Goal: Task Accomplishment & Management: Manage account settings

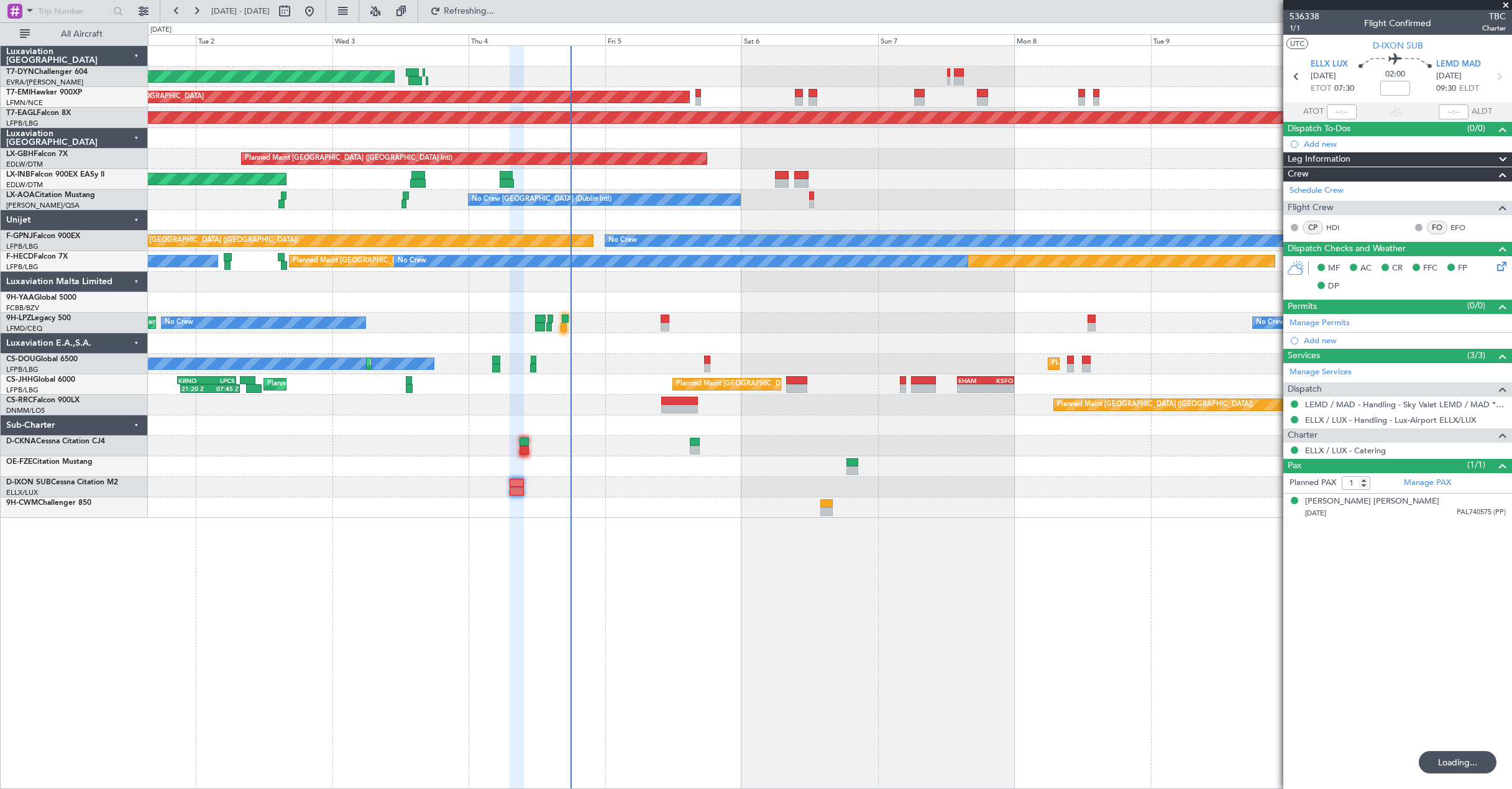
click at [671, 170] on div "AOG Maint Riga (Riga Intl) Planned Maint [GEOGRAPHIC_DATA] Grounded [US_STATE] …" at bounding box center [829, 281] width 1363 height 472
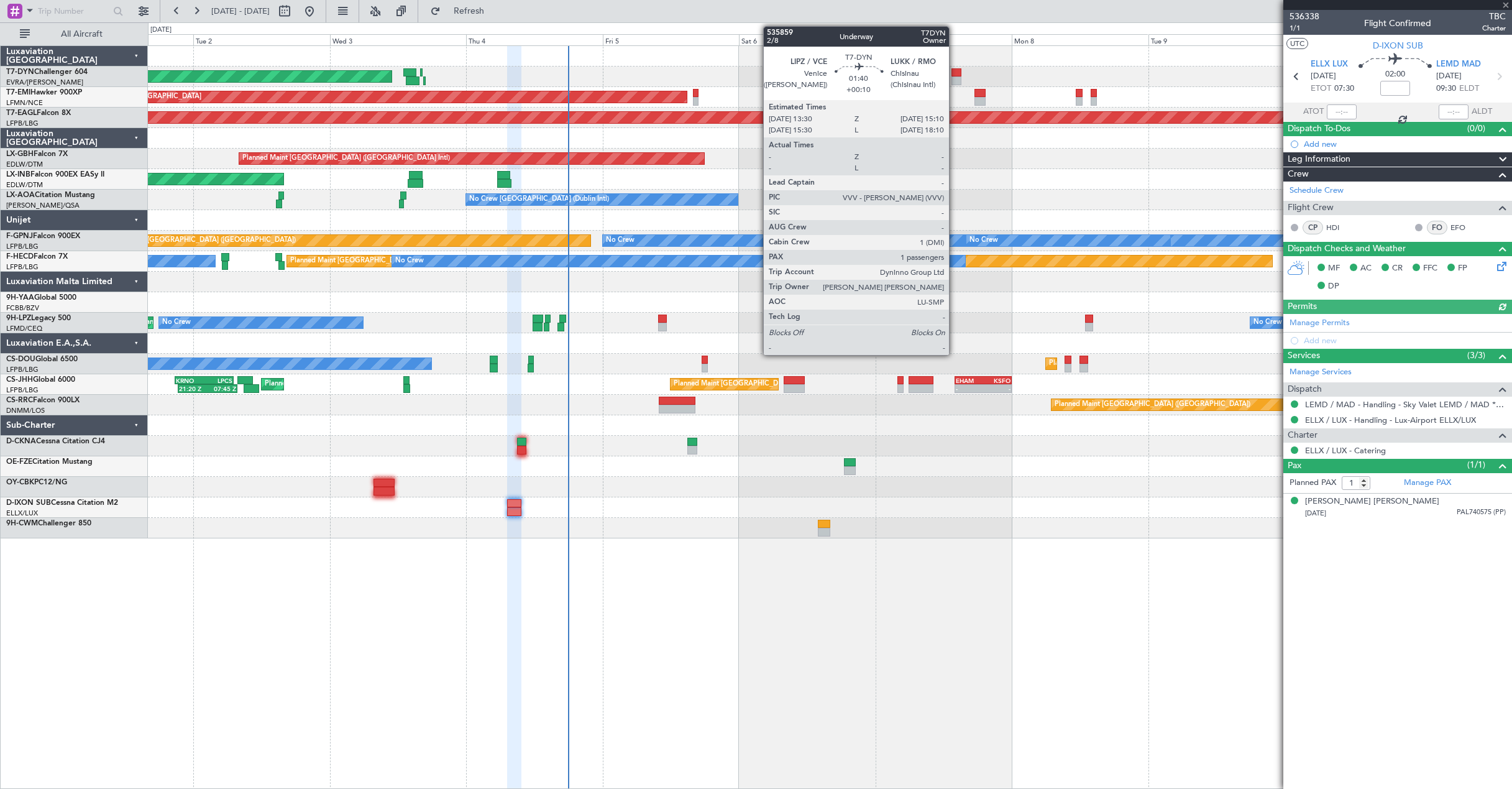
click at [955, 79] on div at bounding box center [956, 81] width 10 height 8
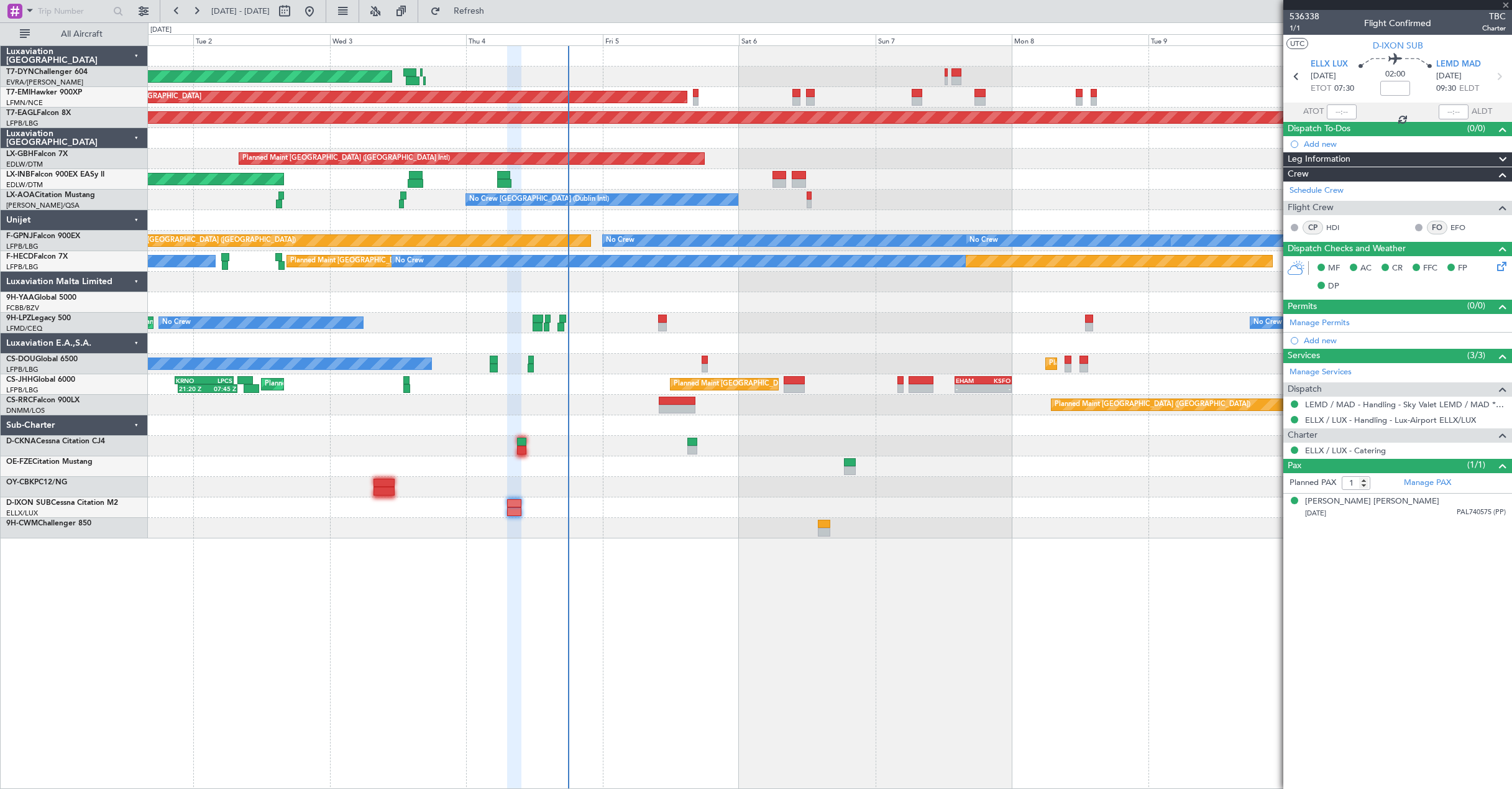
type input "+00:10"
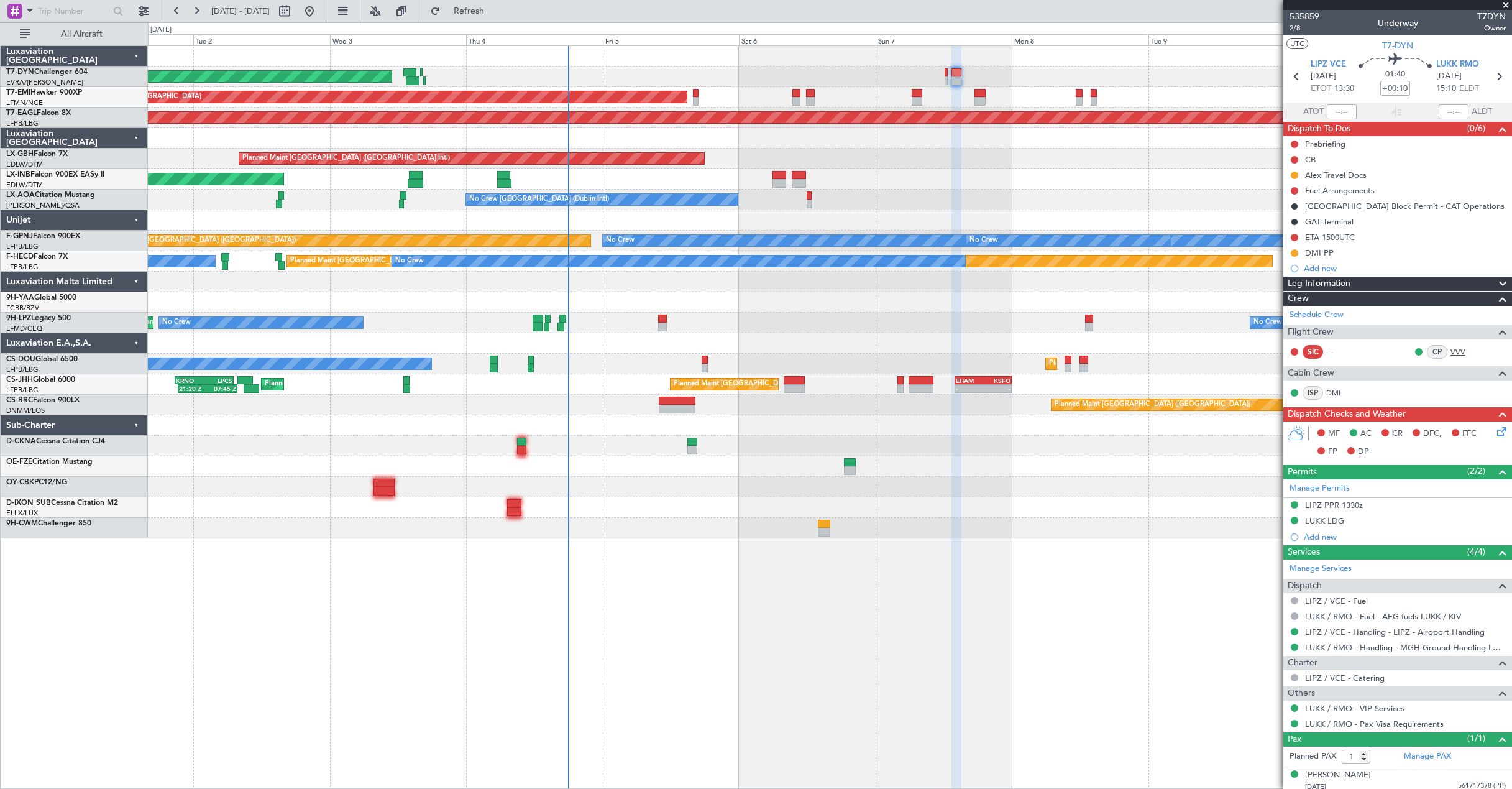
click at [1450, 352] on link "VVV" at bounding box center [1464, 352] width 28 height 11
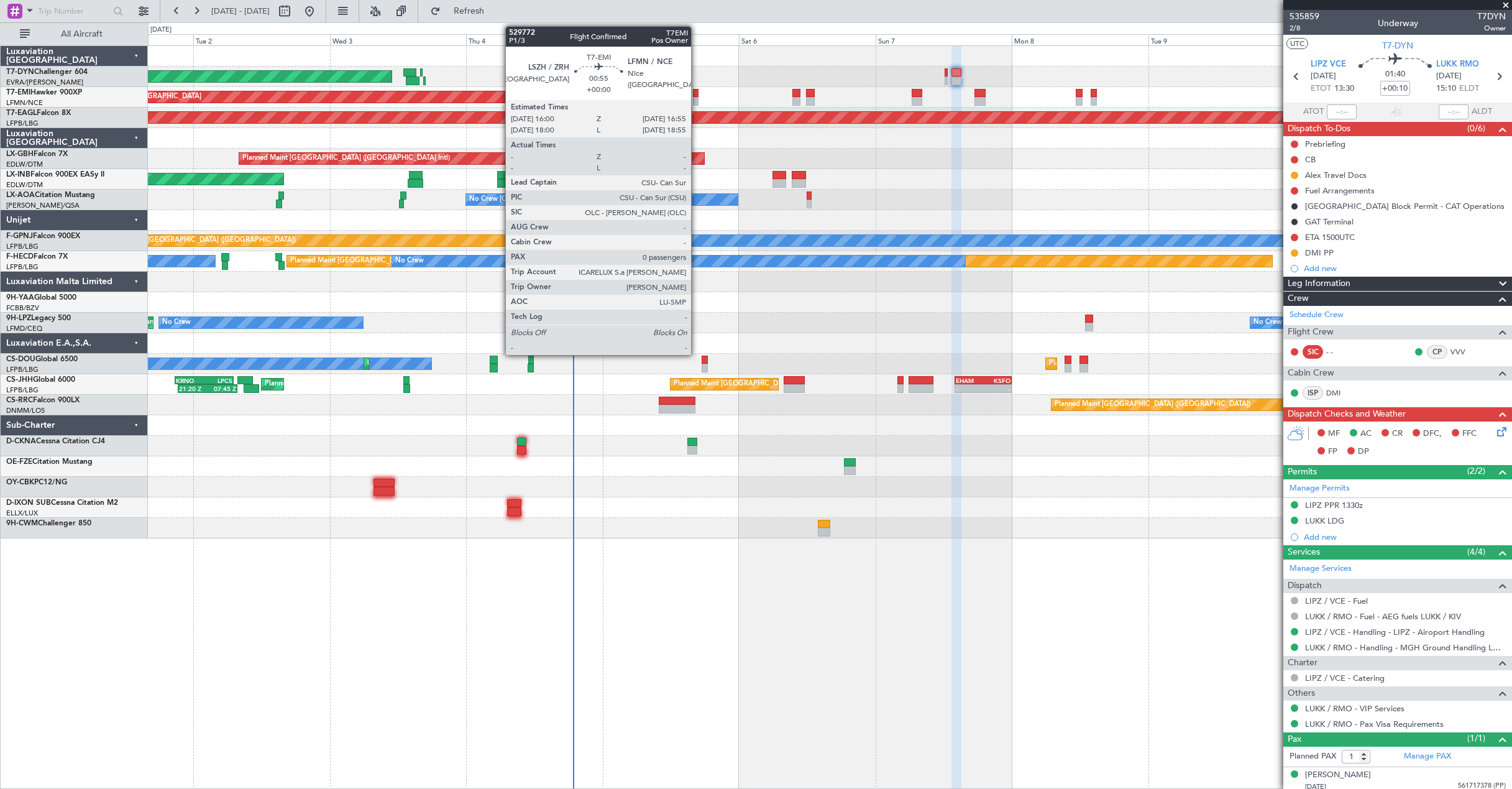
click at [697, 97] on div at bounding box center [695, 101] width 6 height 8
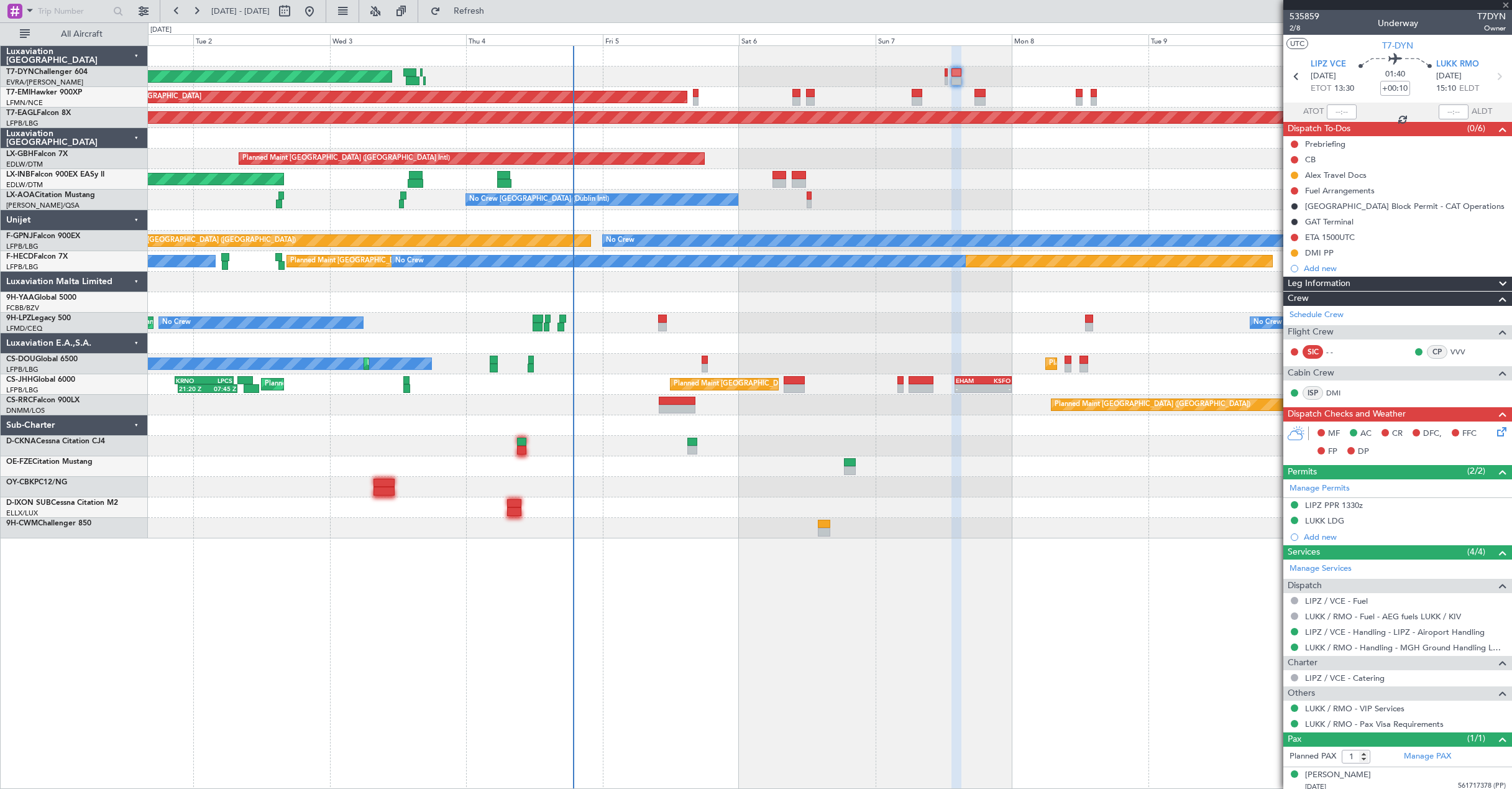
type input "0"
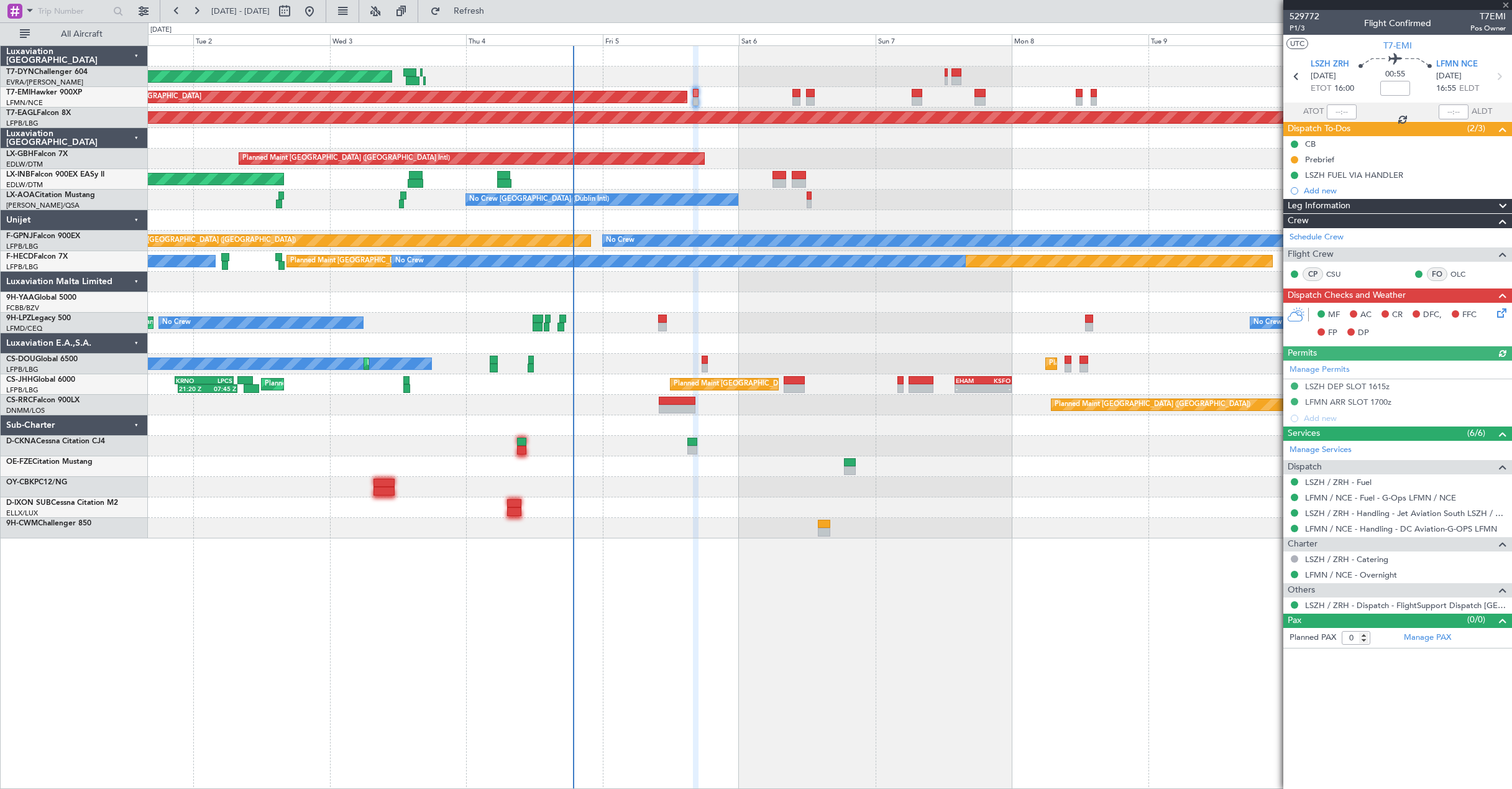
click at [1499, 316] on icon at bounding box center [1499, 311] width 10 height 10
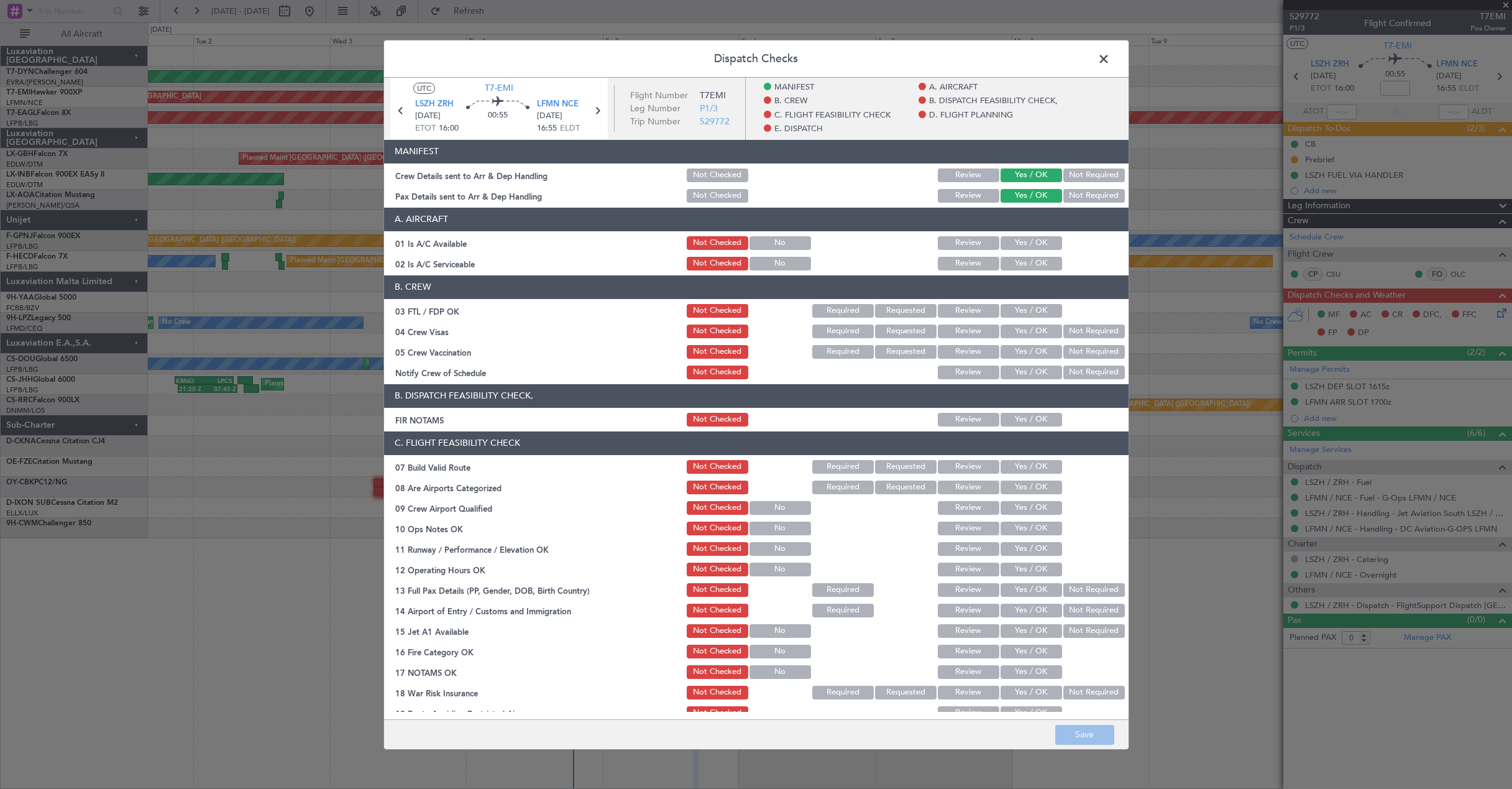
click at [1110, 56] on span at bounding box center [1110, 62] width 0 height 25
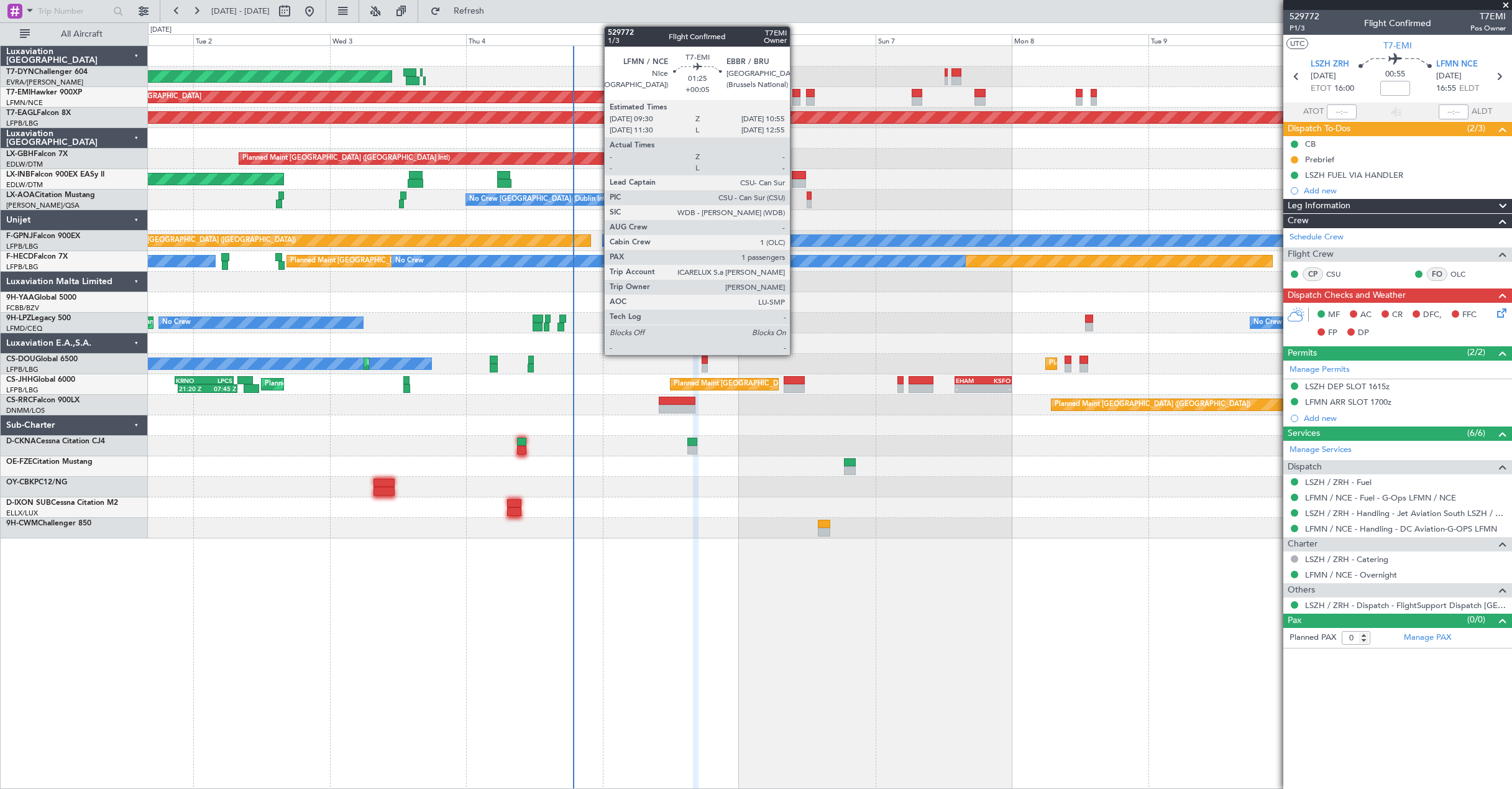
click at [795, 94] on div at bounding box center [796, 93] width 8 height 8
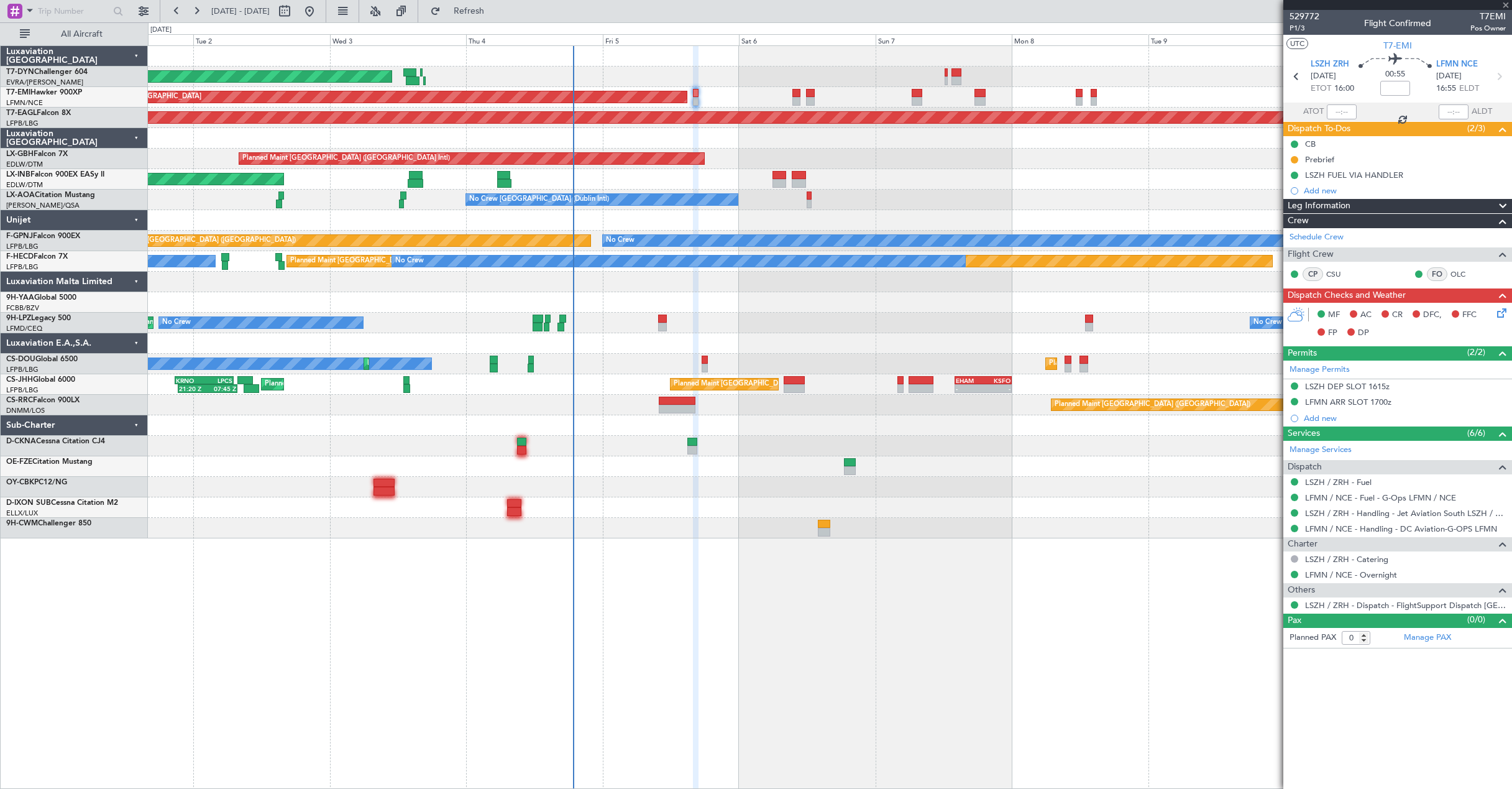
type input "+00:05"
type input "1"
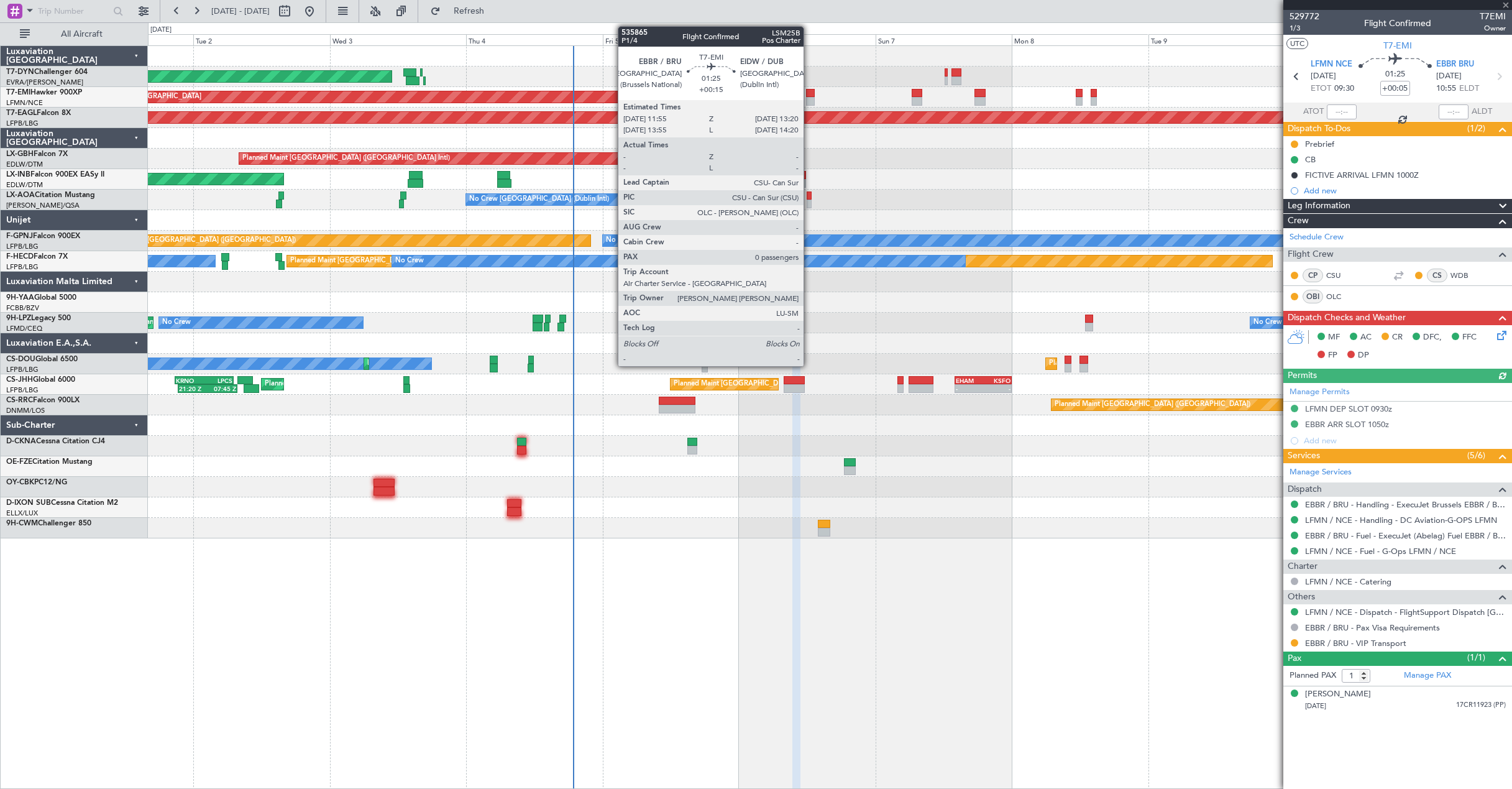
click at [809, 94] on div at bounding box center [810, 93] width 8 height 8
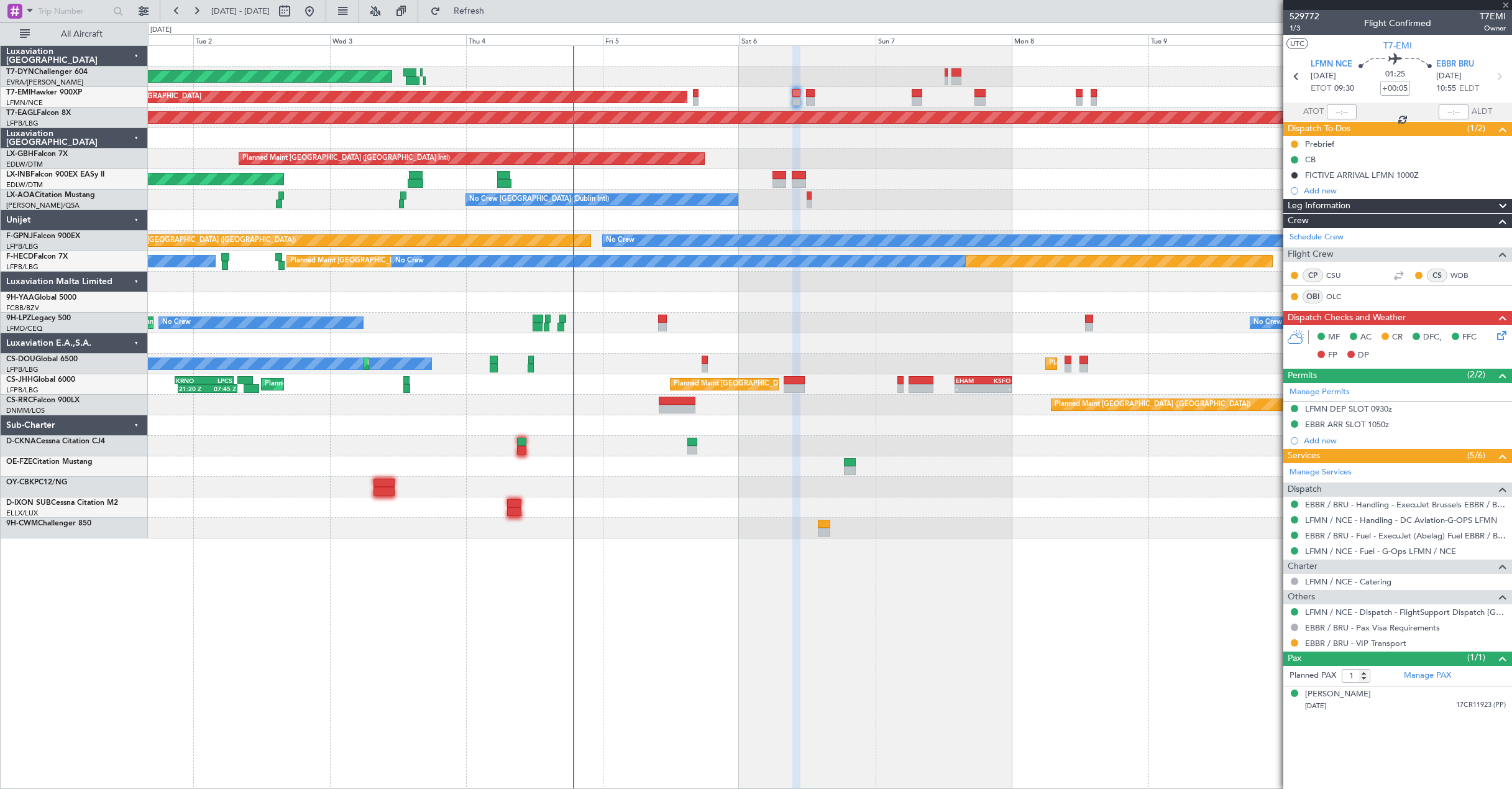
type input "+00:15"
type input "0"
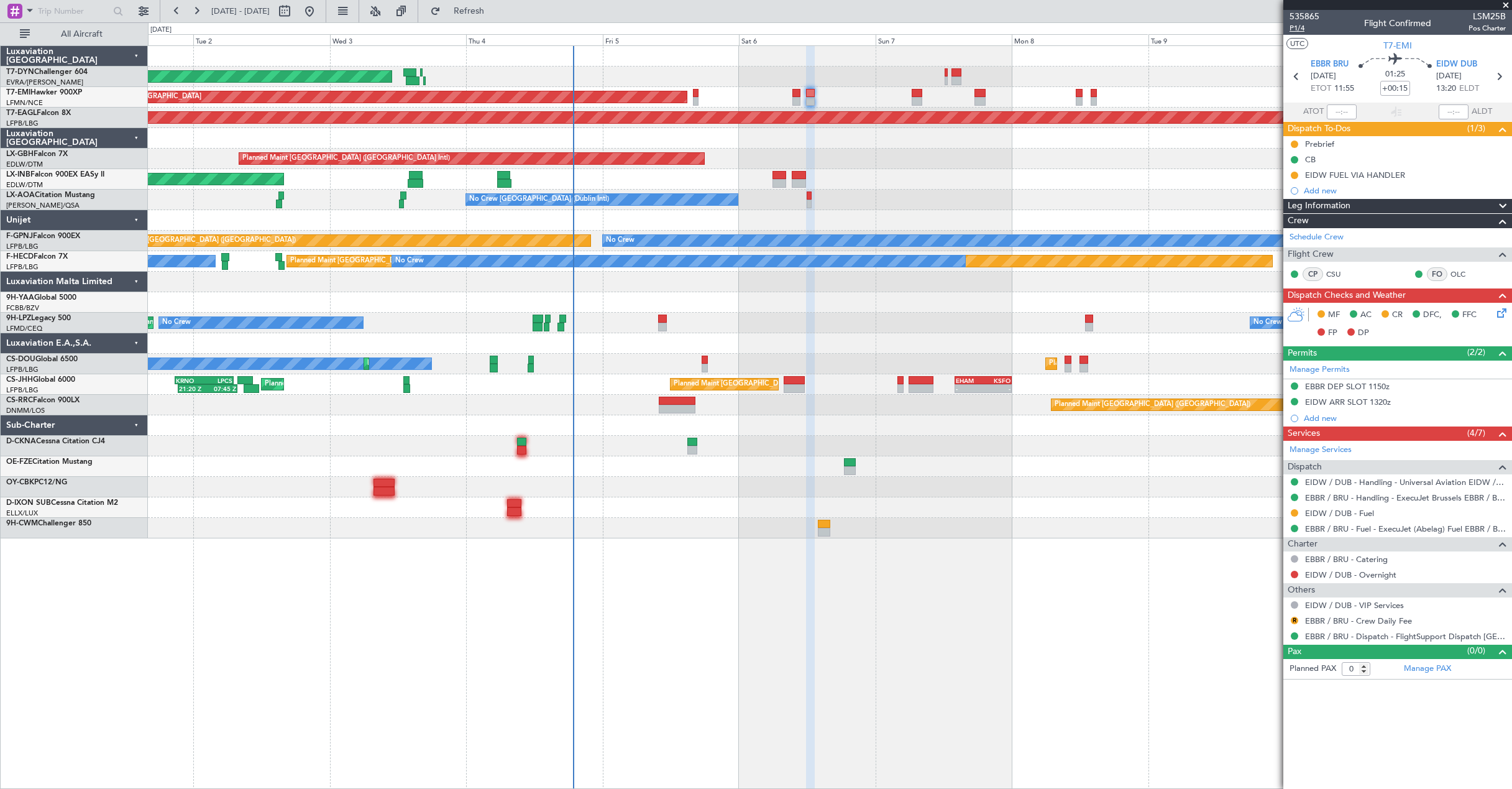
click at [1296, 28] on span "P1/4" at bounding box center [1304, 28] width 30 height 11
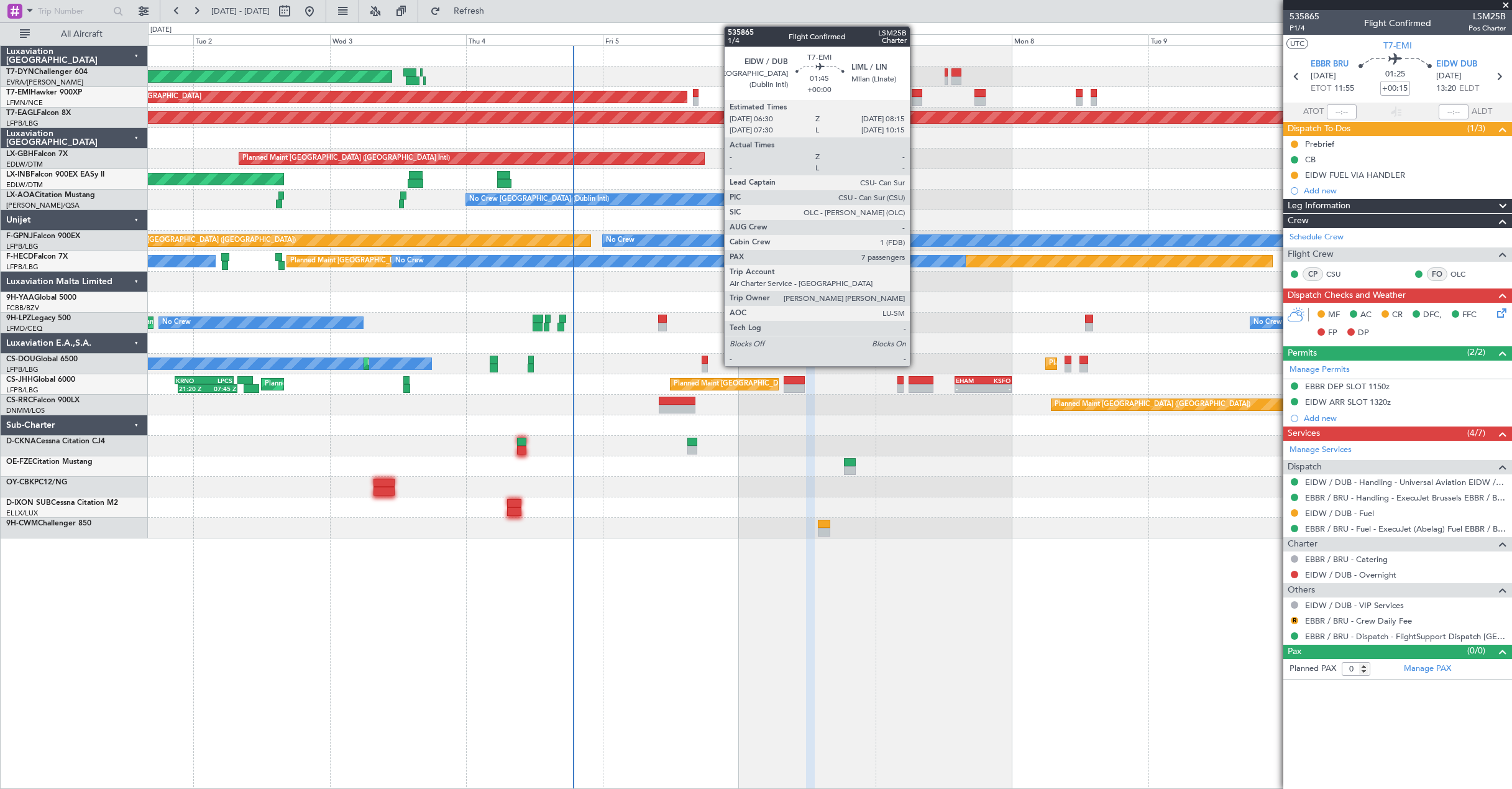
click at [915, 105] on div at bounding box center [916, 101] width 11 height 8
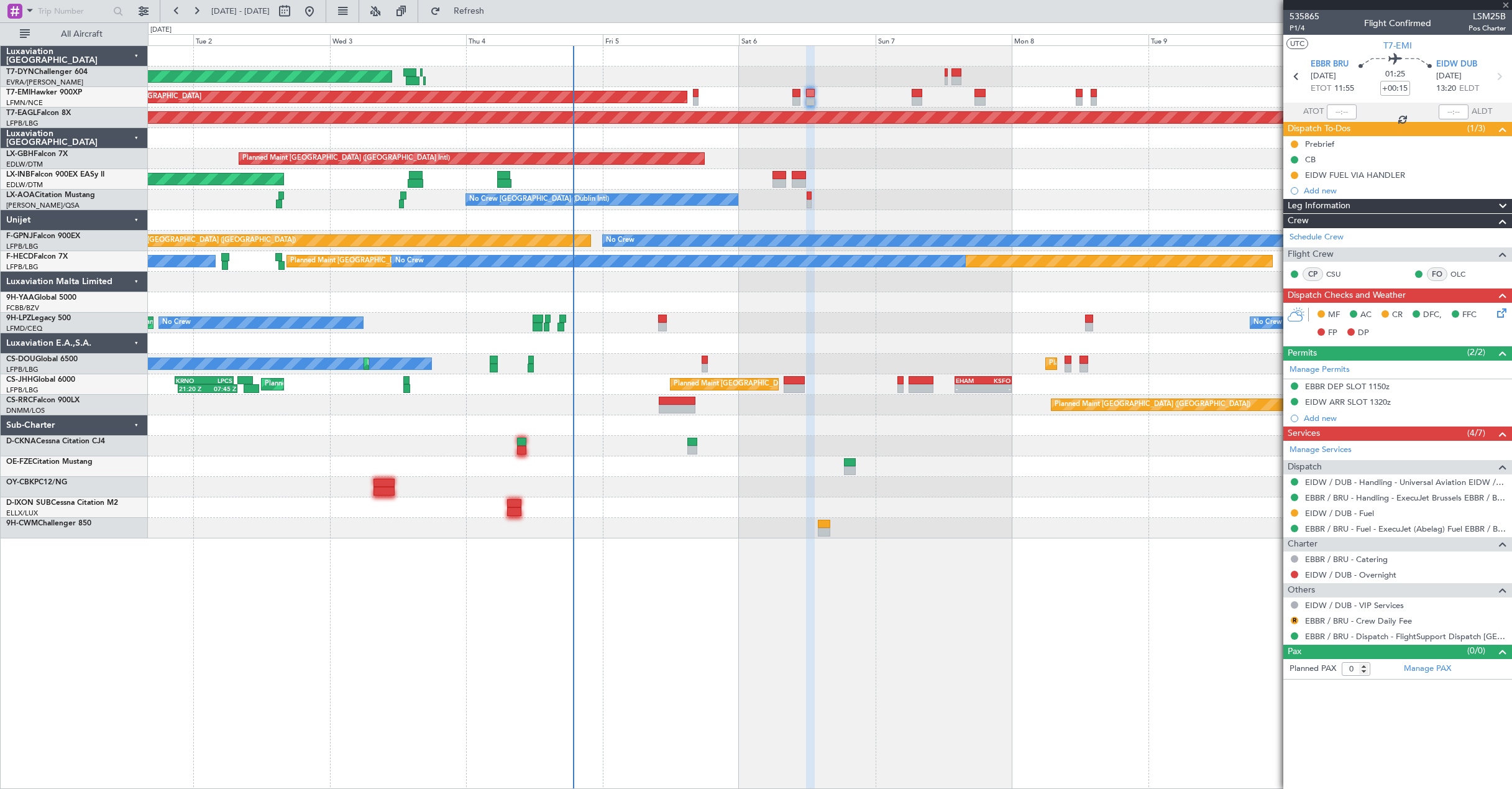
type input "7"
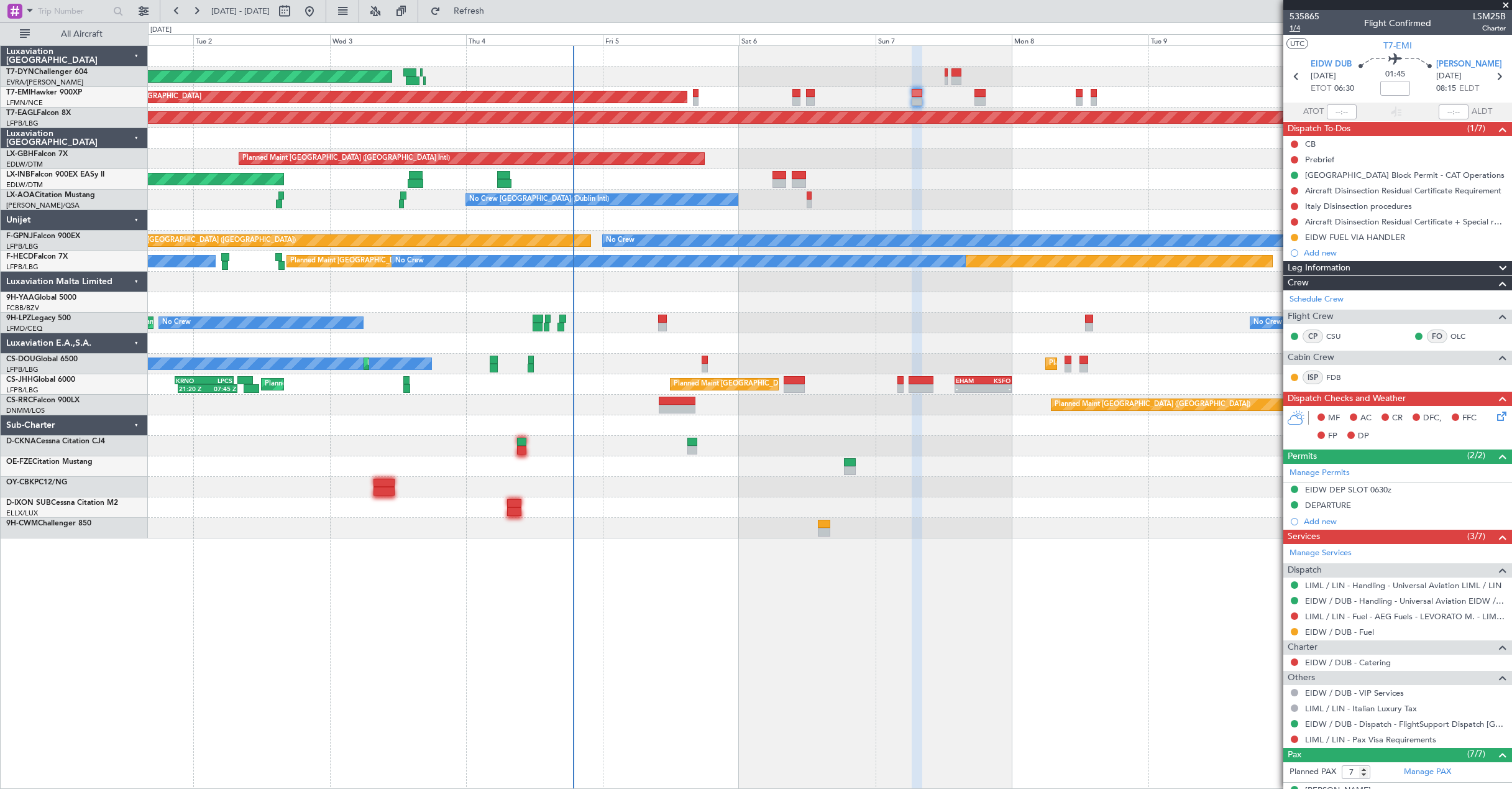
click at [1303, 29] on span "1/4" at bounding box center [1304, 28] width 30 height 11
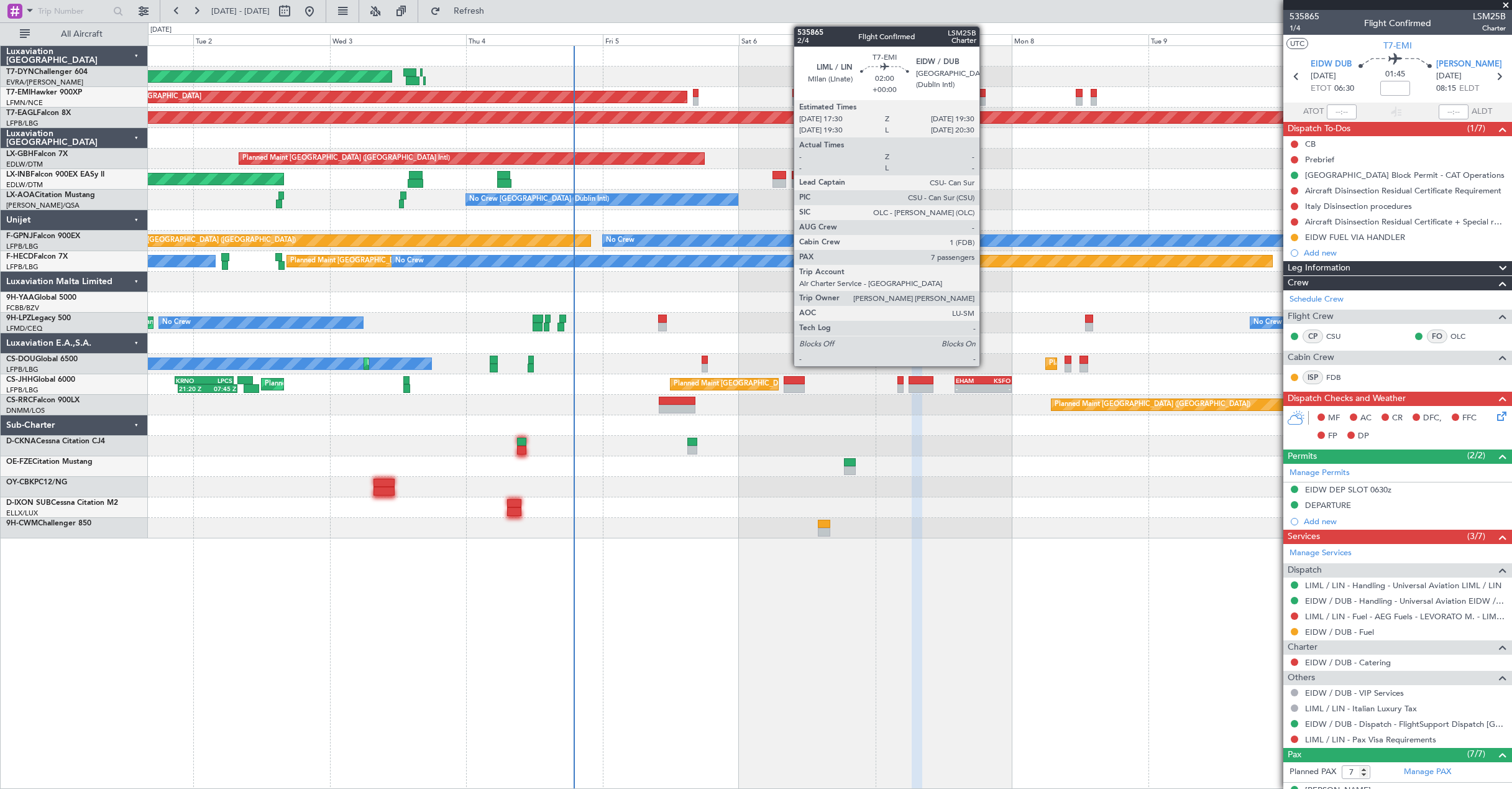
click at [985, 98] on div at bounding box center [980, 101] width 12 height 8
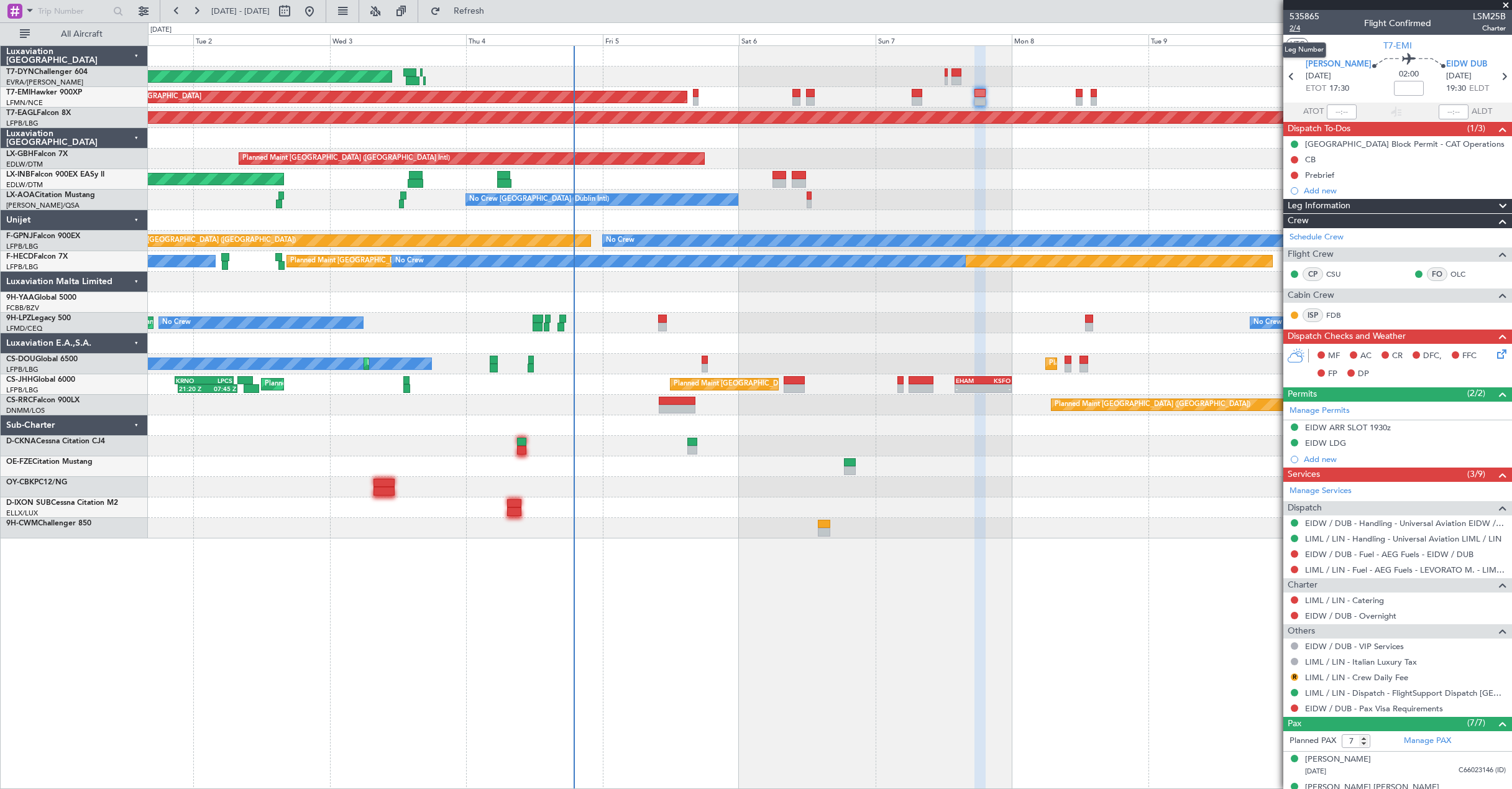
click at [1296, 29] on span "2/4" at bounding box center [1304, 28] width 30 height 11
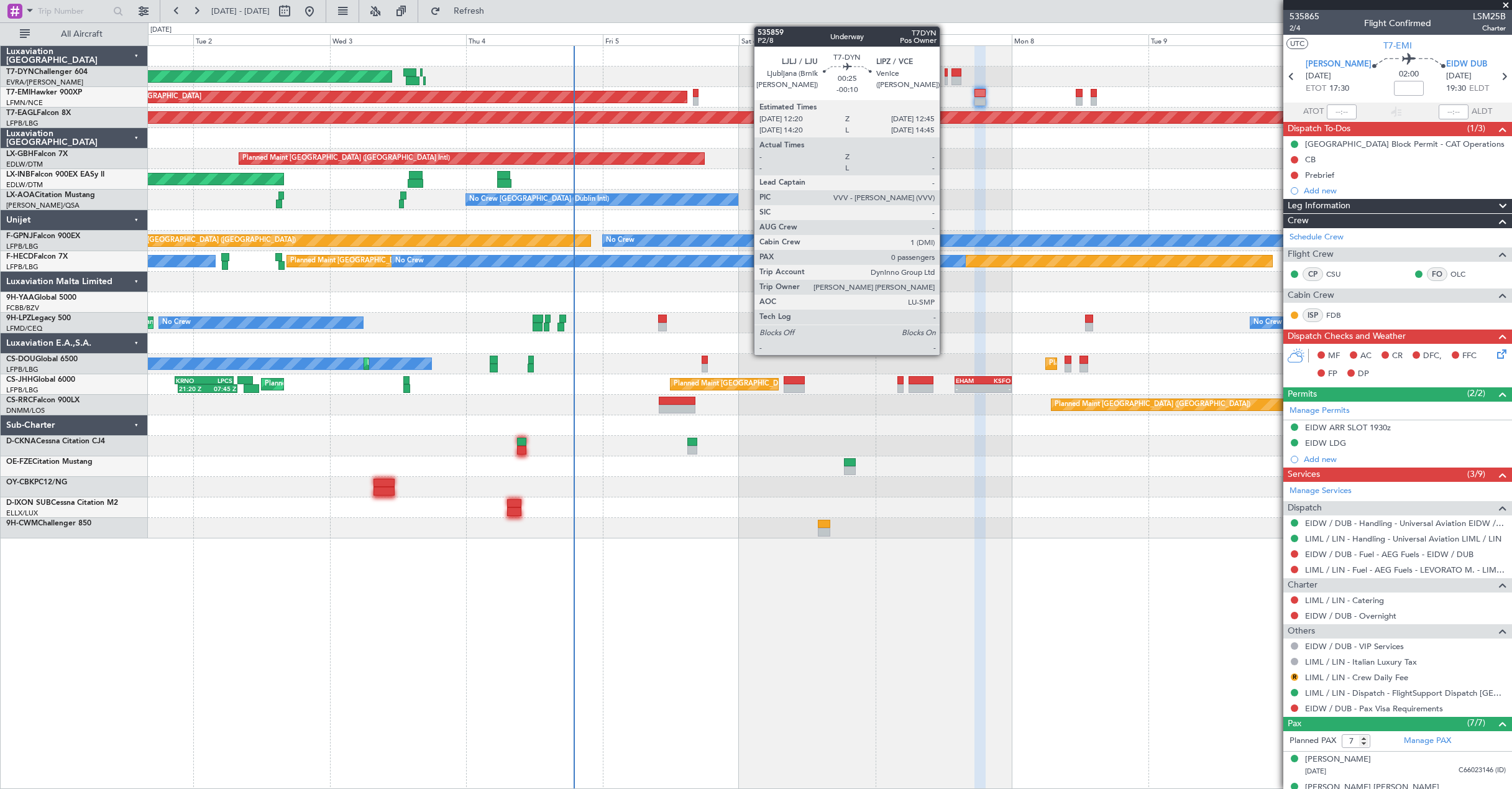
click at [945, 75] on div at bounding box center [945, 73] width 3 height 8
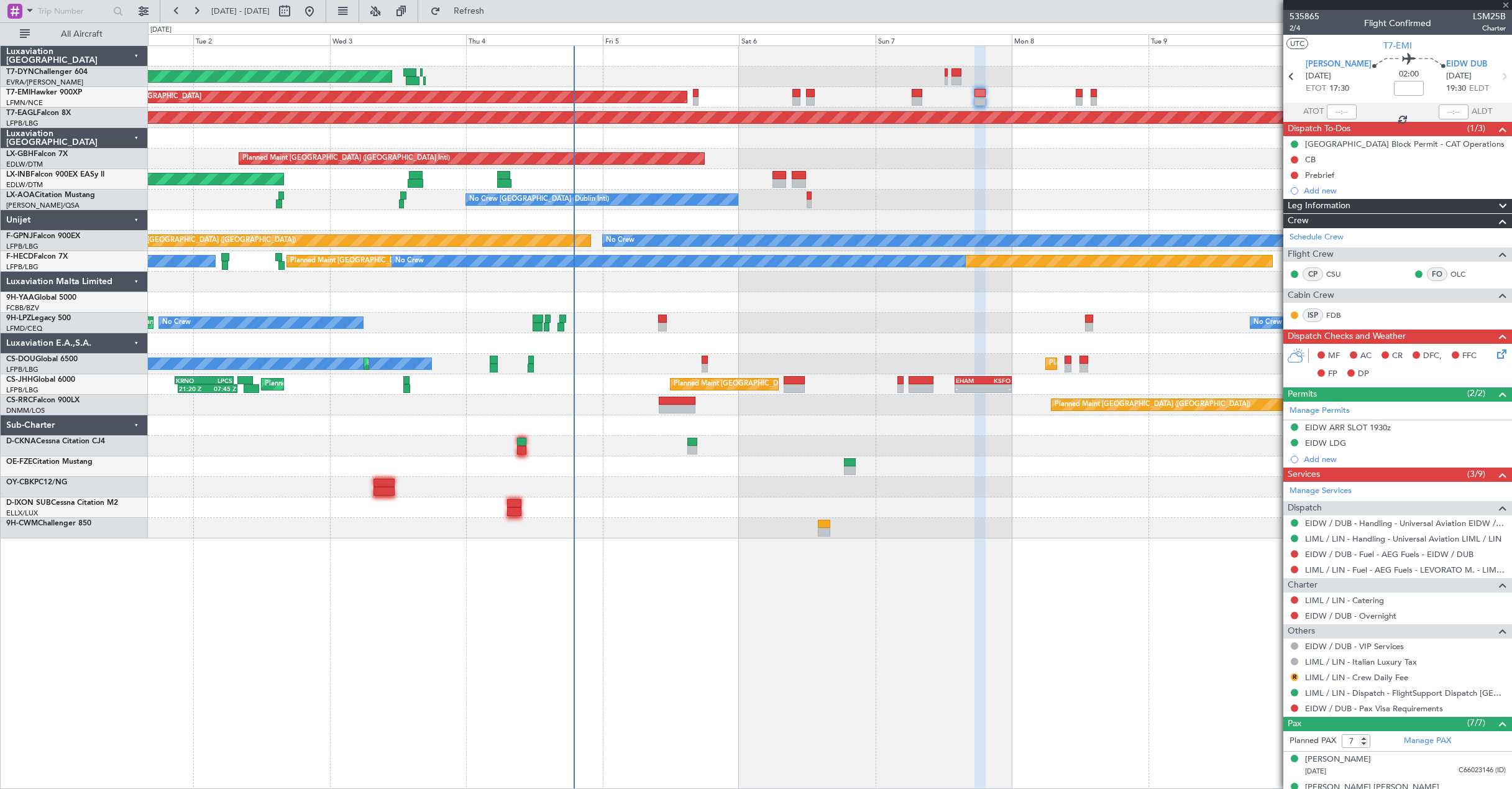
type input "-00:10"
type input "0"
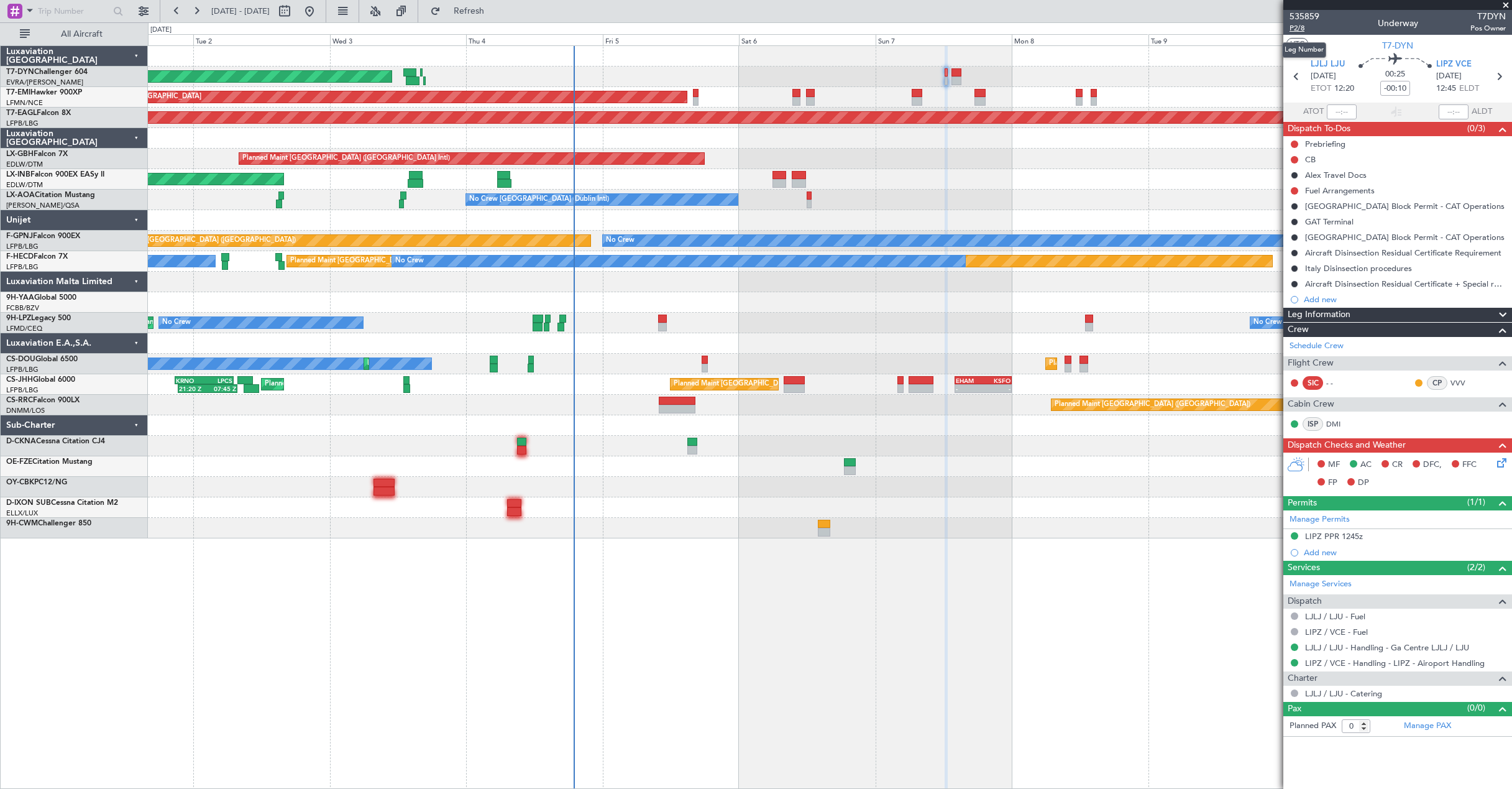
click at [1296, 23] on span "P2/8" at bounding box center [1304, 28] width 30 height 11
click at [959, 73] on div at bounding box center [956, 73] width 10 height 8
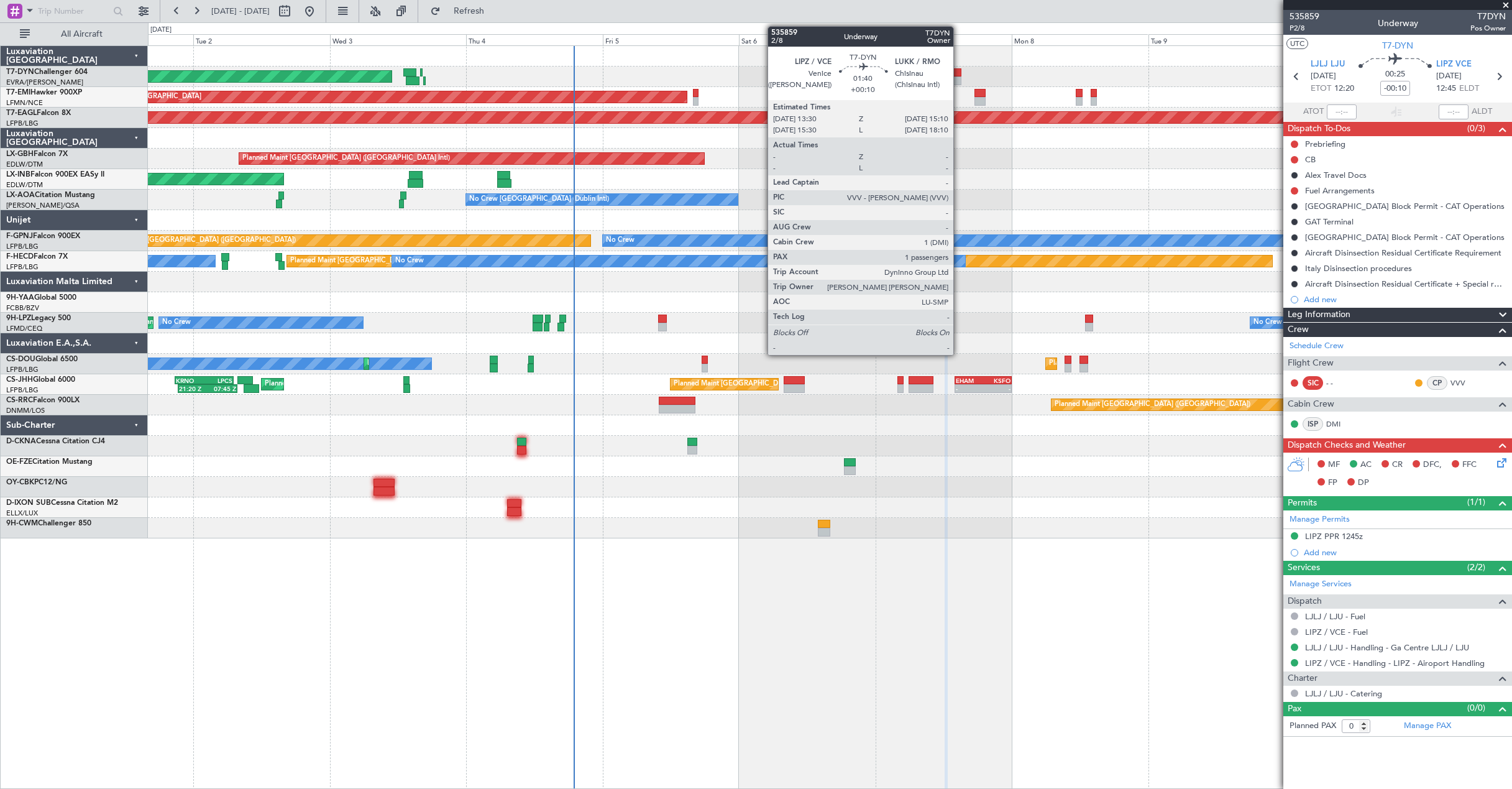
click at [959, 73] on div at bounding box center [956, 73] width 10 height 8
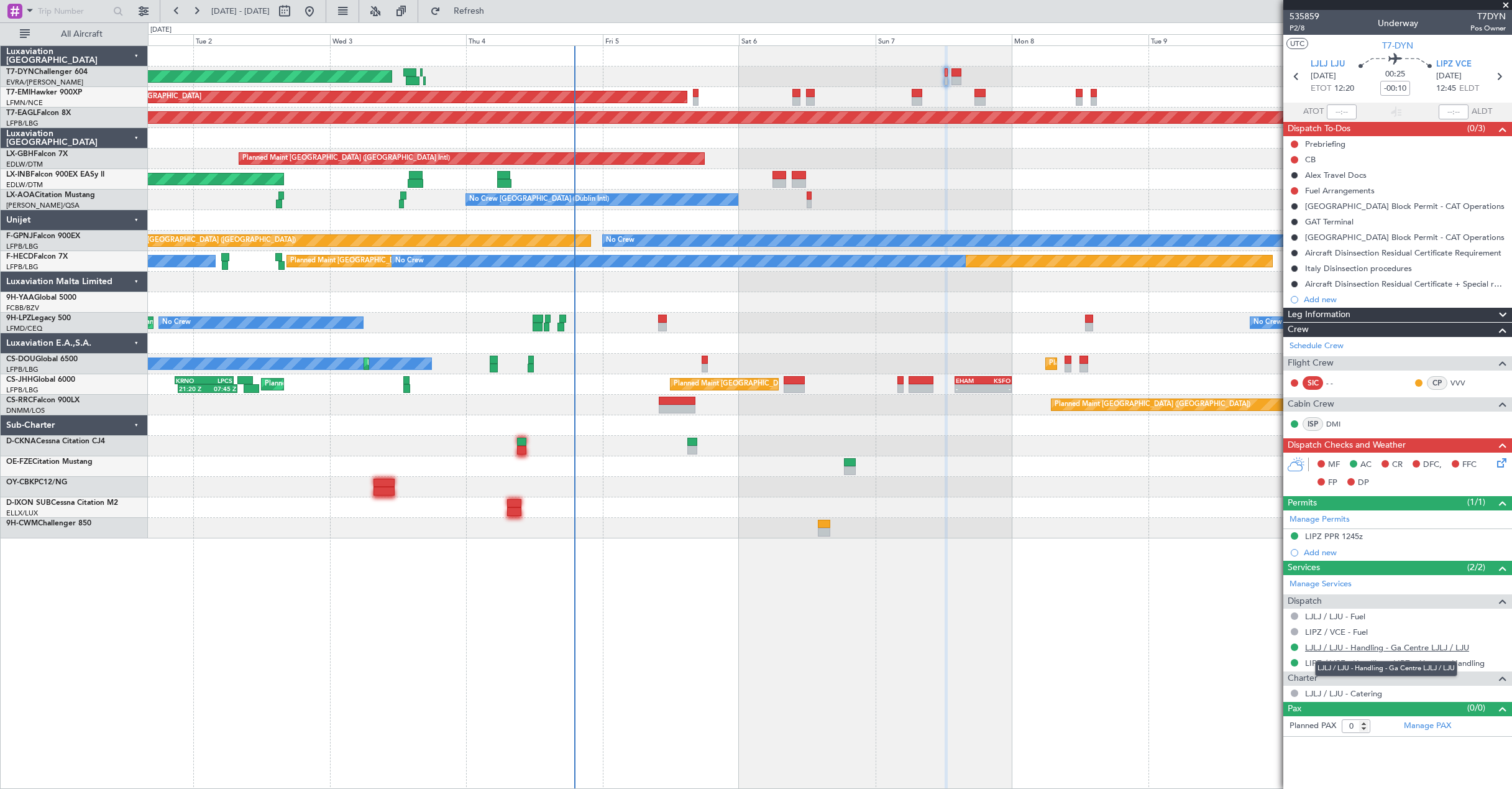
click at [1418, 648] on link "LJLJ / LJU - Handling - Ga Centre LJLJ / LJU" at bounding box center [1387, 647] width 164 height 11
click at [1504, 466] on icon at bounding box center [1499, 461] width 10 height 10
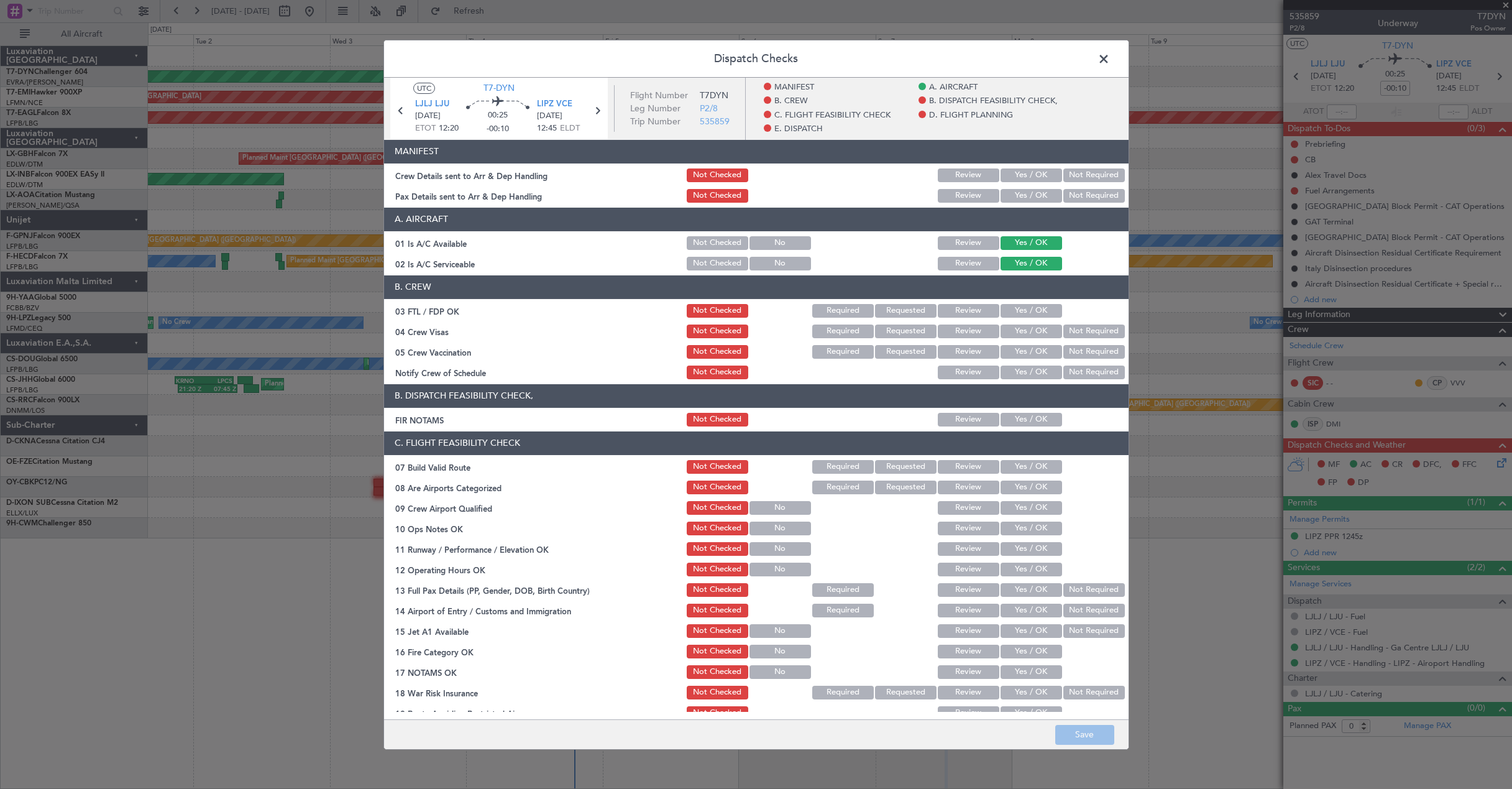
click at [1024, 174] on button "Yes / OK" at bounding box center [1031, 174] width 62 height 13
click at [1023, 188] on div "Yes / OK" at bounding box center [1030, 195] width 63 height 18
click at [1023, 196] on button "Yes / OK" at bounding box center [1031, 195] width 62 height 13
click at [1101, 740] on button "Save" at bounding box center [1084, 735] width 59 height 20
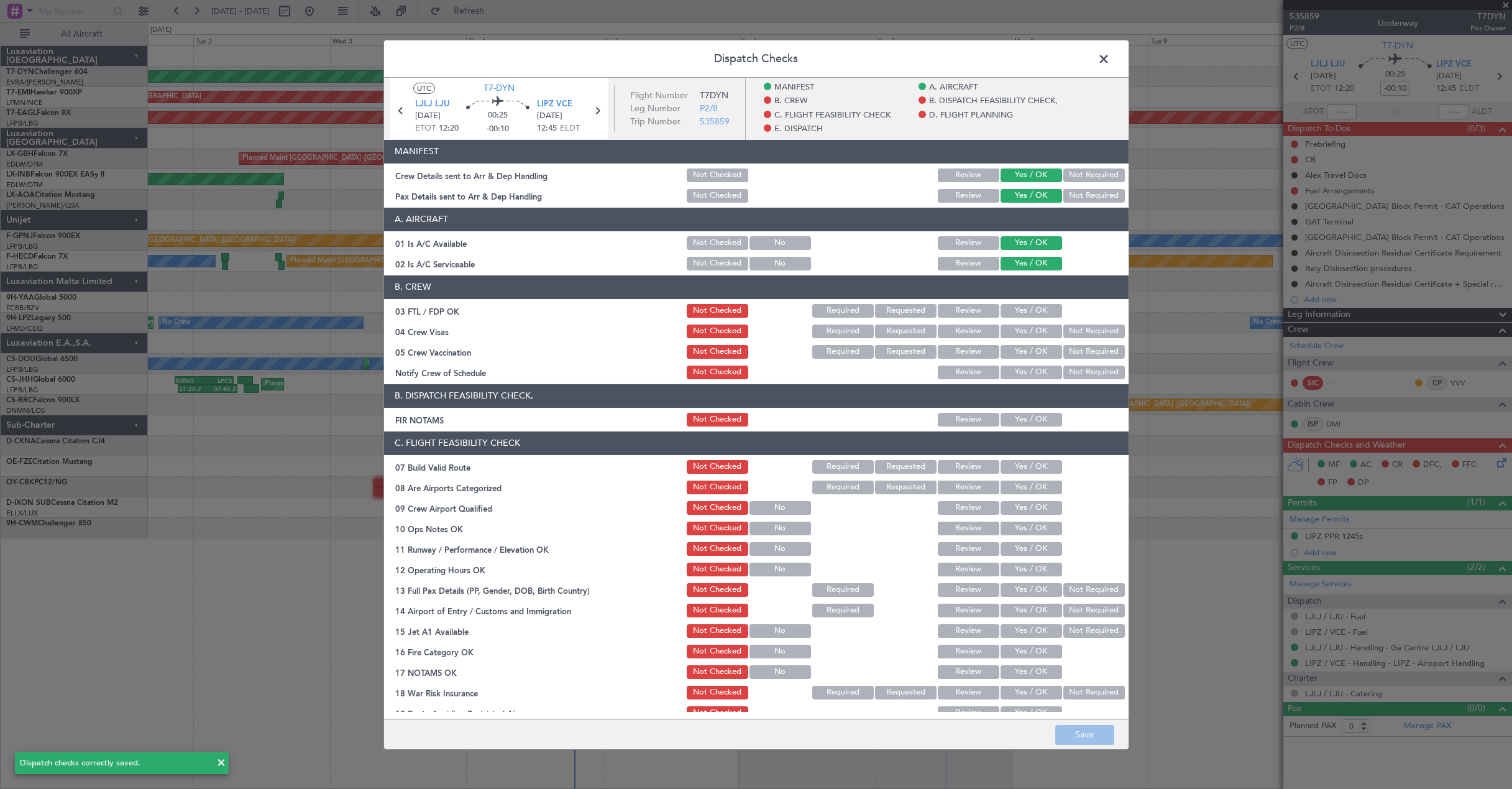
click at [1110, 61] on span at bounding box center [1110, 62] width 0 height 25
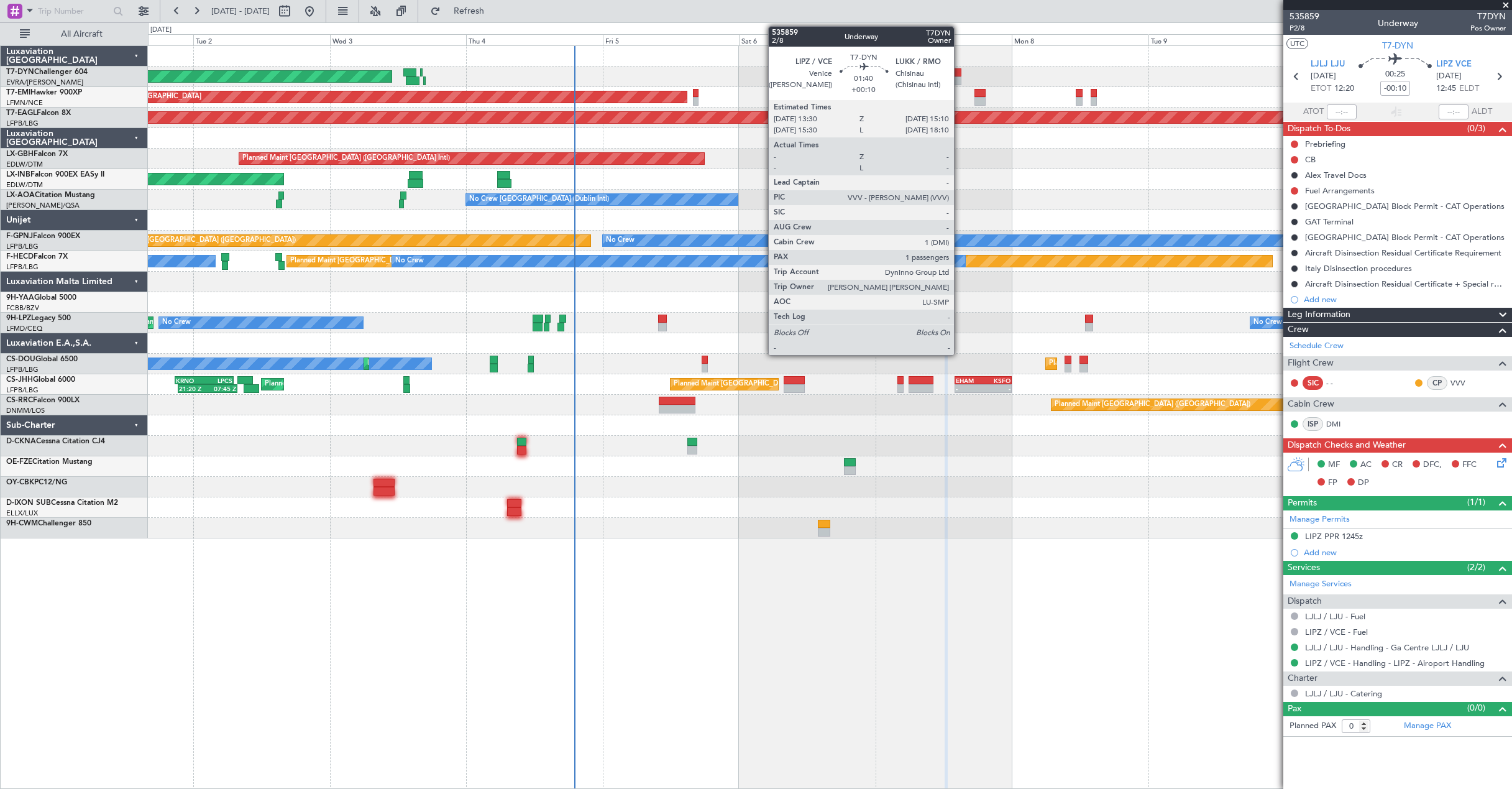
click at [960, 76] on div at bounding box center [956, 73] width 10 height 8
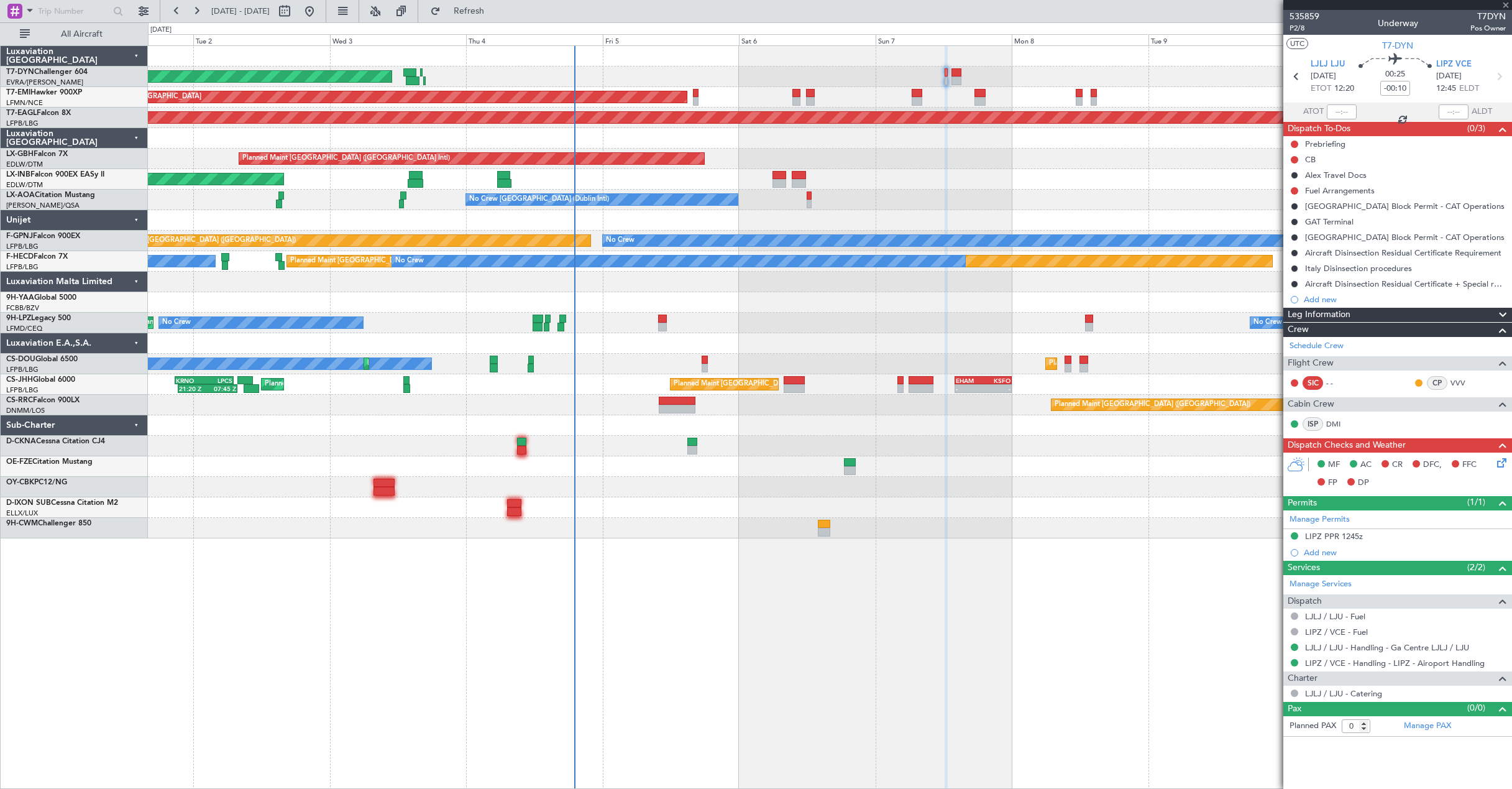
type input "+00:10"
type input "1"
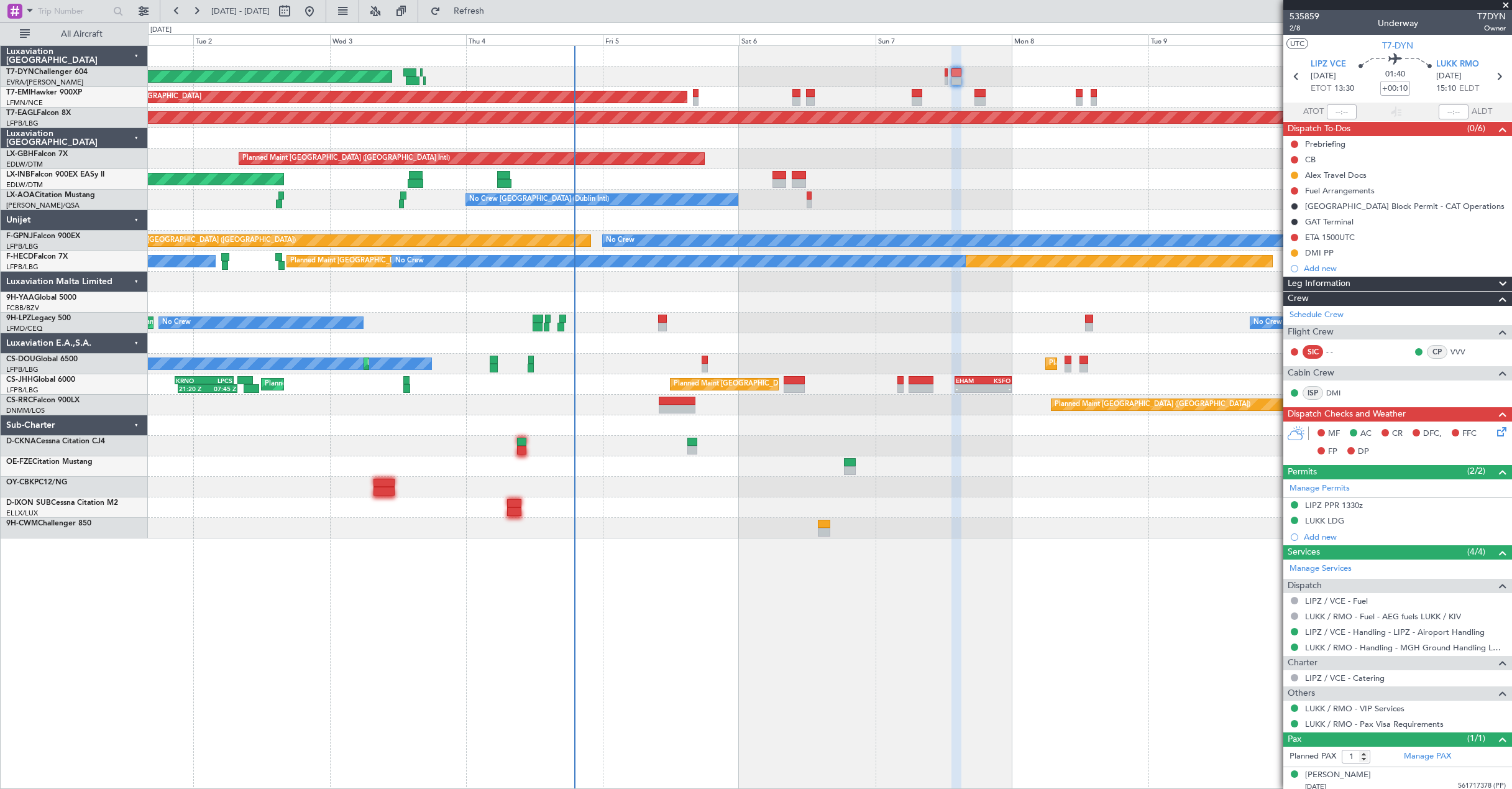
scroll to position [6, 0]
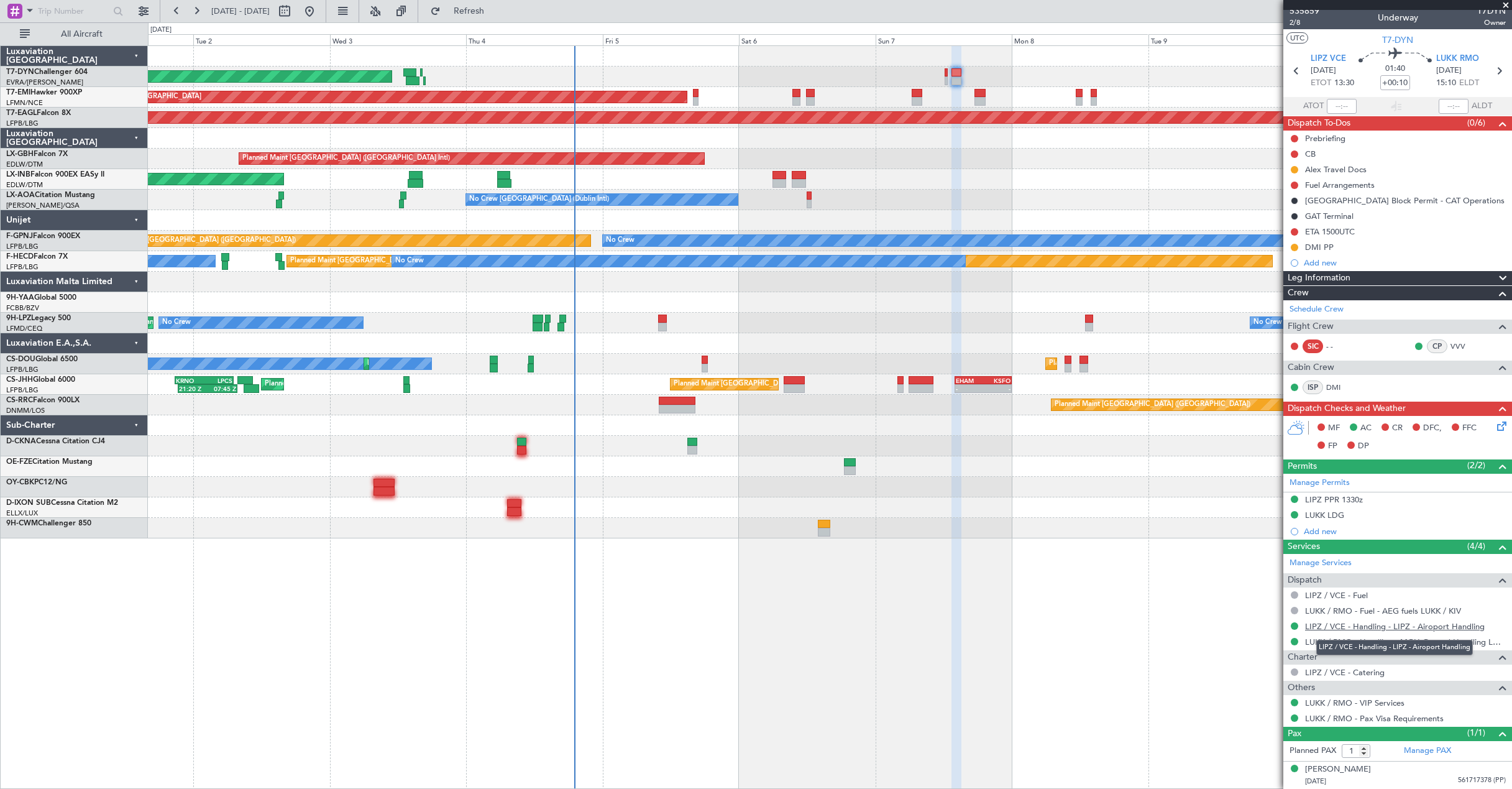
click at [1386, 627] on link "LIPZ / VCE - Handling - LIPZ - Airoport Handling" at bounding box center [1394, 626] width 179 height 11
click at [1396, 644] on link "LUKK / RMO - Handling - MGH Ground Handling LUKK/KIV" at bounding box center [1405, 642] width 201 height 11
click at [1494, 427] on icon at bounding box center [1499, 424] width 10 height 10
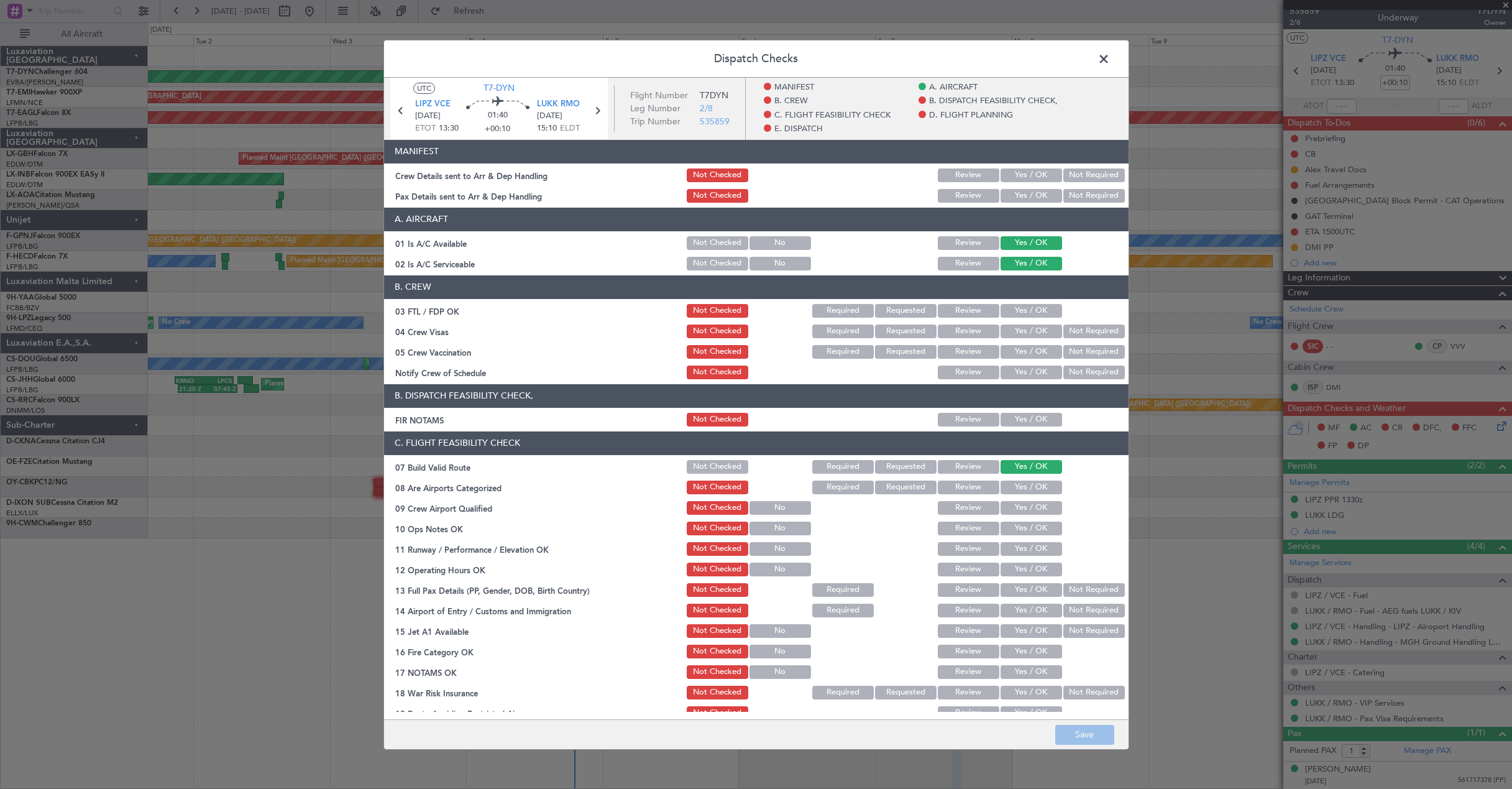
click at [1014, 174] on button "Yes / OK" at bounding box center [1031, 174] width 62 height 13
click at [1021, 189] on button "Yes / OK" at bounding box center [1031, 195] width 62 height 13
click at [1077, 740] on button "Save" at bounding box center [1084, 735] width 59 height 20
click at [1110, 59] on span at bounding box center [1110, 62] width 0 height 25
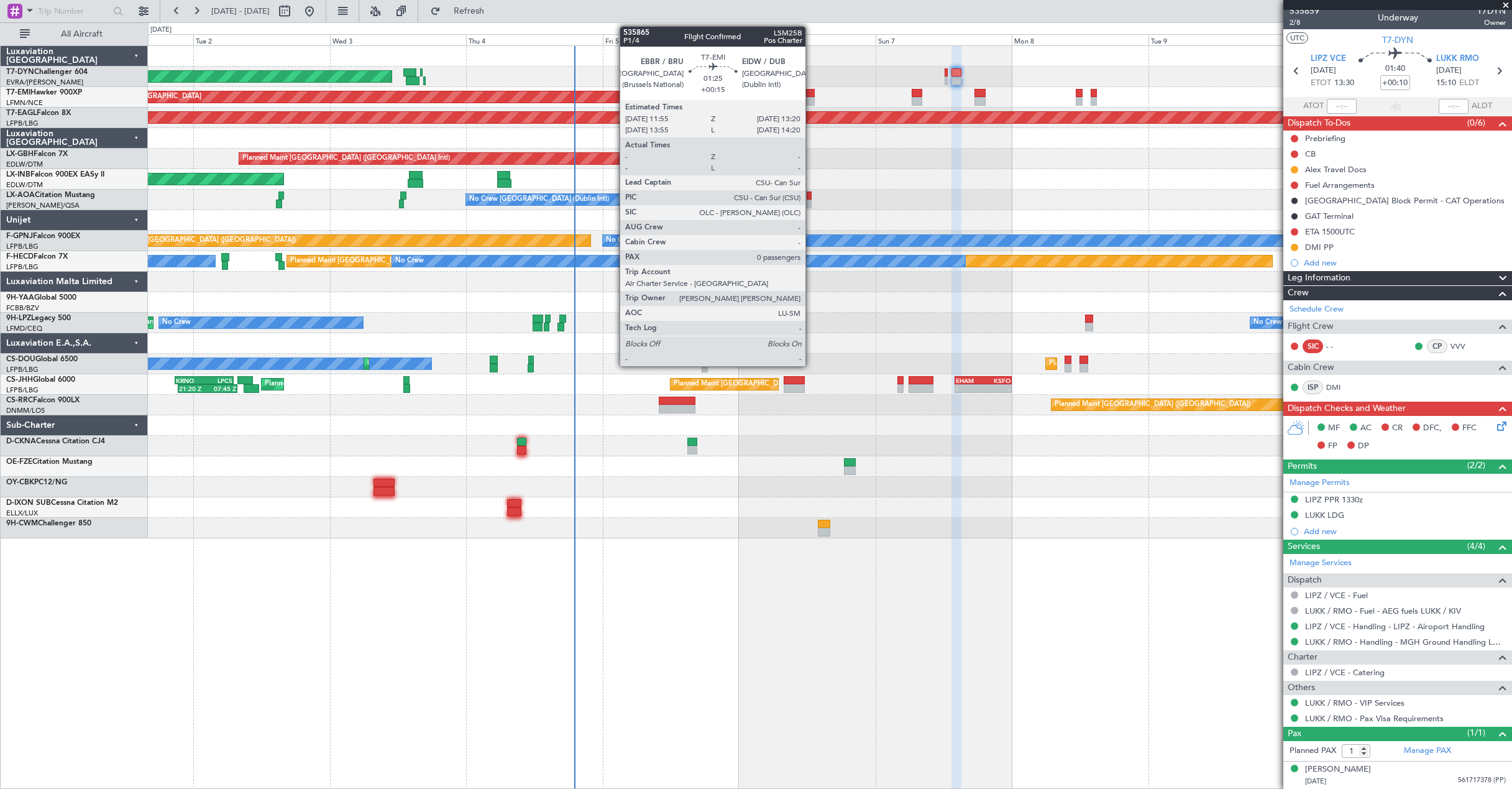
click at [811, 97] on div at bounding box center [810, 101] width 8 height 8
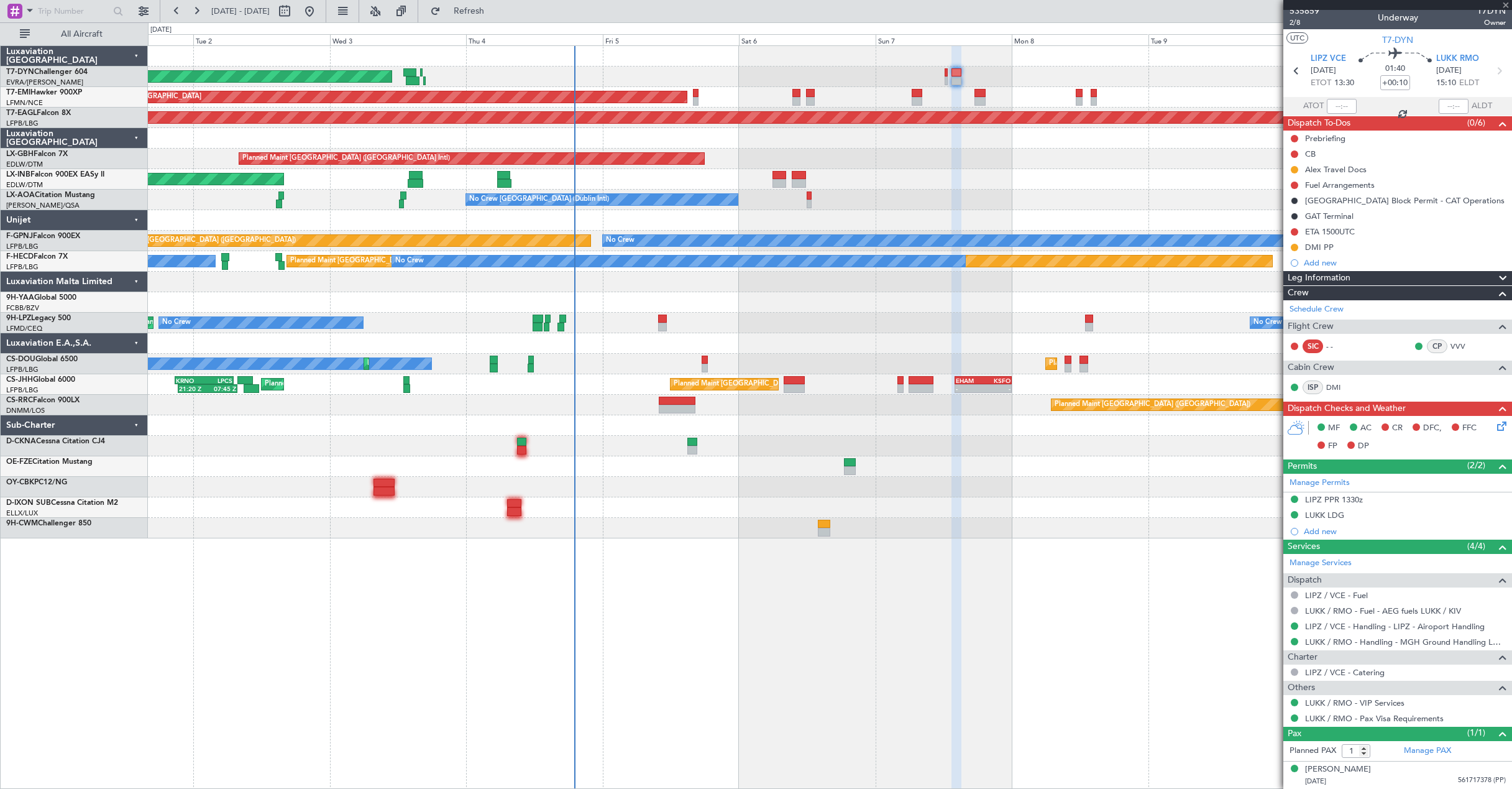
type input "+00:15"
type input "0"
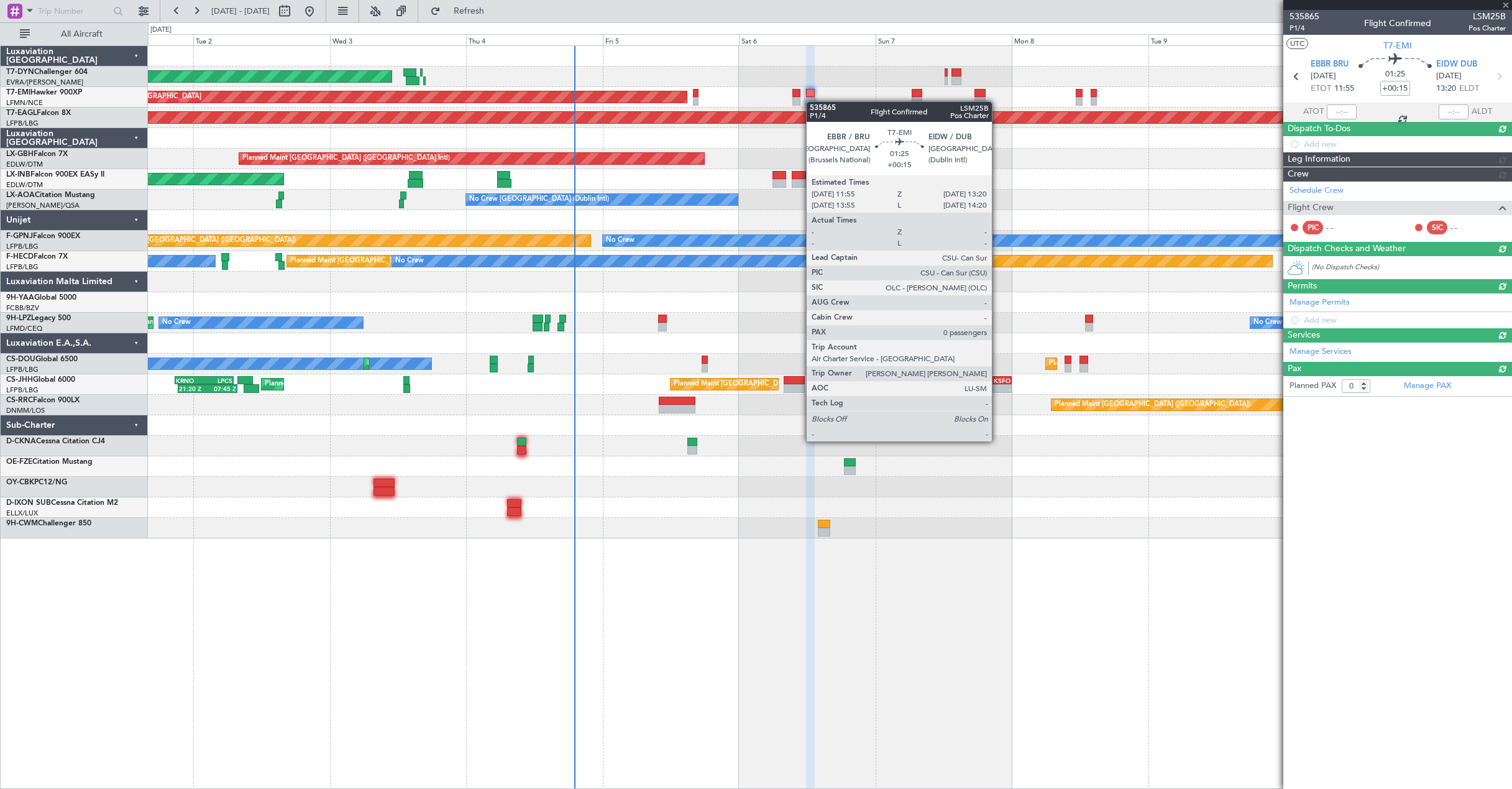
scroll to position [0, 0]
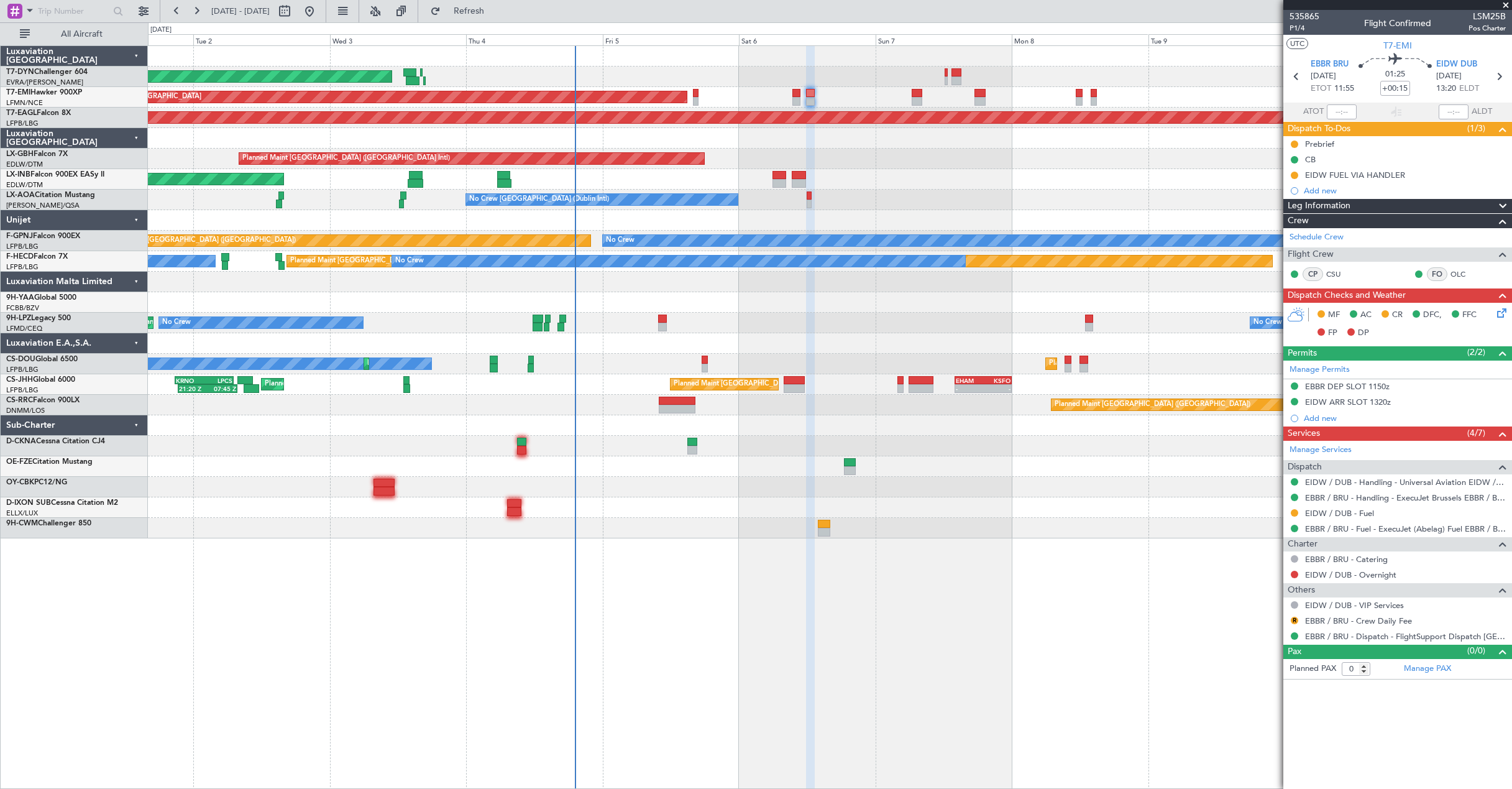
click at [1504, 313] on icon at bounding box center [1499, 311] width 10 height 10
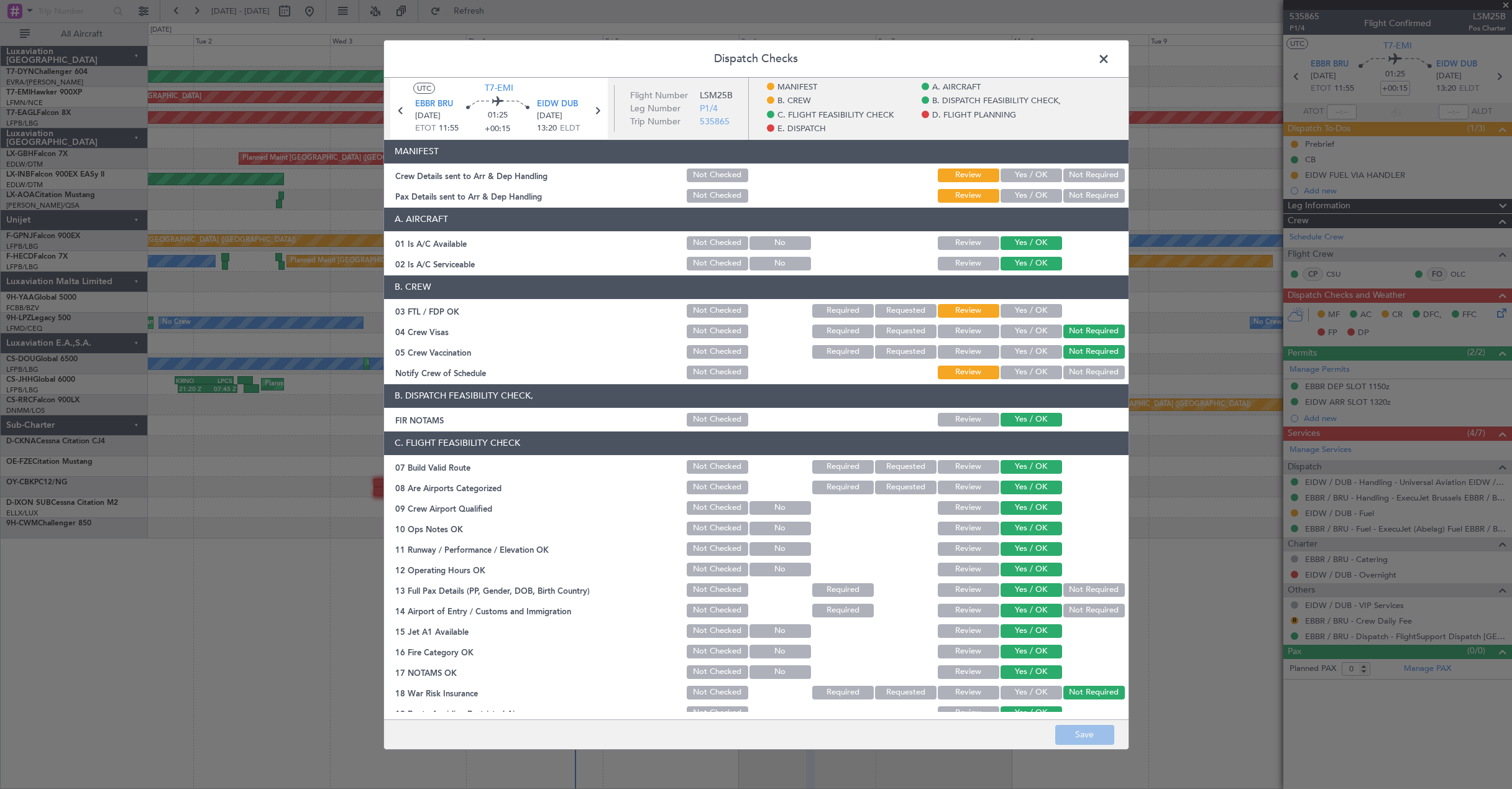
click at [1033, 179] on button "Yes / OK" at bounding box center [1031, 174] width 62 height 13
click at [1036, 191] on button "Yes / OK" at bounding box center [1031, 195] width 62 height 13
click at [1092, 744] on button "Save" at bounding box center [1084, 735] width 59 height 20
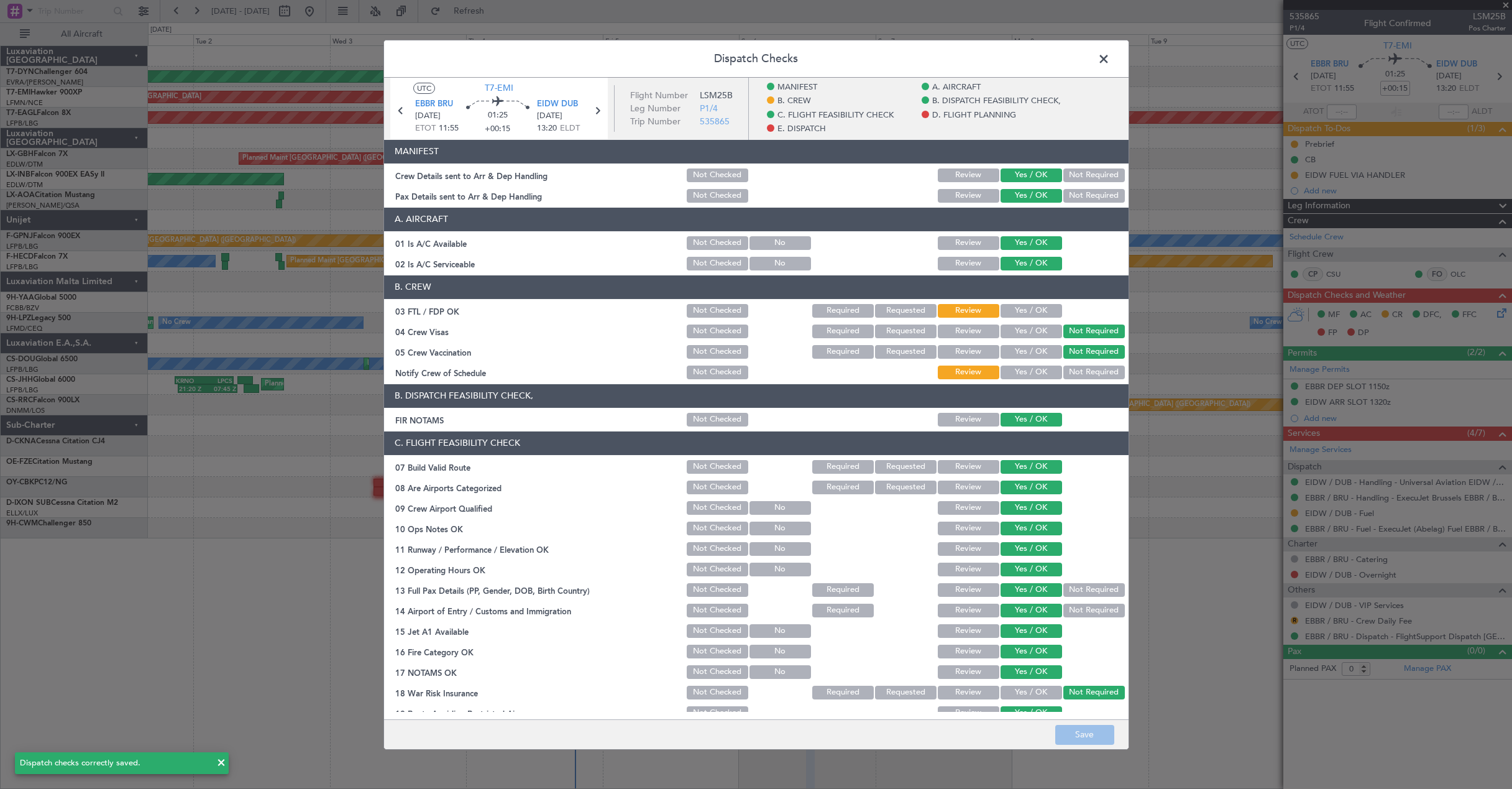
click at [1110, 62] on span at bounding box center [1110, 62] width 0 height 25
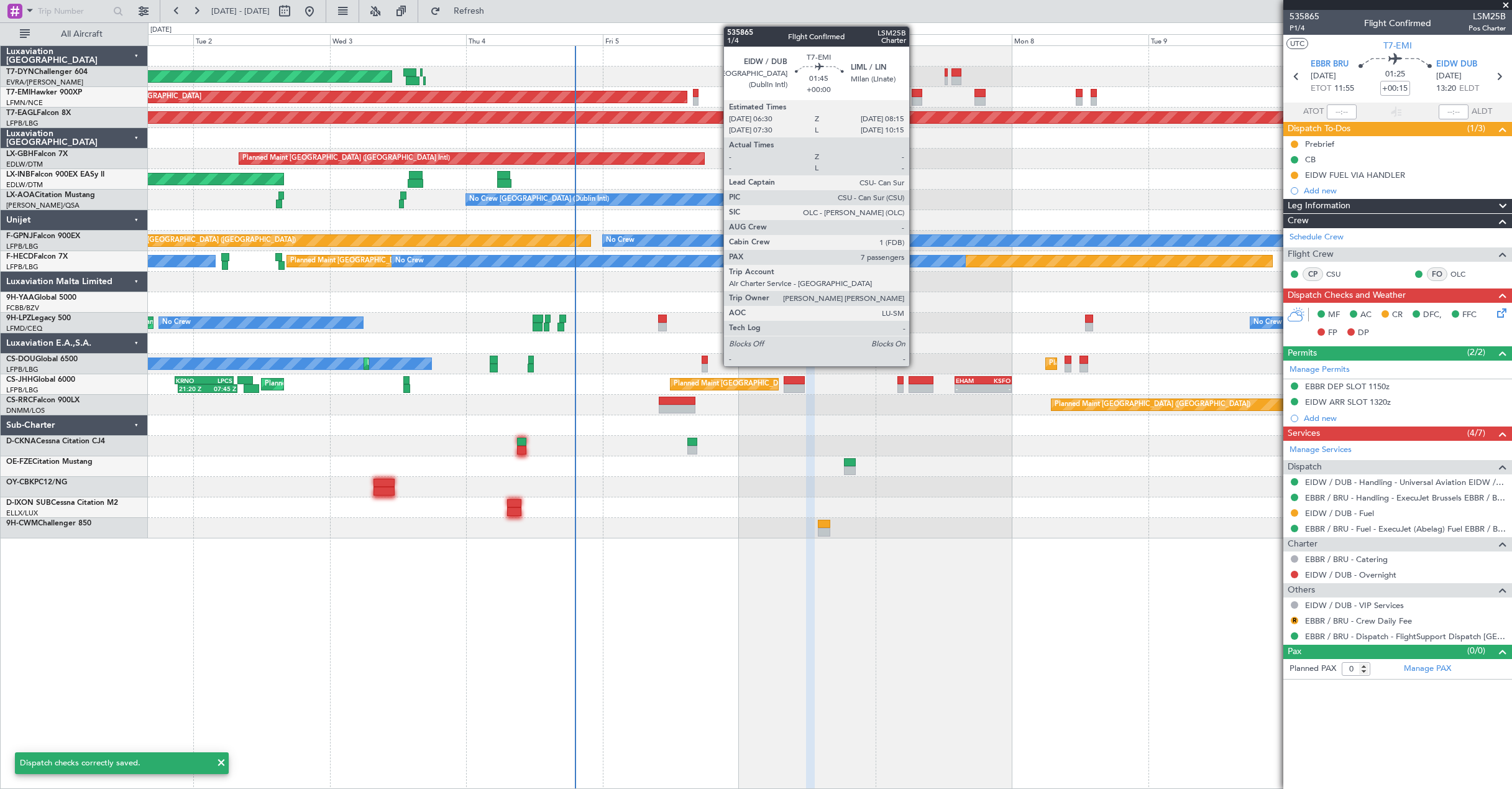
click at [915, 99] on div at bounding box center [916, 101] width 11 height 8
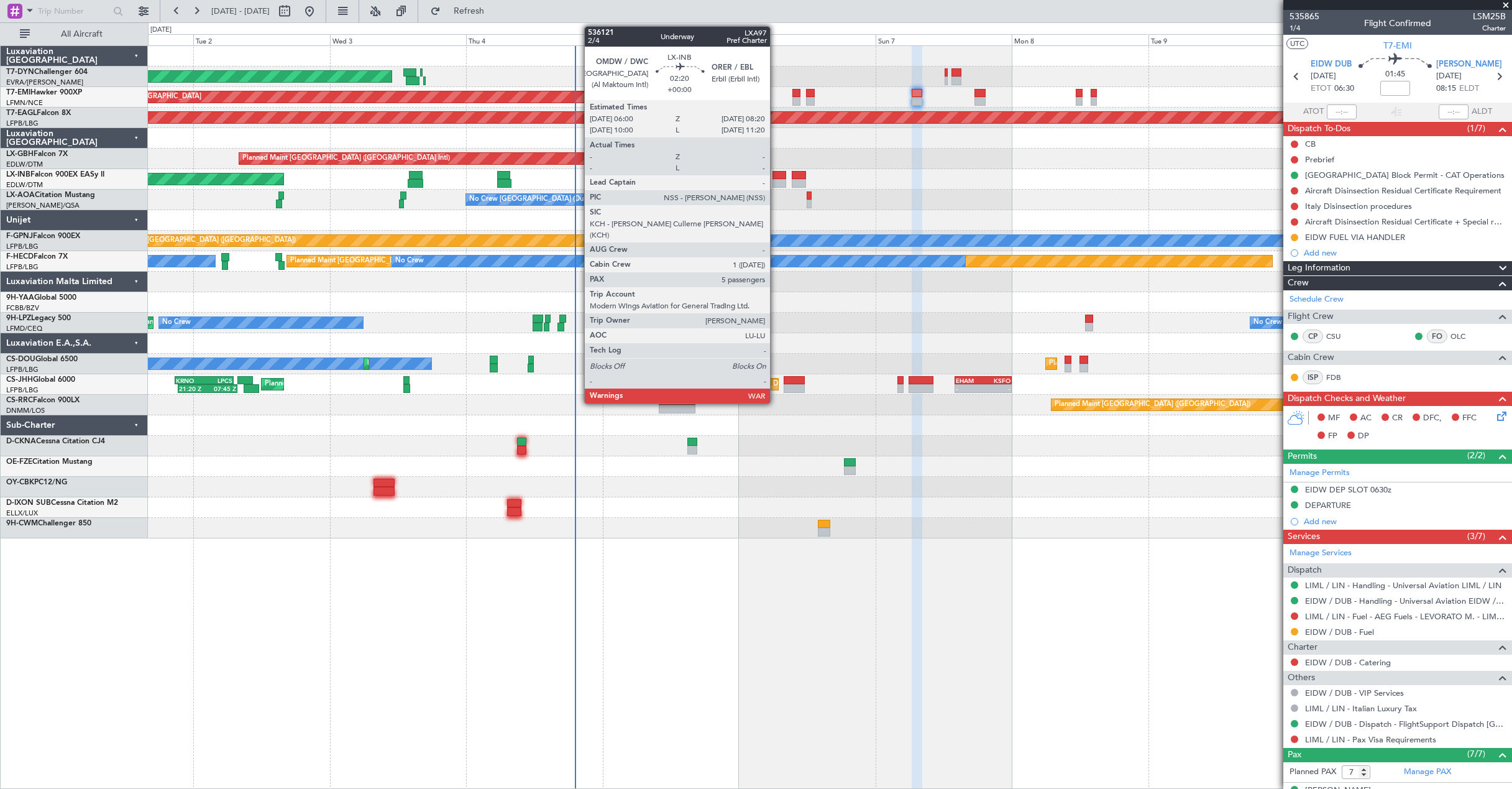
click at [775, 176] on div at bounding box center [779, 175] width 13 height 8
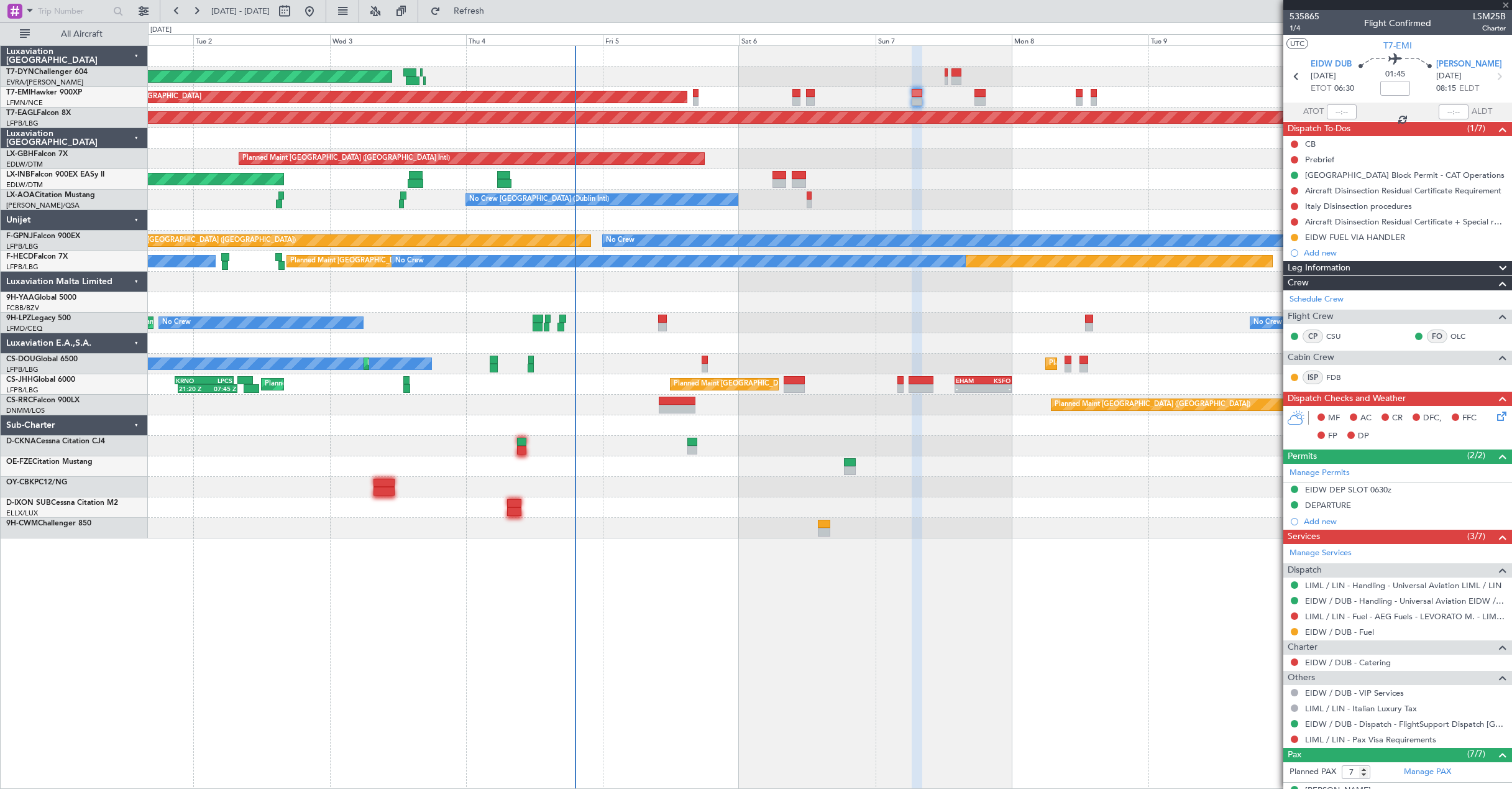
type input "5"
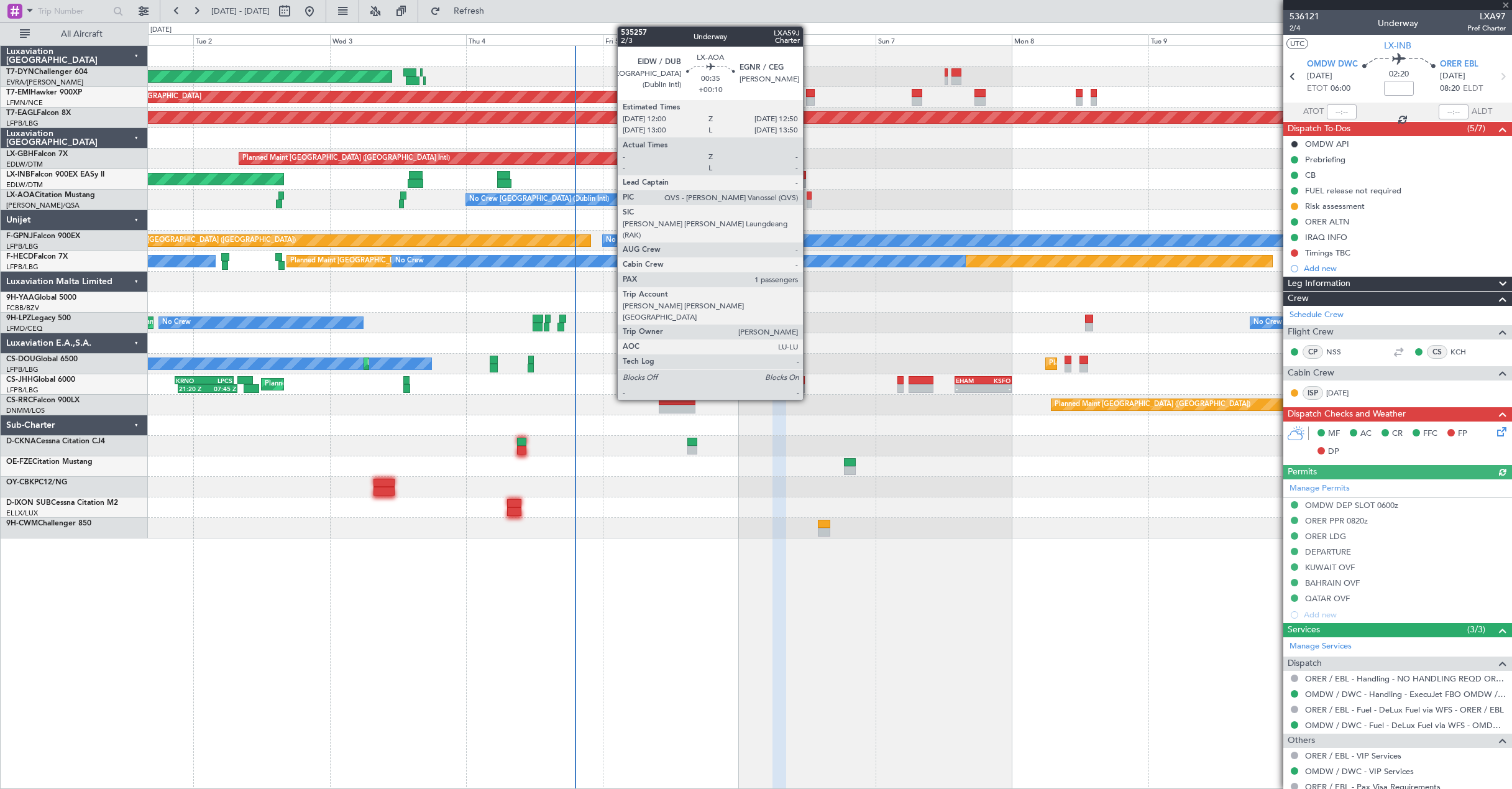
click at [809, 200] on div at bounding box center [809, 204] width 5 height 8
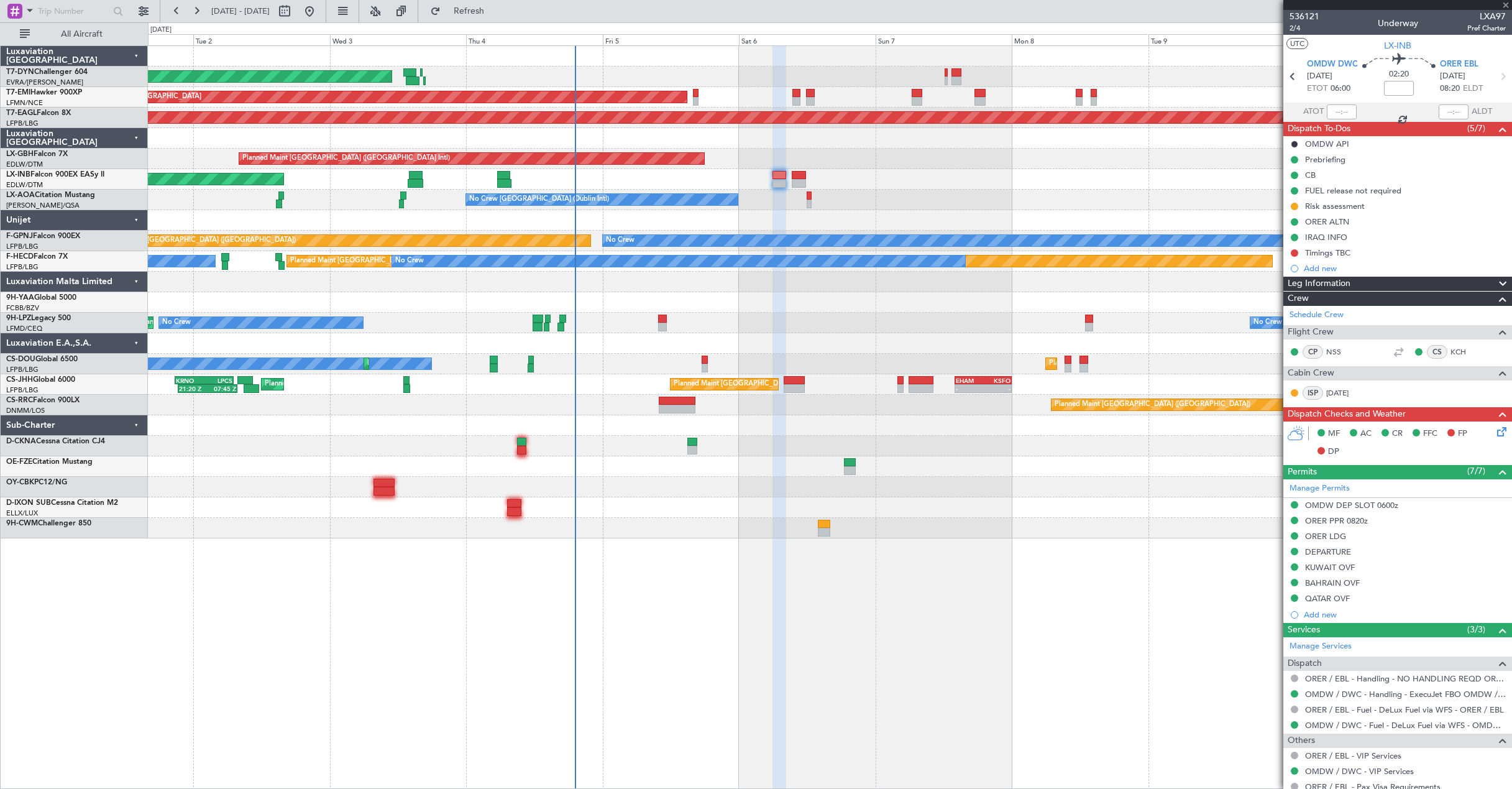
type input "+00:10"
type input "1"
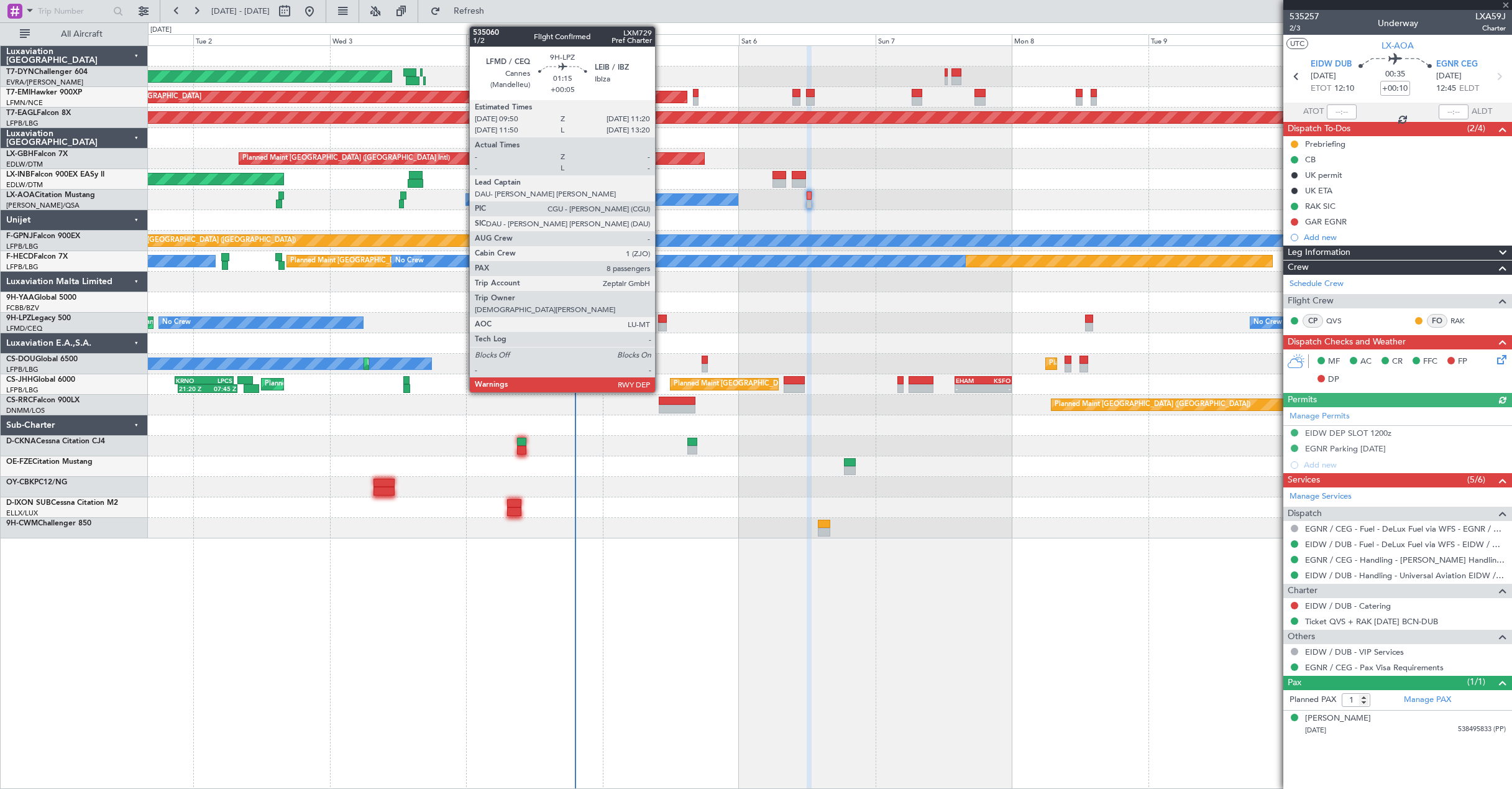
click at [661, 321] on div at bounding box center [663, 319] width 8 height 8
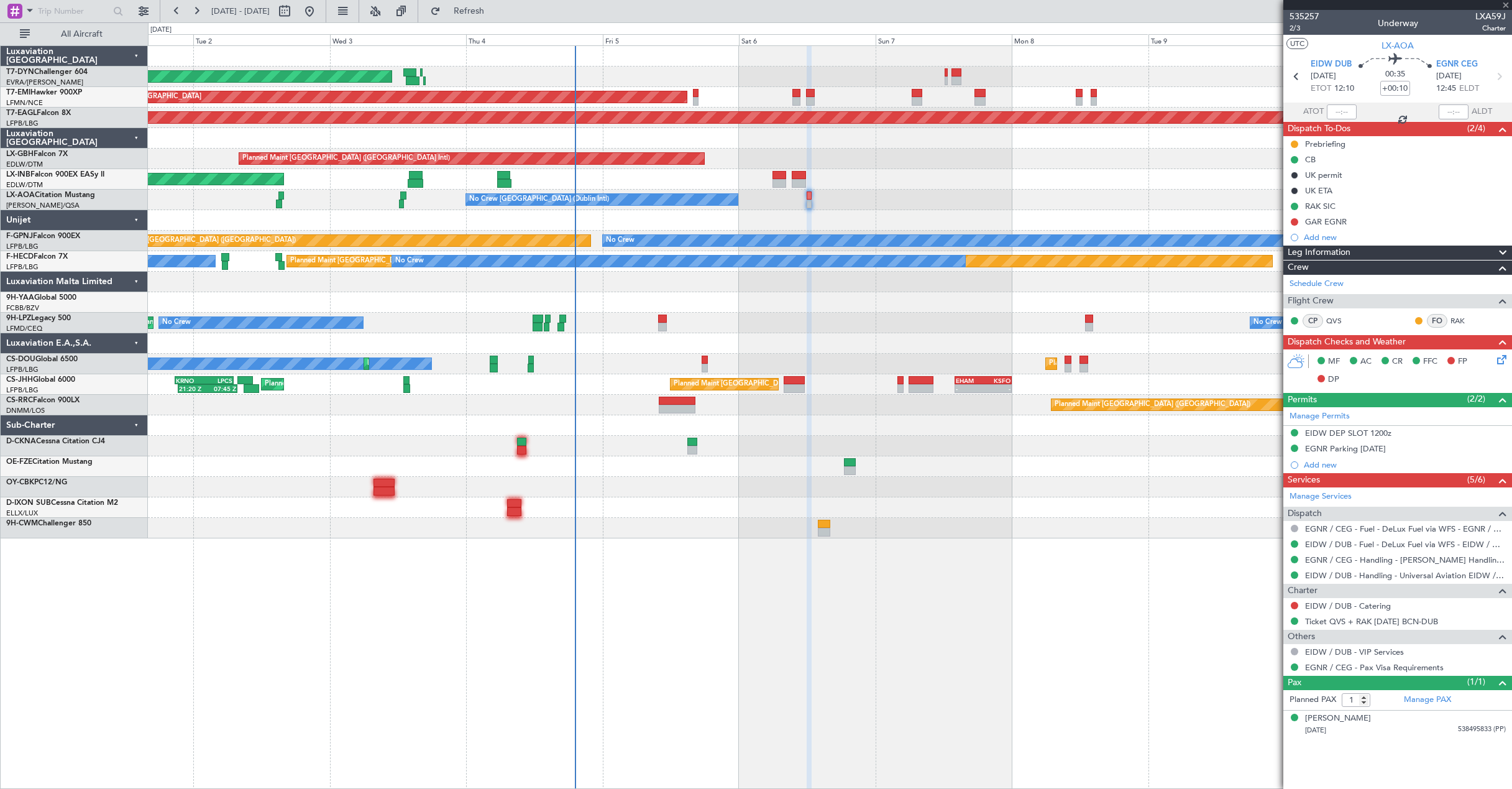
type input "+00:05"
type input "8"
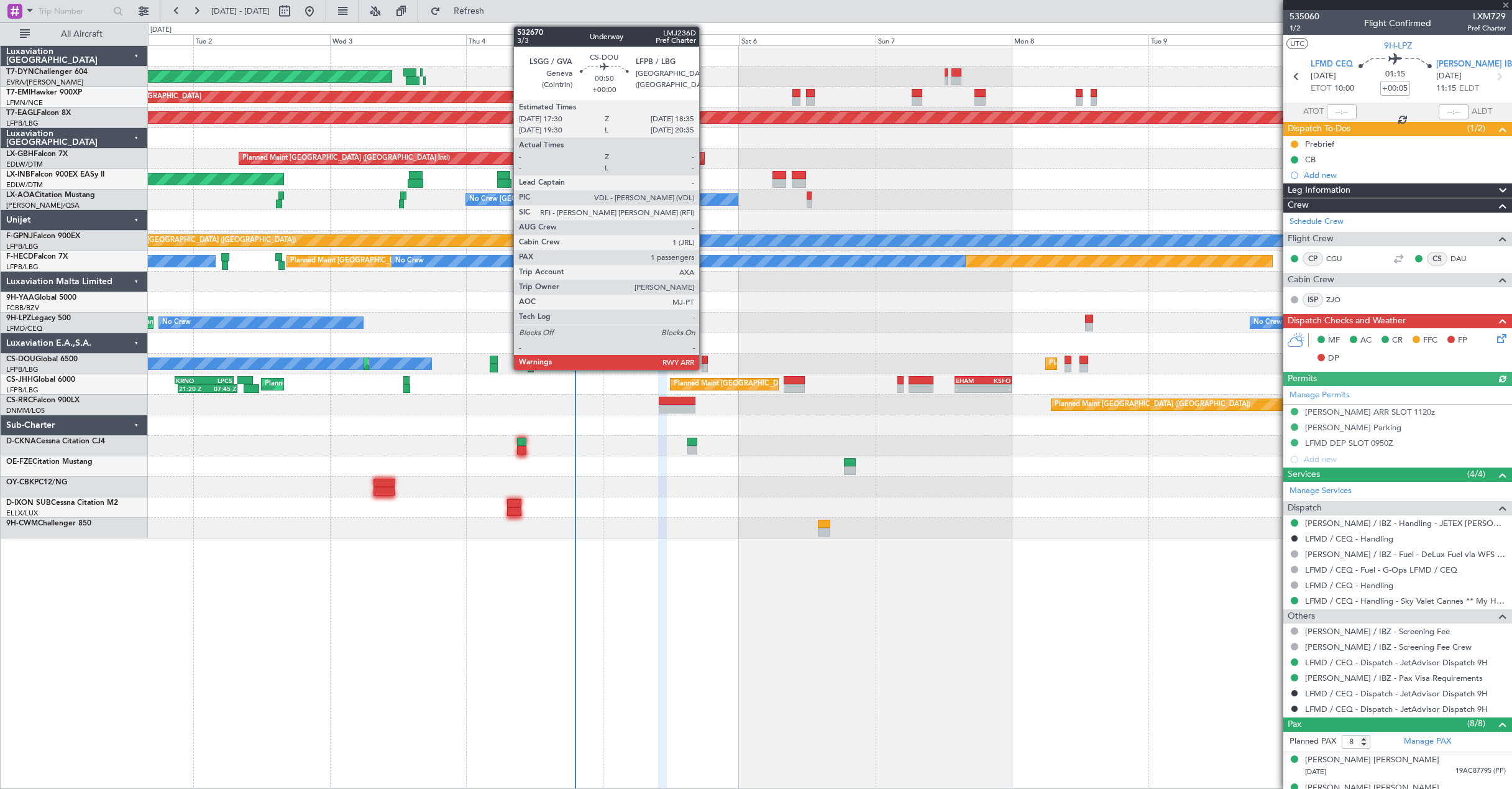
click at [704, 359] on div at bounding box center [704, 360] width 6 height 8
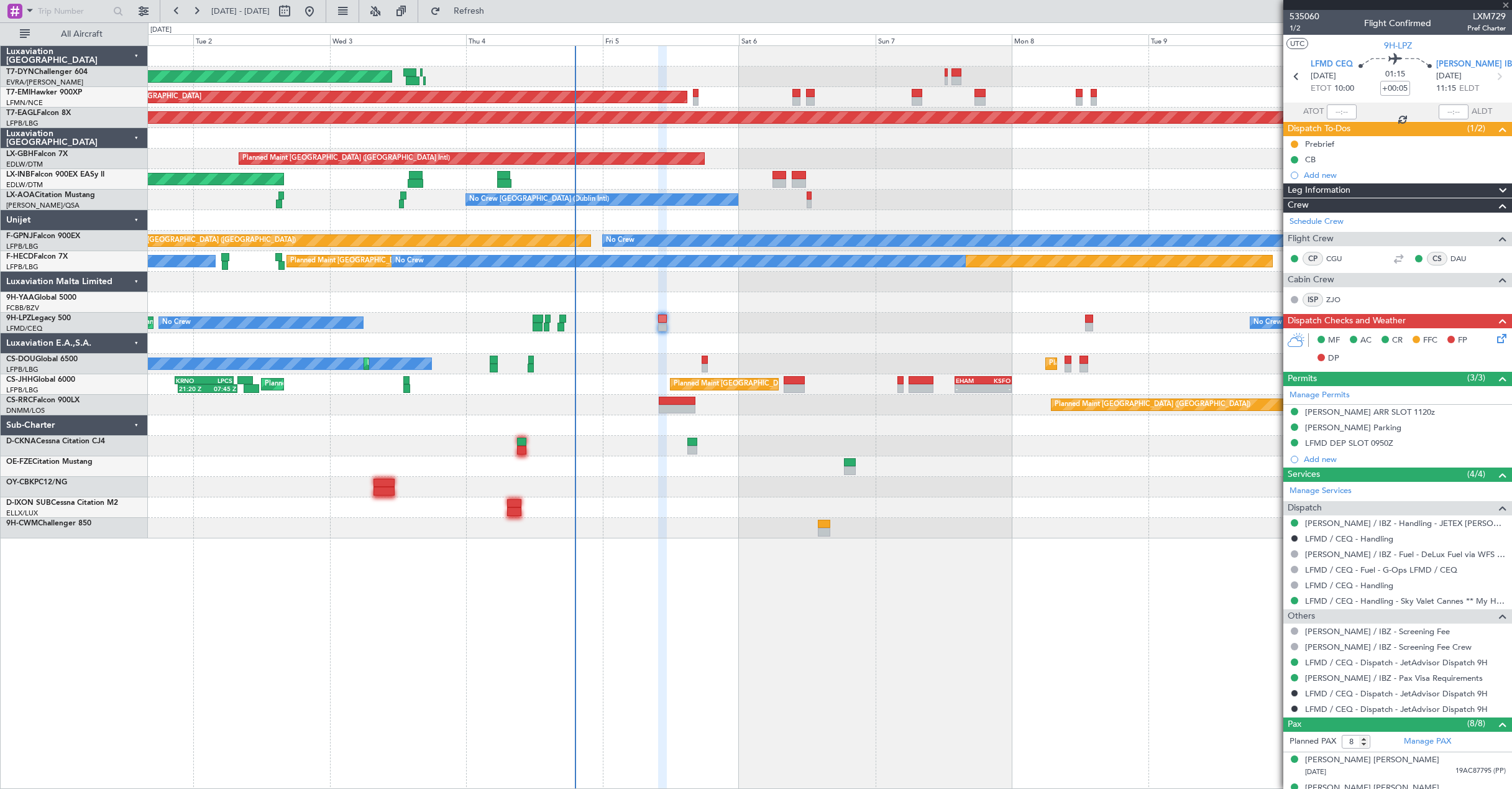
type input "1"
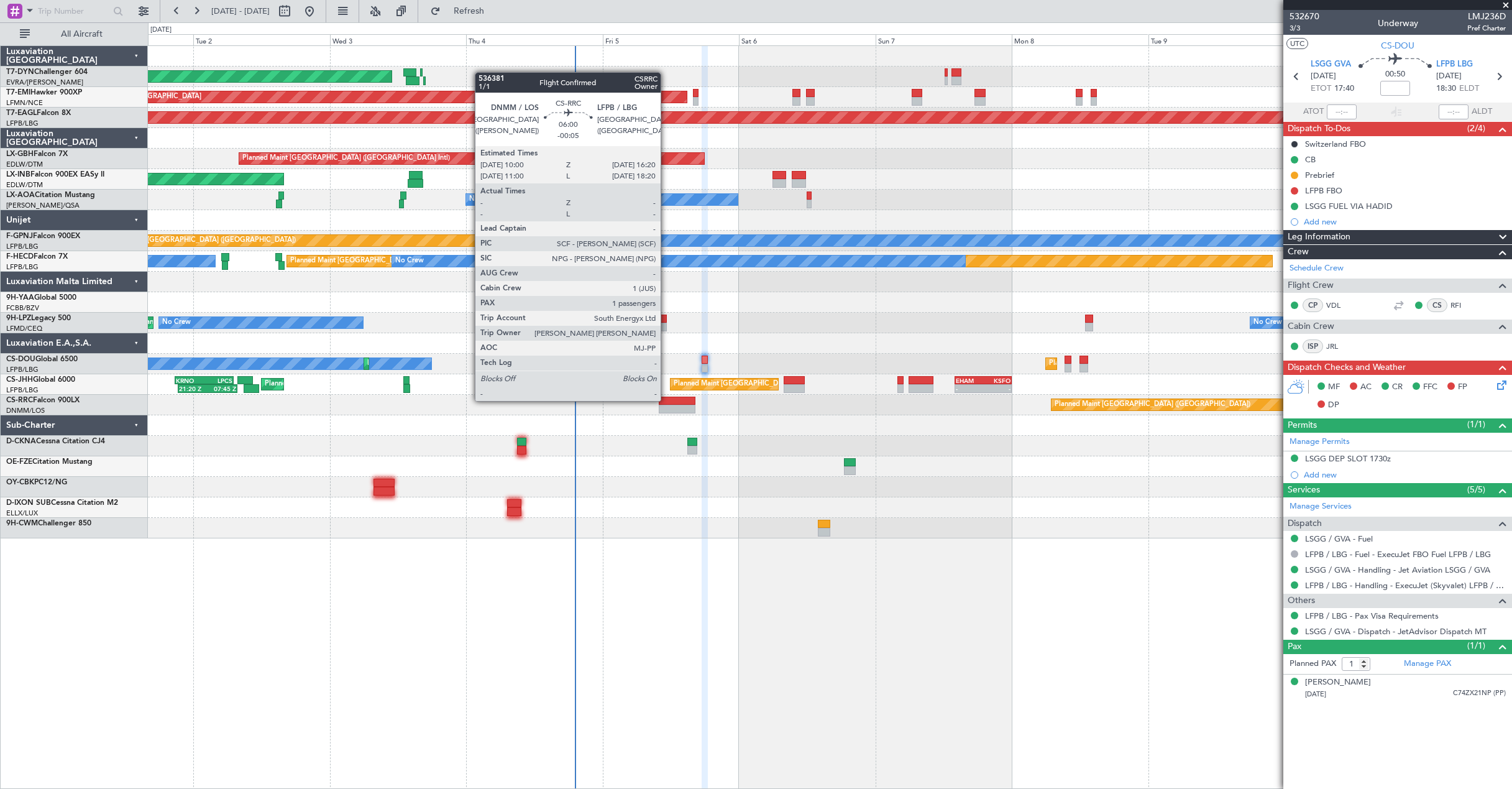
click at [666, 400] on div at bounding box center [676, 401] width 36 height 8
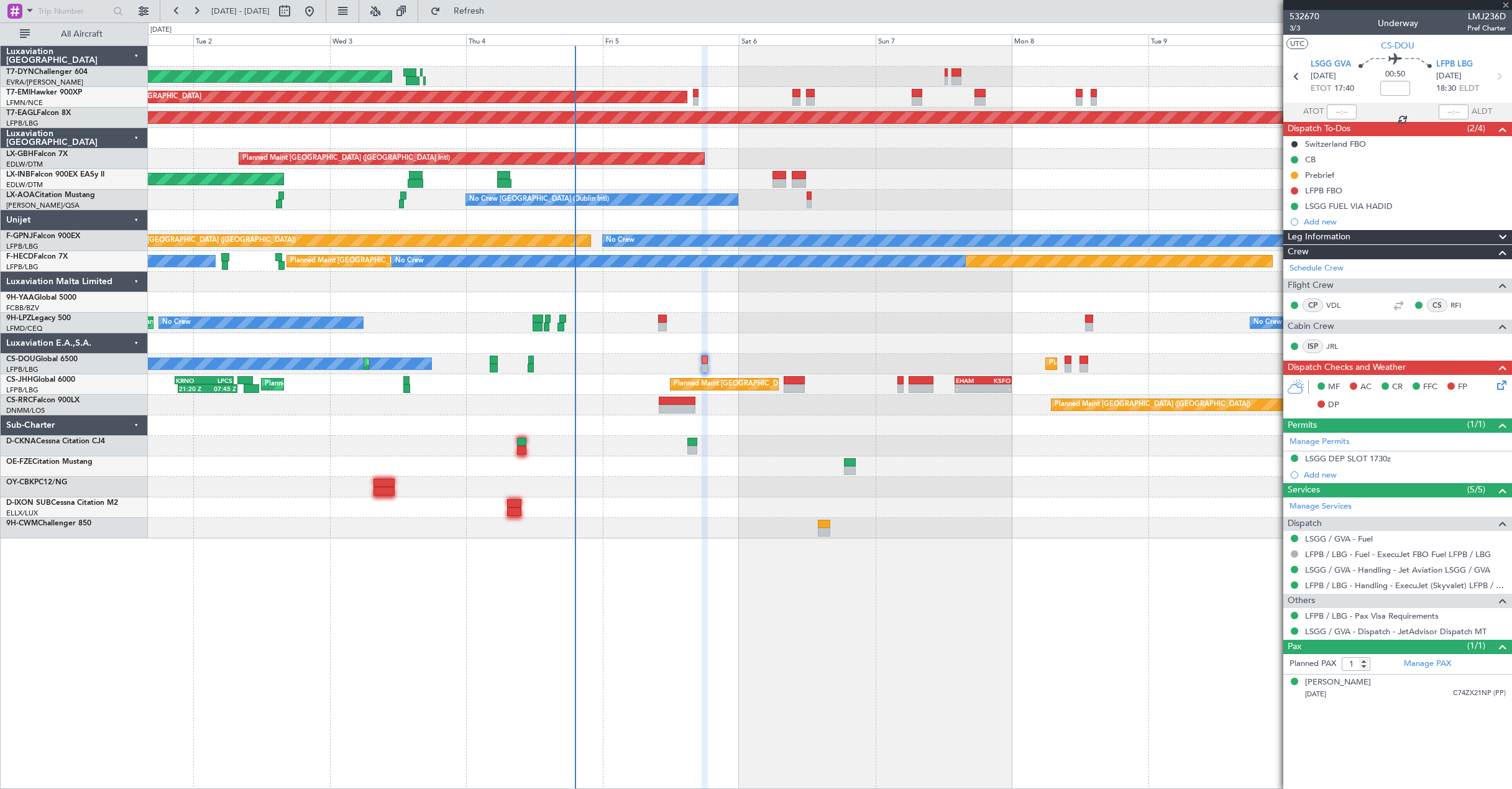
type input "-00:05"
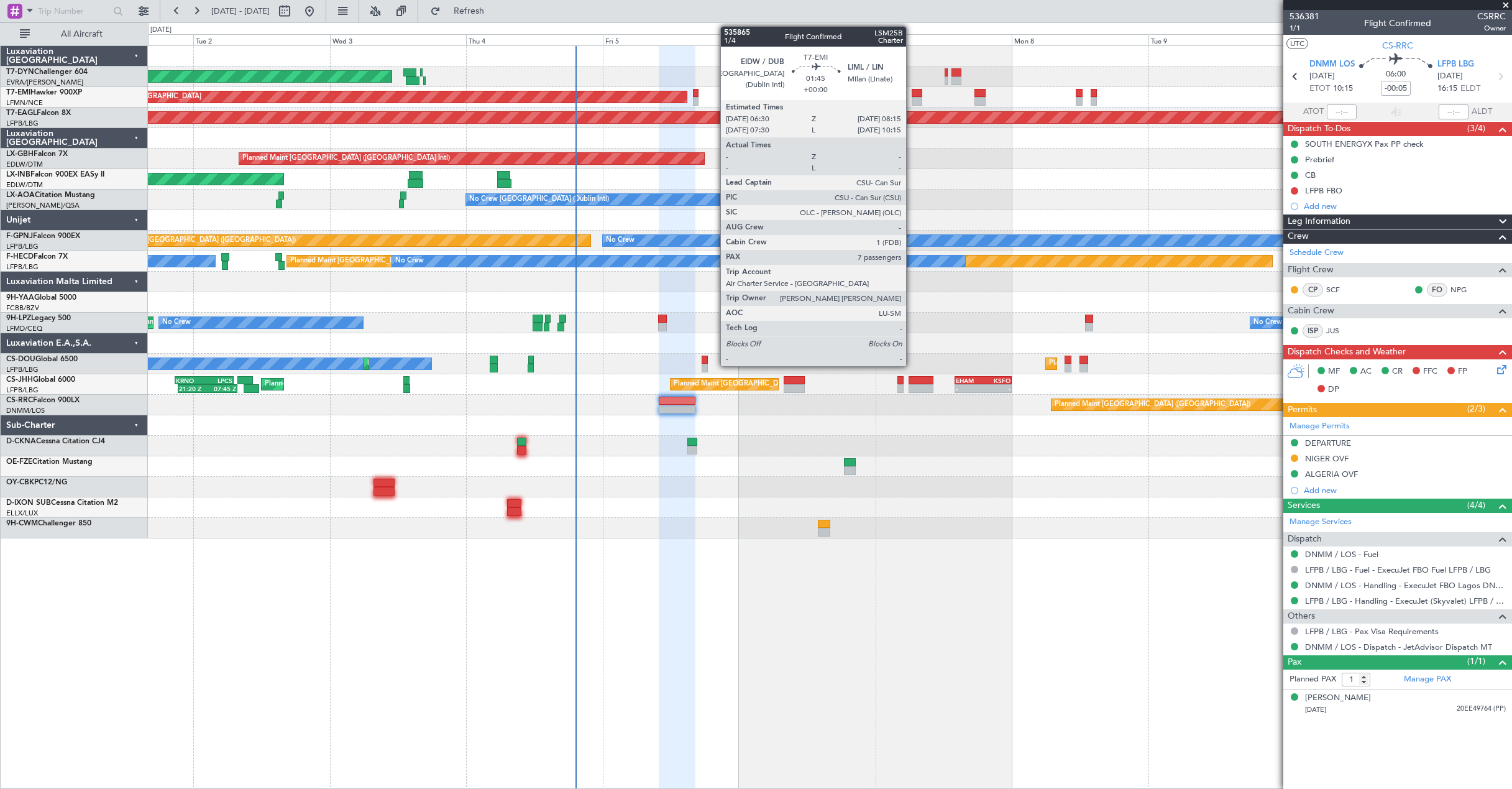
click at [911, 95] on div at bounding box center [916, 93] width 11 height 8
type input "7"
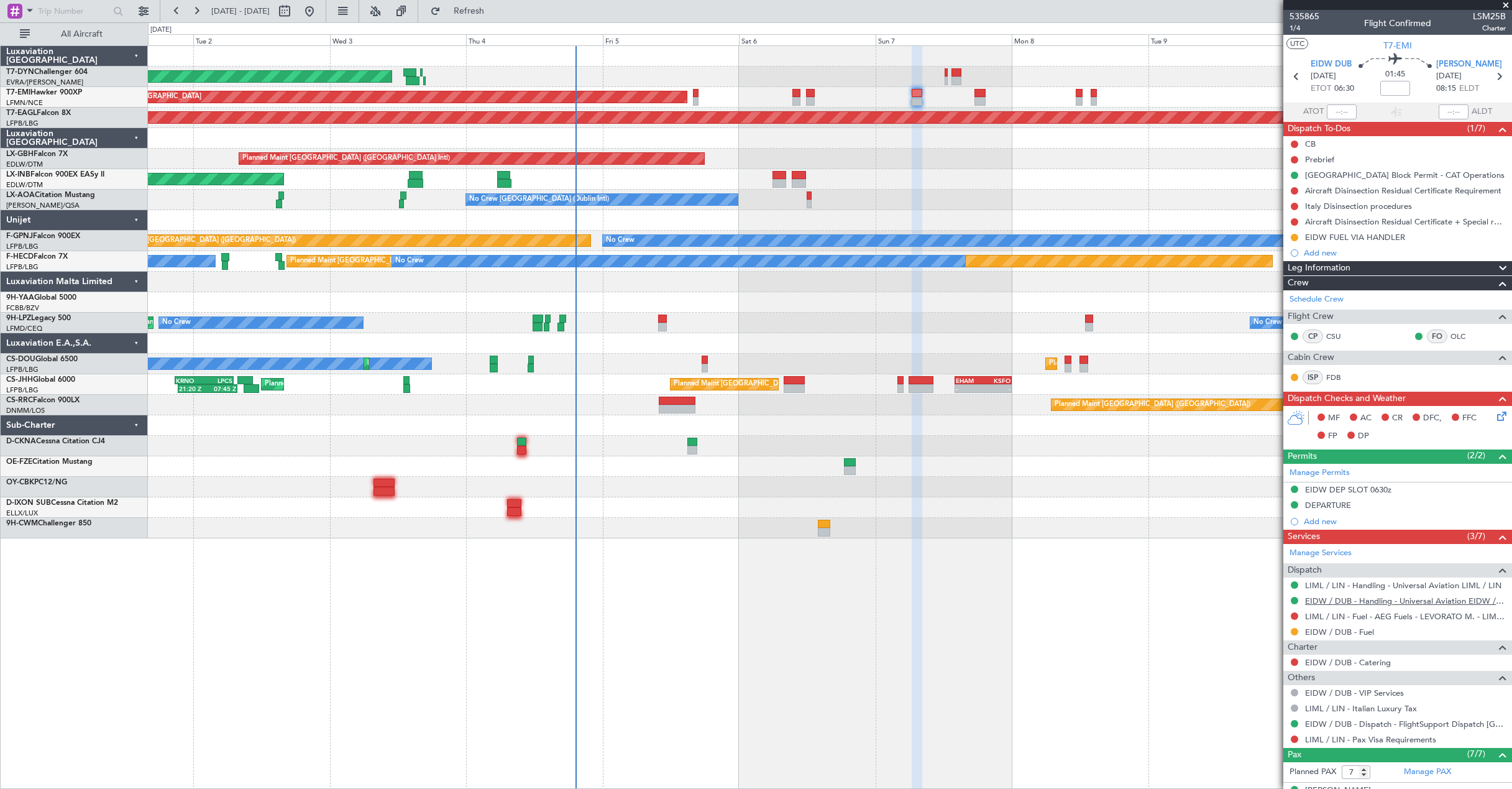
click at [1308, 603] on link "EIDW / DUB - Handling - Universal Aviation EIDW / DUB" at bounding box center [1405, 600] width 201 height 11
click at [1494, 419] on icon at bounding box center [1499, 414] width 10 height 10
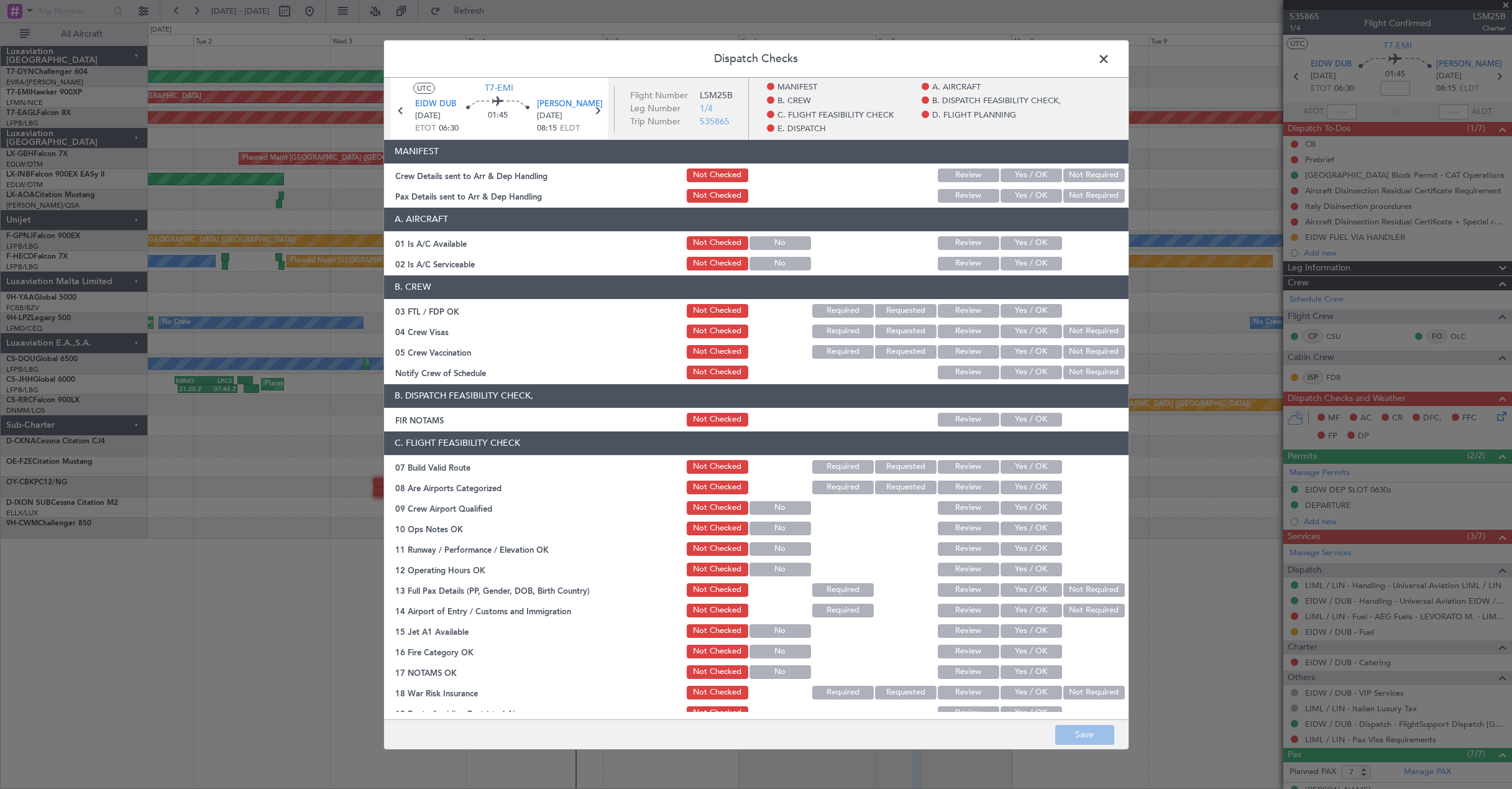
drag, startPoint x: 1490, startPoint y: 420, endPoint x: 1019, endPoint y: 169, distance: 533.7
click at [1019, 167] on div "Yes / OK" at bounding box center [1030, 174] width 63 height 18
click at [1021, 177] on button "Yes / OK" at bounding box center [1031, 174] width 62 height 13
click at [1021, 202] on button "Yes / OK" at bounding box center [1031, 195] width 62 height 13
click at [1095, 736] on button "Save" at bounding box center [1084, 735] width 59 height 20
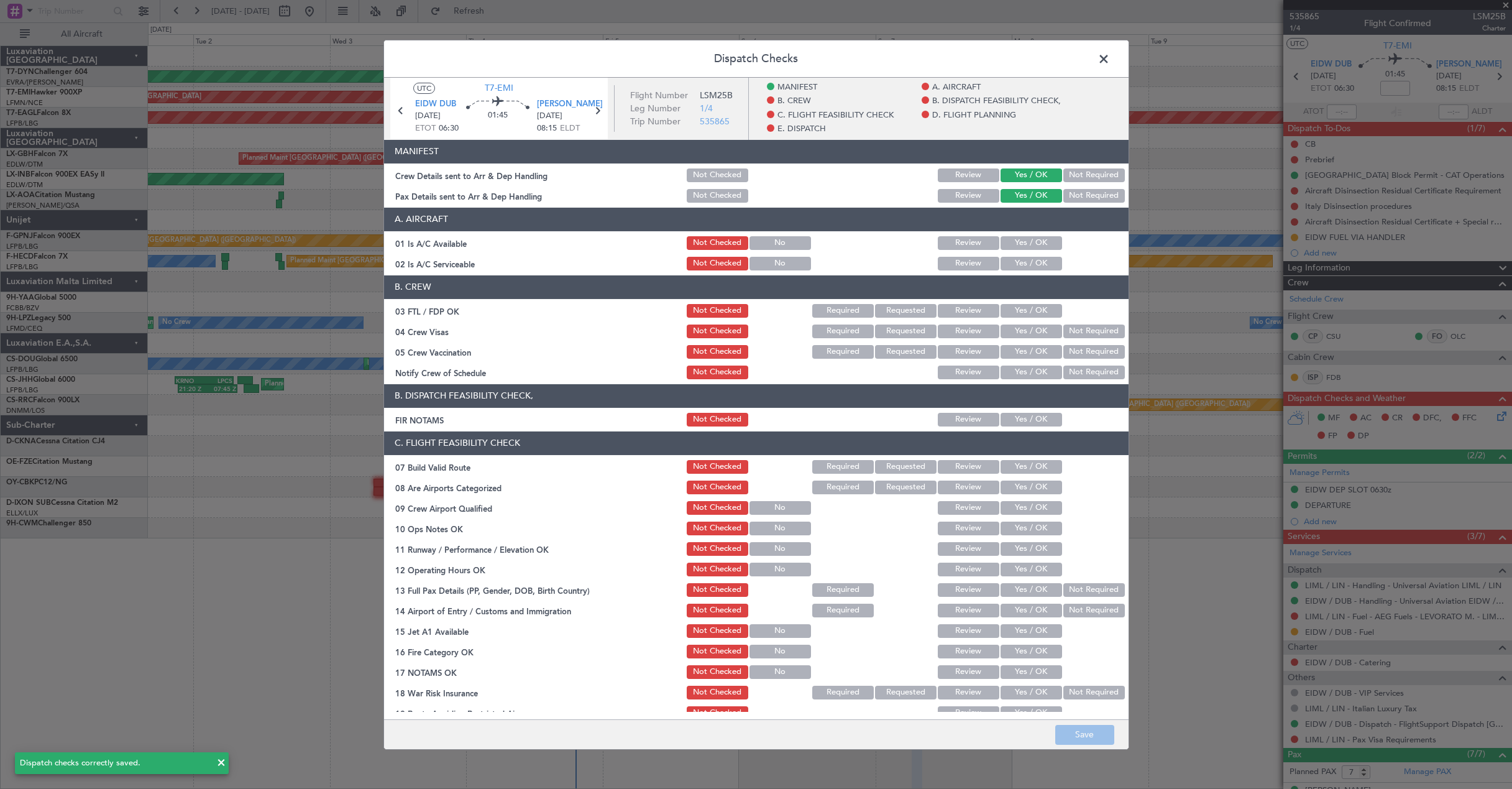
click at [1110, 60] on span at bounding box center [1110, 62] width 0 height 25
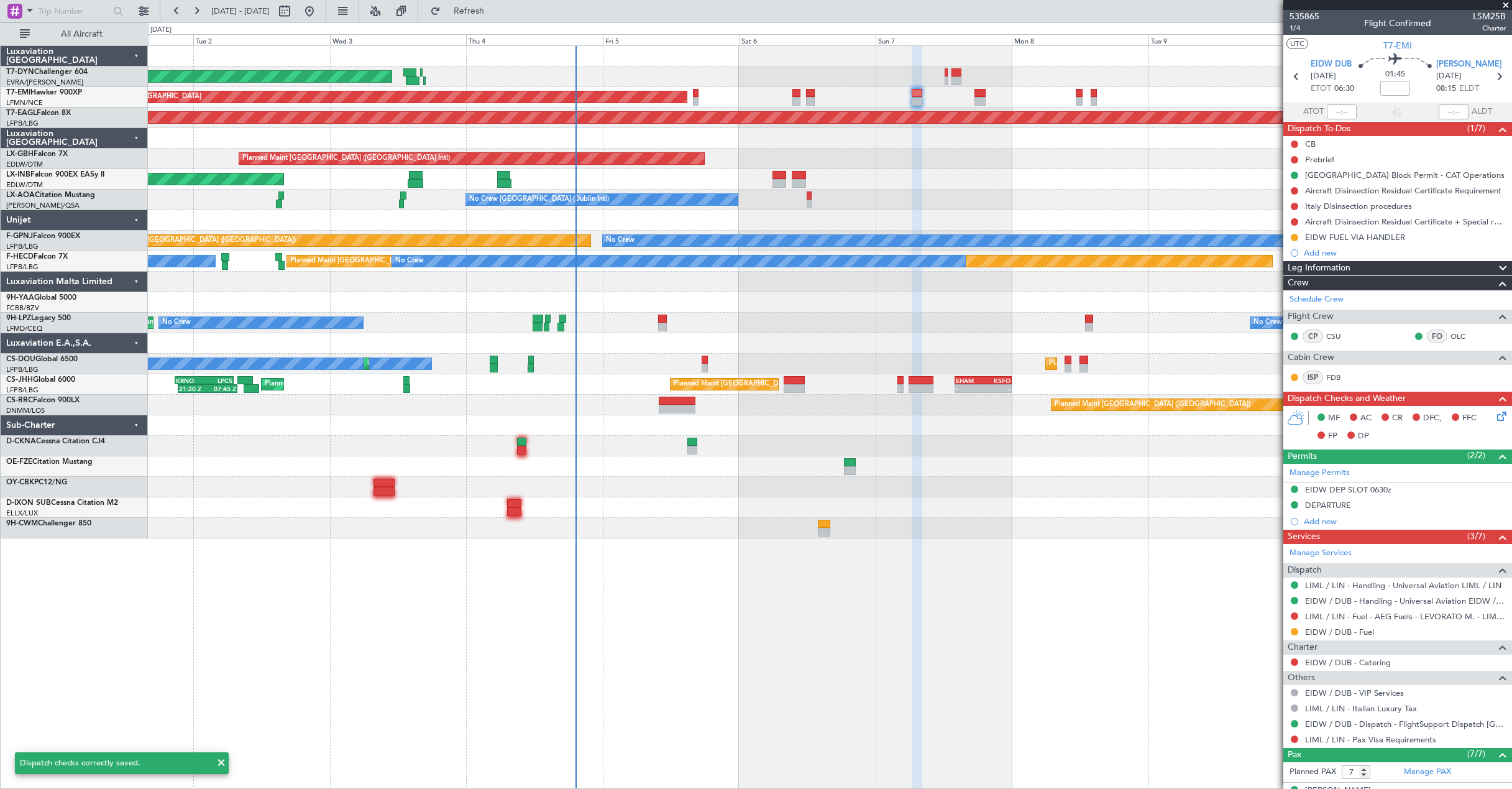
click at [986, 100] on div "Planned Maint [GEOGRAPHIC_DATA]" at bounding box center [829, 97] width 1363 height 21
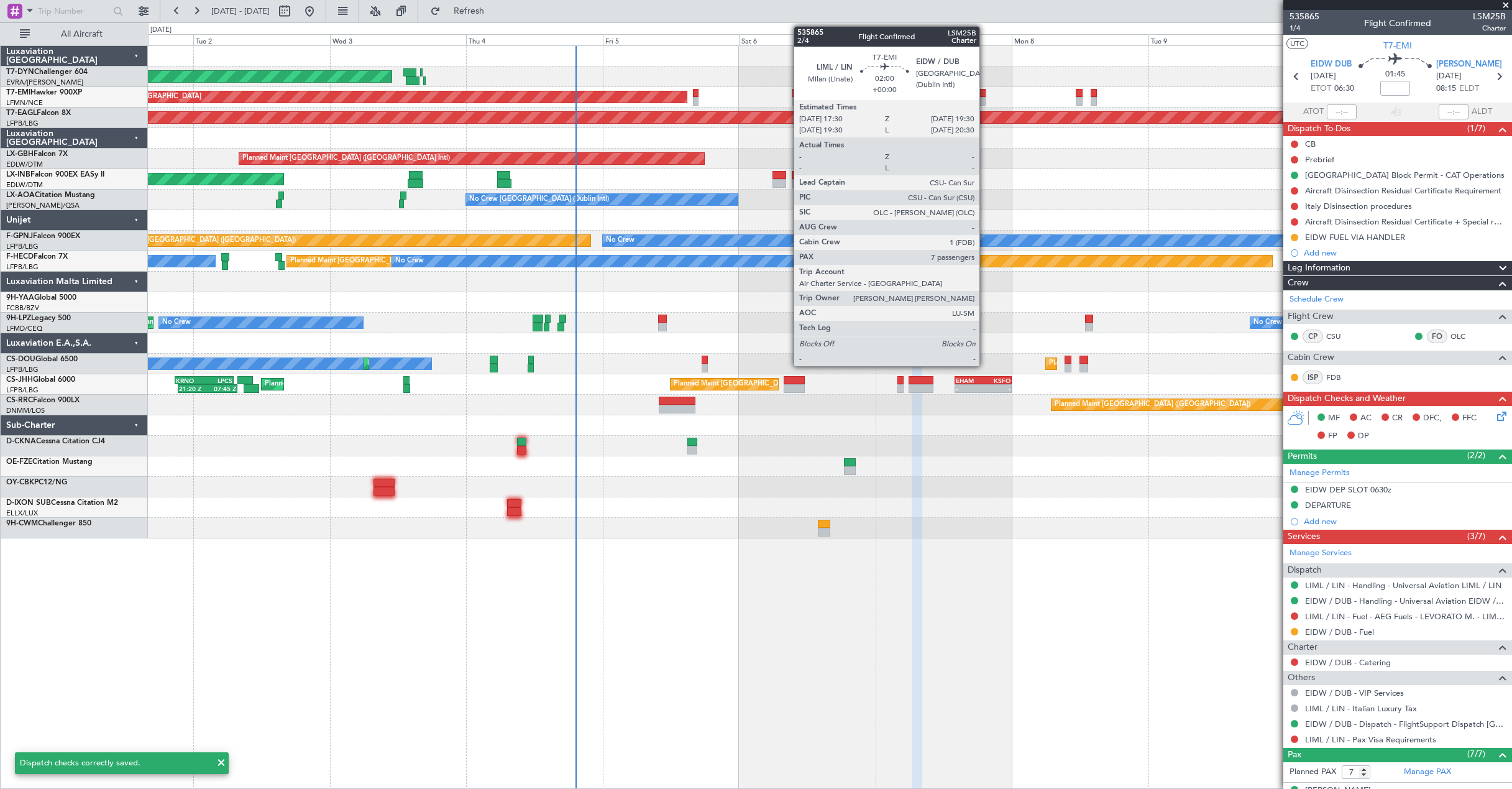
click at [985, 99] on div at bounding box center [980, 101] width 12 height 8
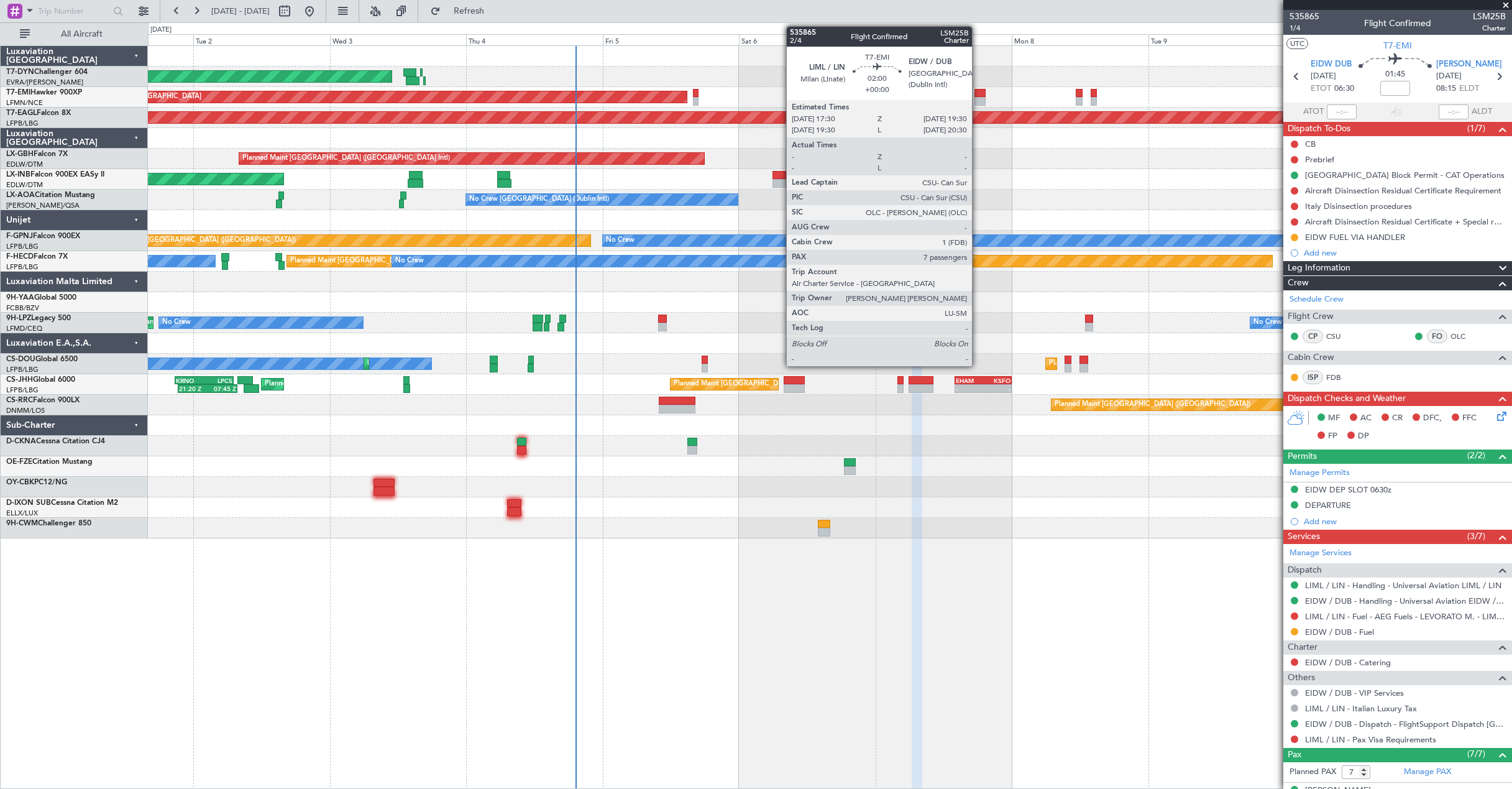
click at [977, 98] on div at bounding box center [980, 101] width 12 height 8
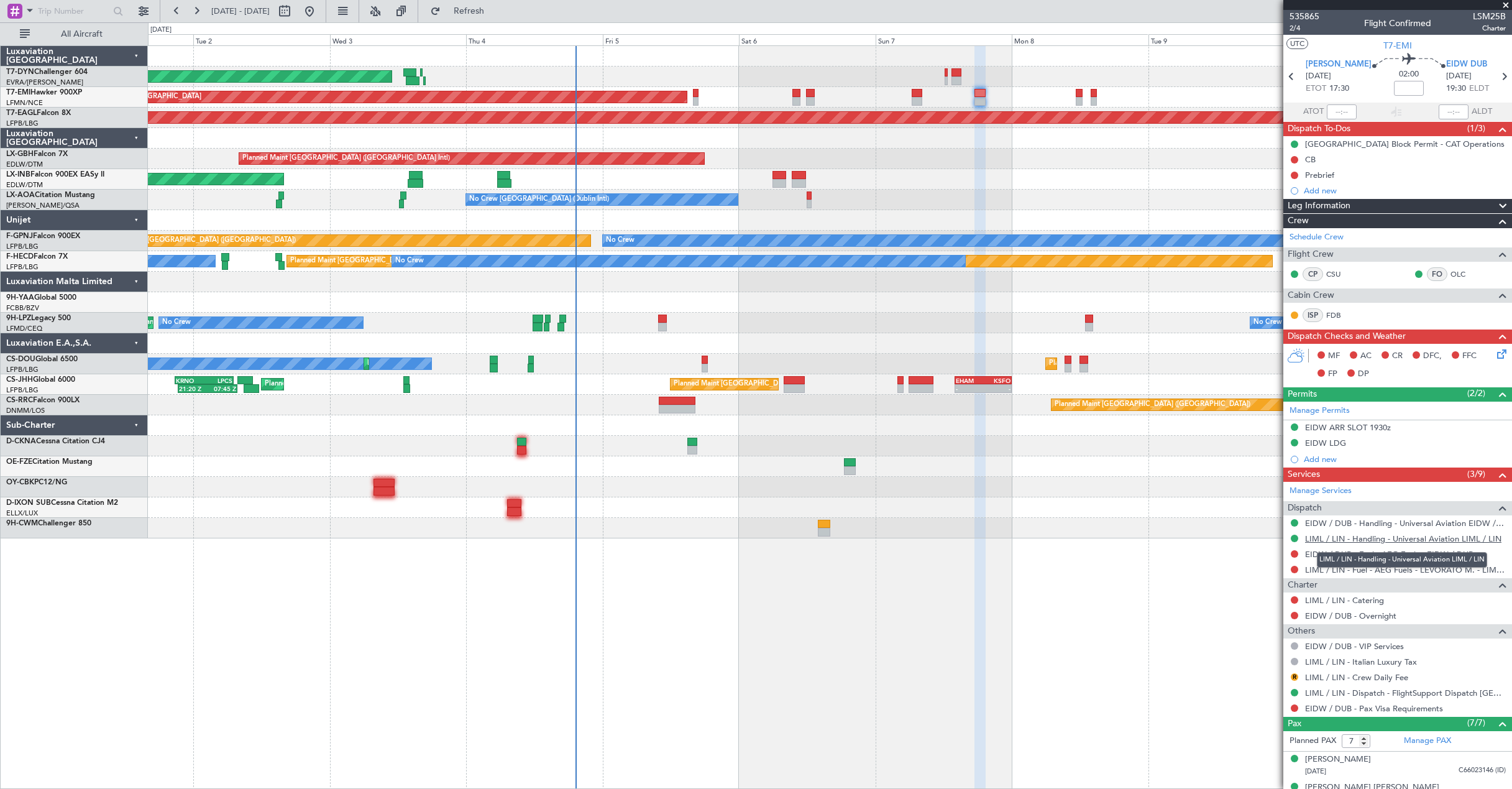
click at [1374, 539] on link "LIML / LIN - Handling - Universal Aviation LIML / LIN" at bounding box center [1403, 539] width 196 height 11
click at [1494, 353] on icon at bounding box center [1499, 352] width 10 height 10
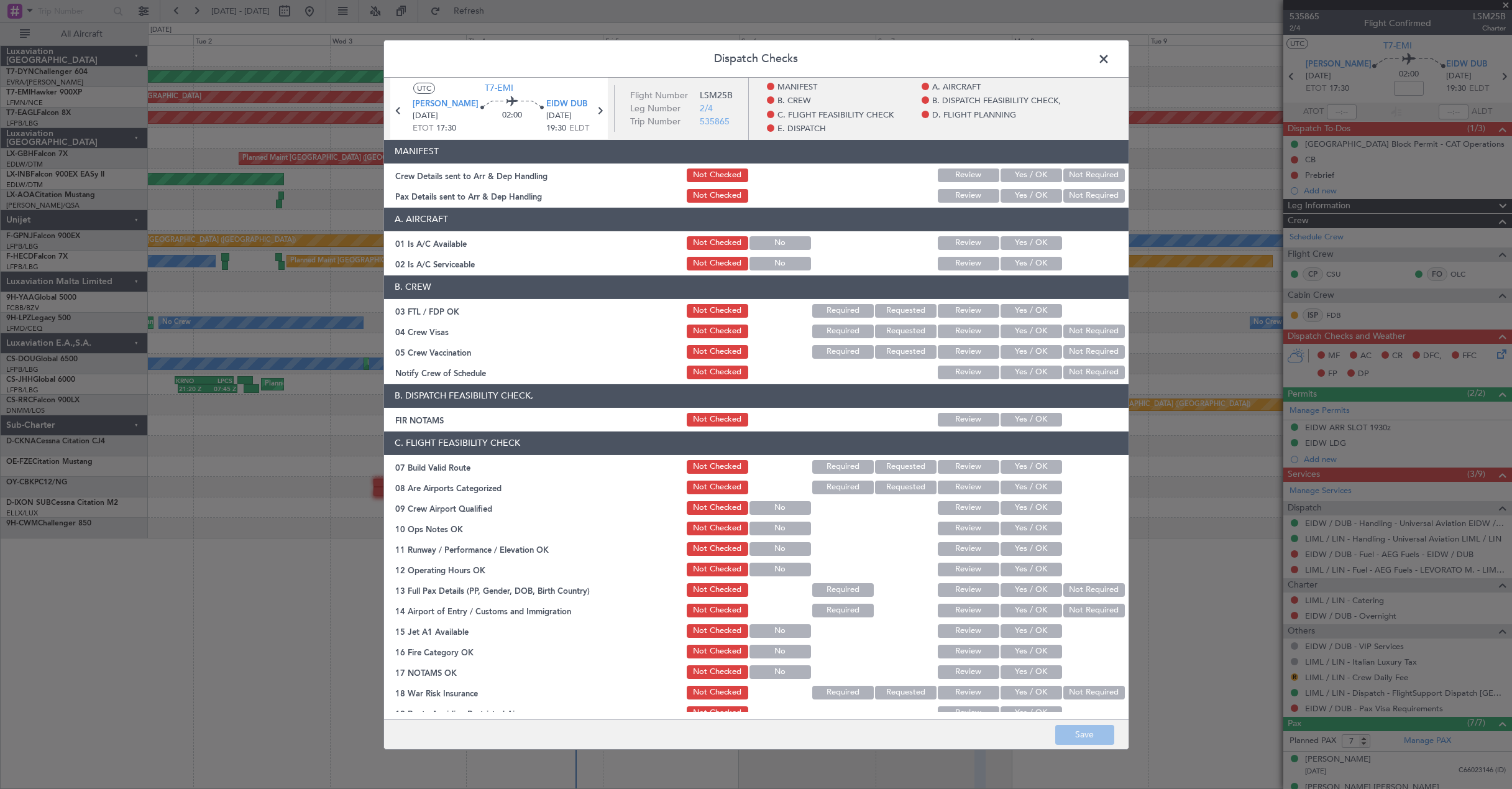
click at [1026, 173] on button "Yes / OK" at bounding box center [1031, 174] width 62 height 13
click at [1031, 192] on button "Yes / OK" at bounding box center [1031, 195] width 62 height 13
click at [1101, 736] on button "Save" at bounding box center [1084, 735] width 59 height 20
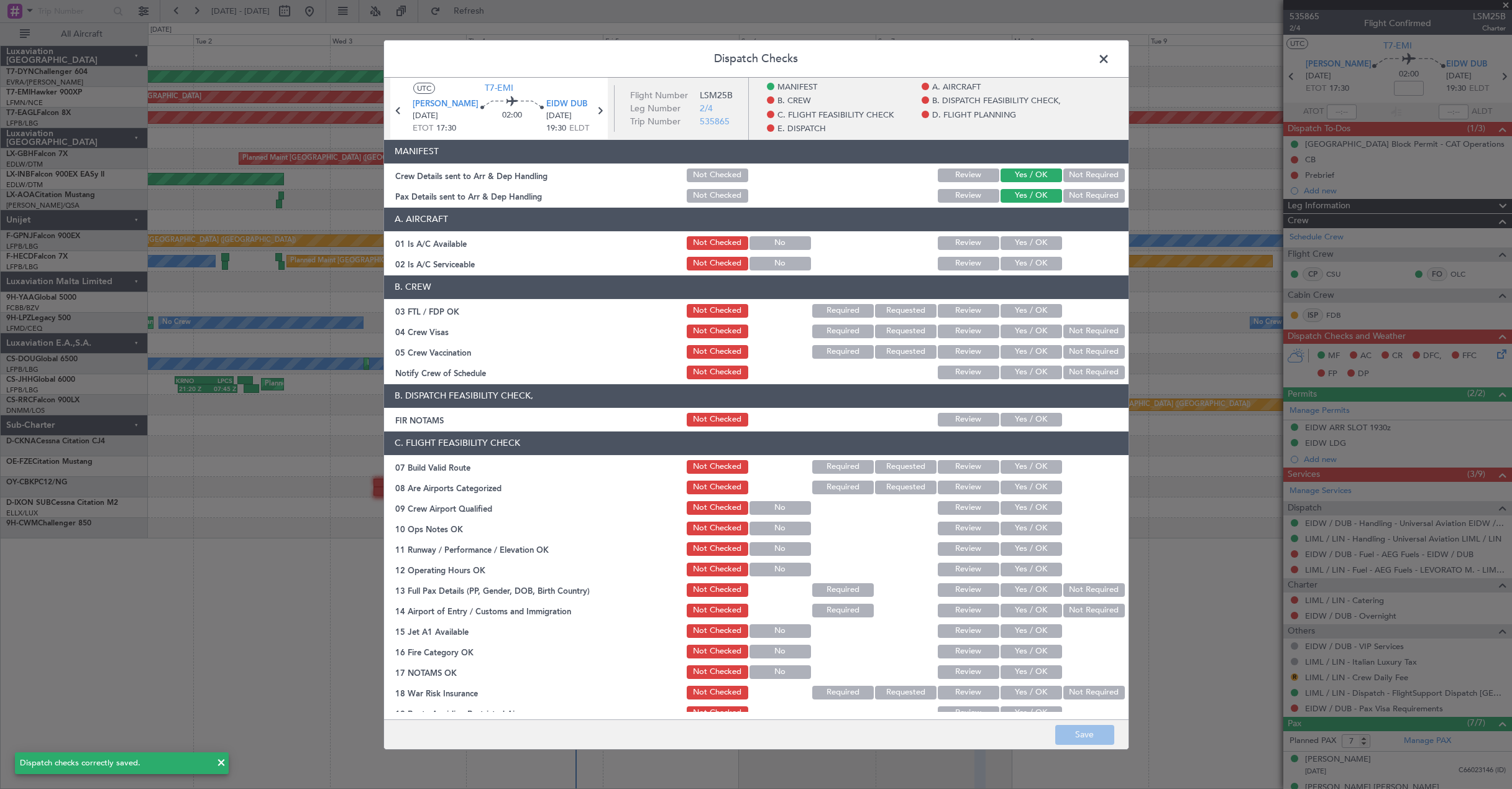
click at [1110, 63] on span at bounding box center [1110, 62] width 0 height 25
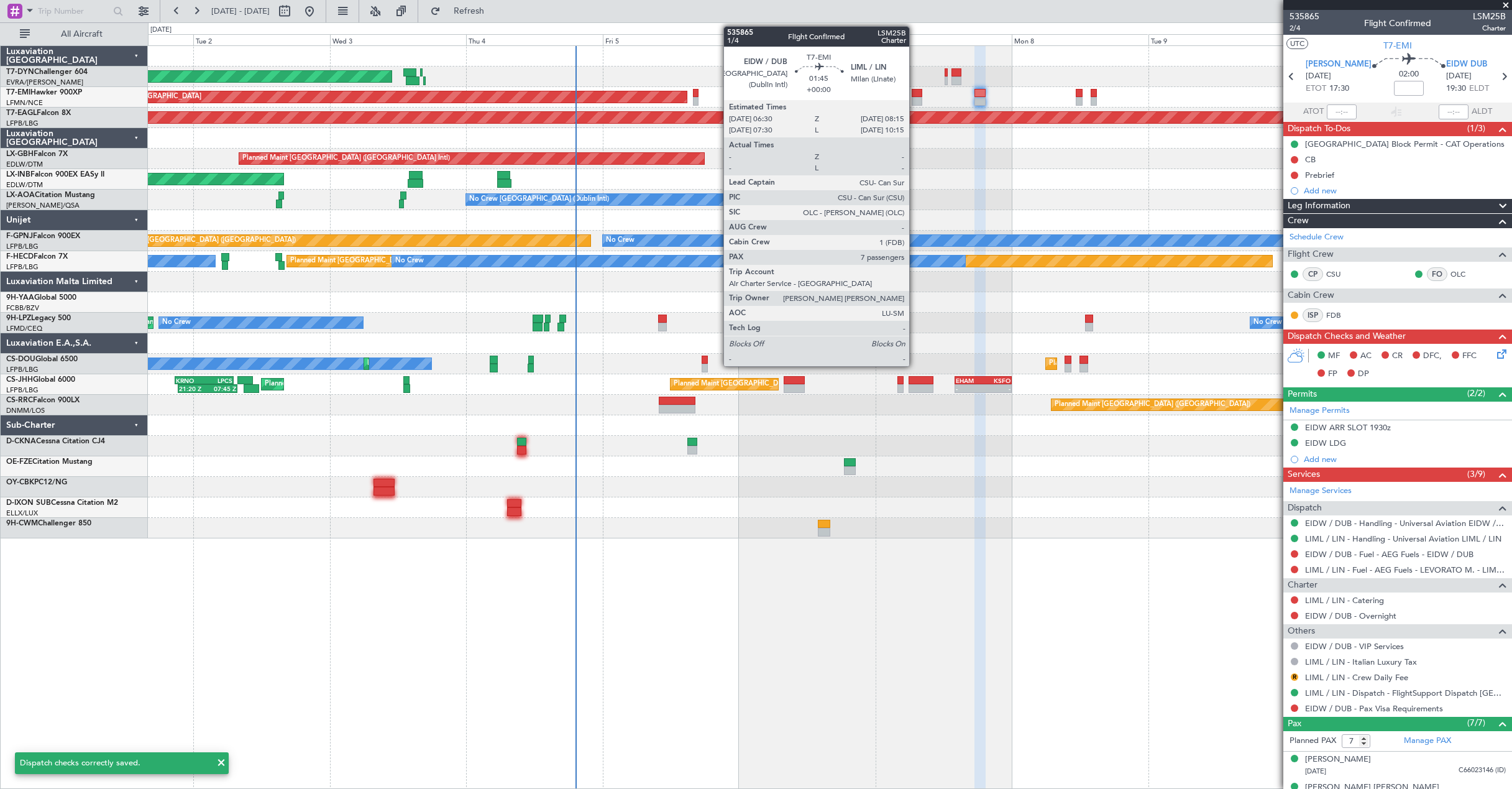
click at [915, 99] on div at bounding box center [916, 101] width 11 height 8
